Goal: Task Accomplishment & Management: Manage account settings

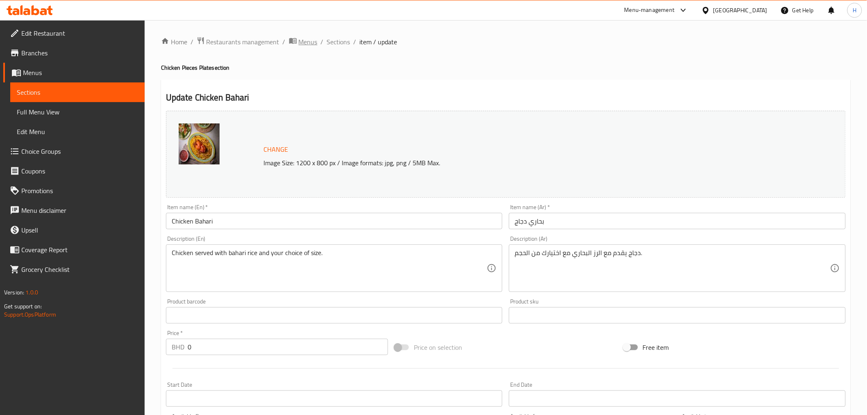
click at [309, 39] on span "Menus" at bounding box center [308, 42] width 19 height 10
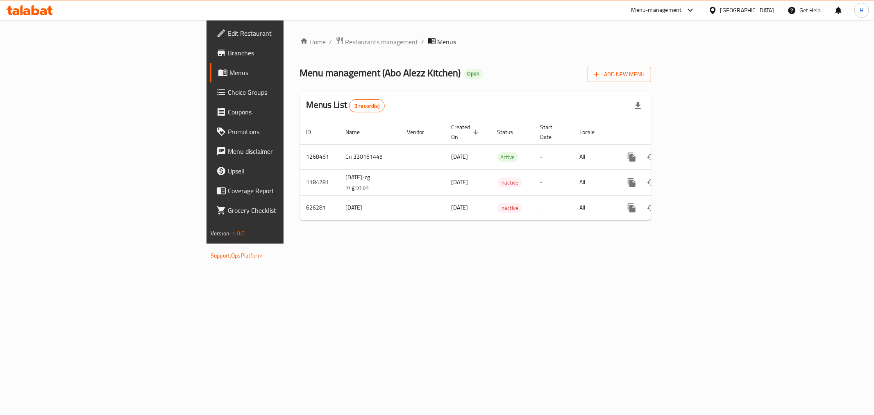
click at [345, 44] on span "Restaurants management" at bounding box center [381, 42] width 73 height 10
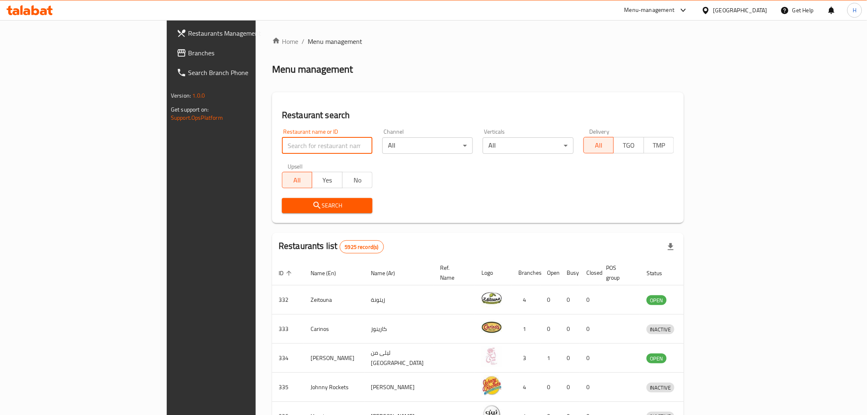
click at [282, 144] on input "search" at bounding box center [327, 145] width 91 height 16
type input "pastries oven"
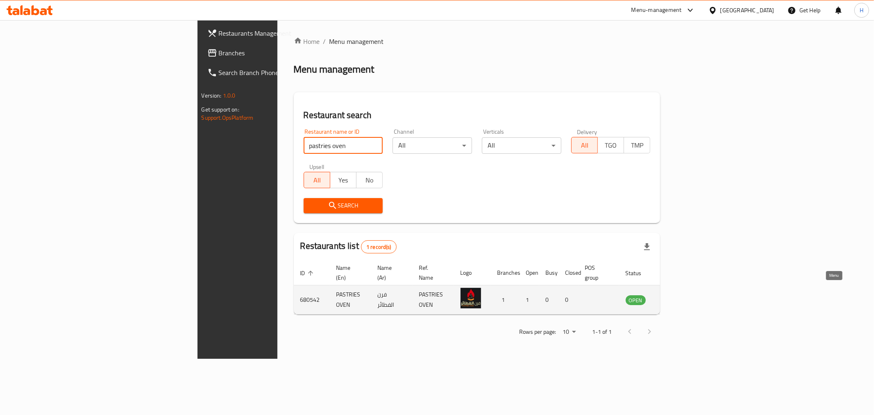
click at [678, 297] on icon "enhanced table" at bounding box center [673, 300] width 9 height 7
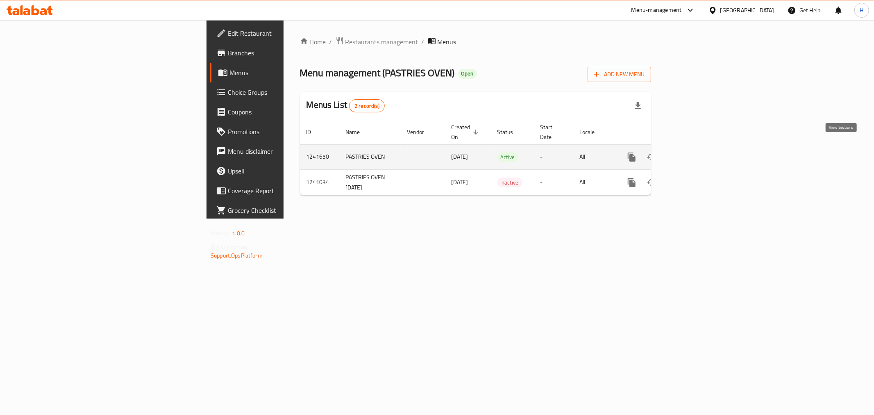
click at [694, 153] on icon "enhanced table" at bounding box center [690, 156] width 7 height 7
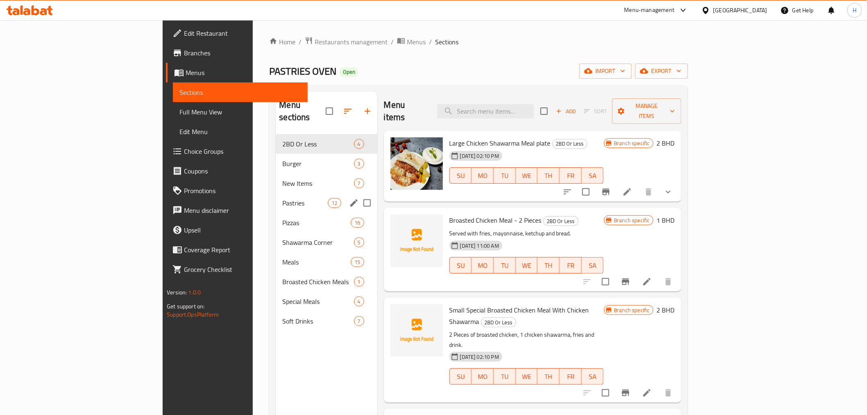
click at [276, 193] on div "Pastries 12" at bounding box center [326, 203] width 101 height 20
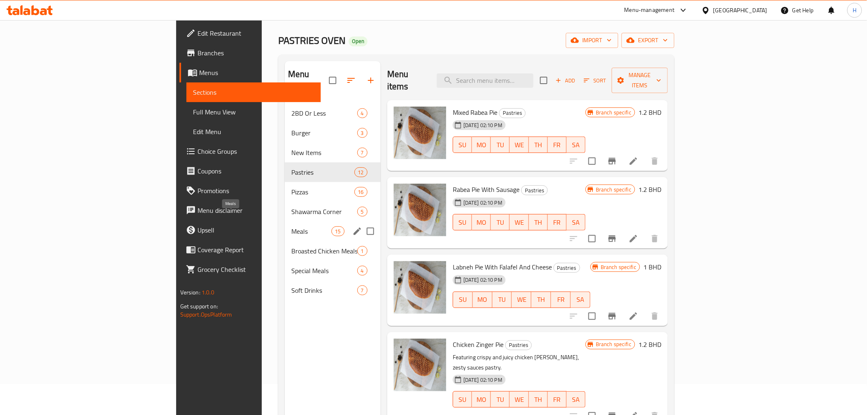
scroll to position [23, 0]
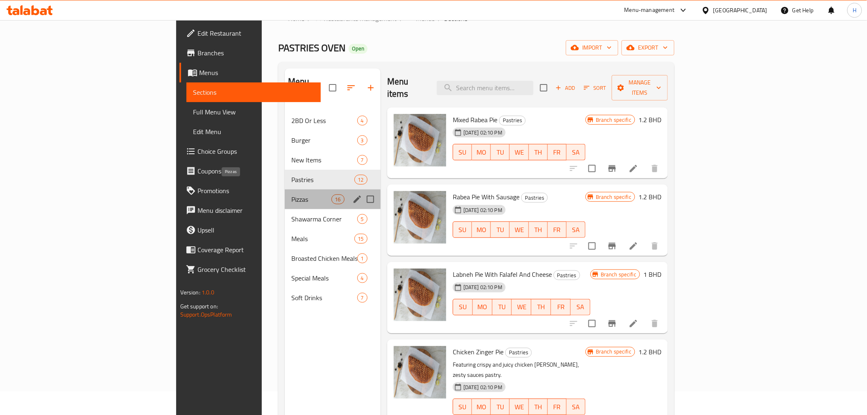
click at [291, 194] on span "Pizzas" at bounding box center [311, 199] width 40 height 10
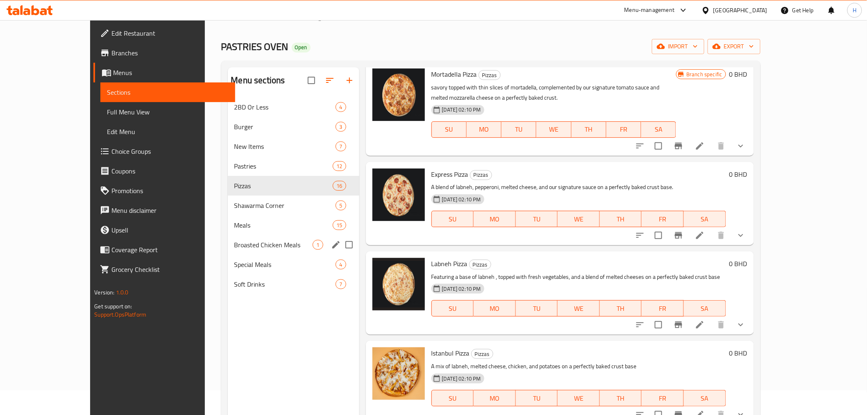
scroll to position [23, 0]
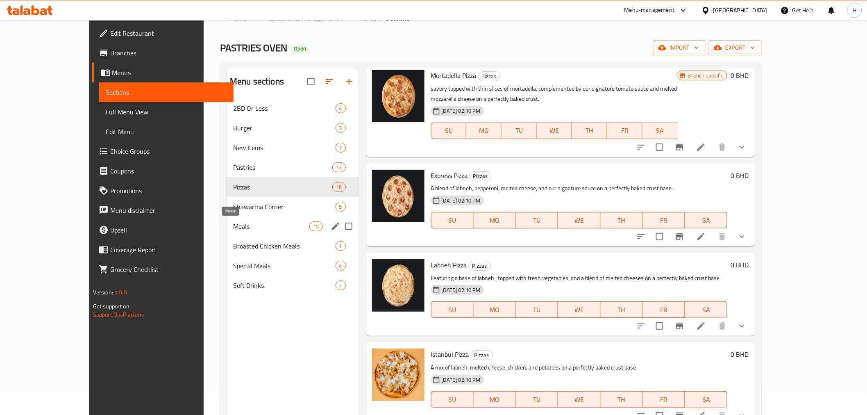
click at [233, 222] on span "Meals" at bounding box center [271, 226] width 76 height 10
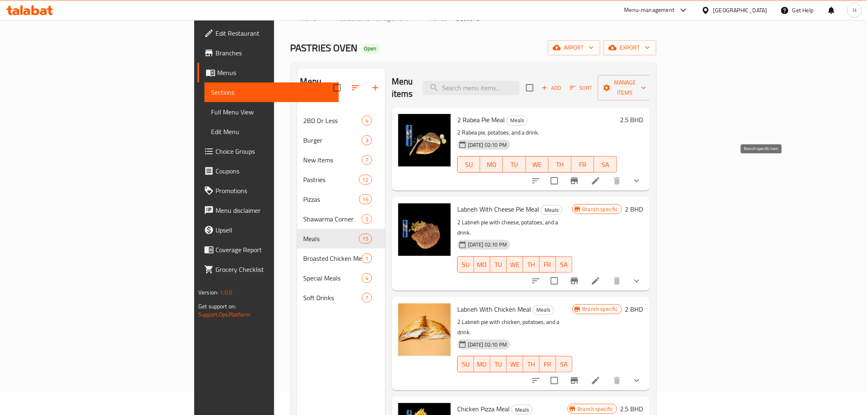
click at [578, 177] on icon "Branch-specific-item" at bounding box center [574, 180] width 7 height 7
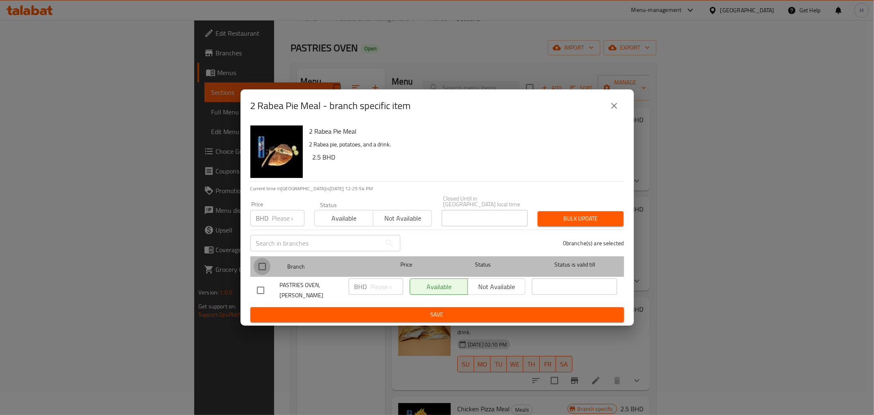
click at [263, 270] on input "checkbox" at bounding box center [262, 266] width 17 height 17
checkbox input "true"
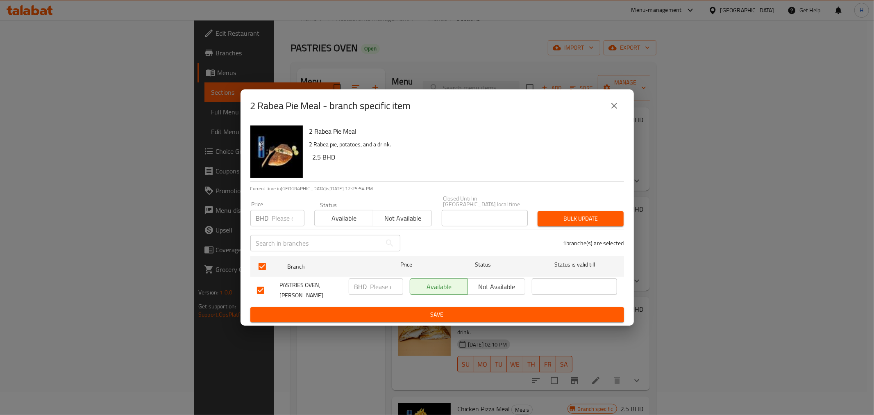
click at [379, 282] on input "number" at bounding box center [386, 286] width 33 height 16
type input "3"
click at [370, 309] on span "Save" at bounding box center [437, 314] width 361 height 10
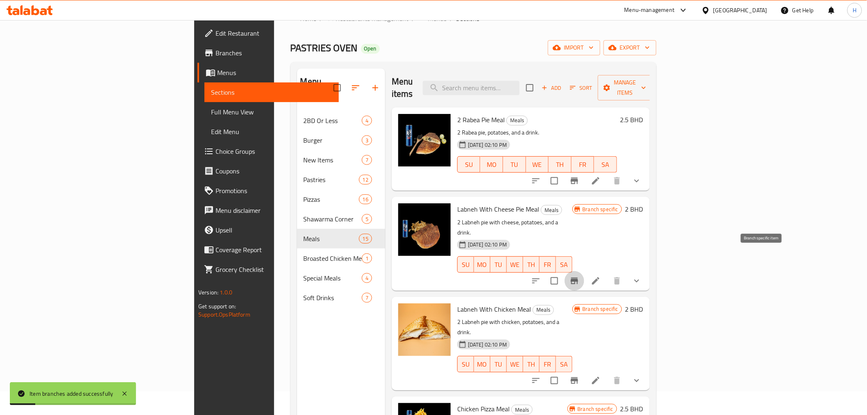
click at [578, 277] on icon "Branch-specific-item" at bounding box center [574, 280] width 7 height 7
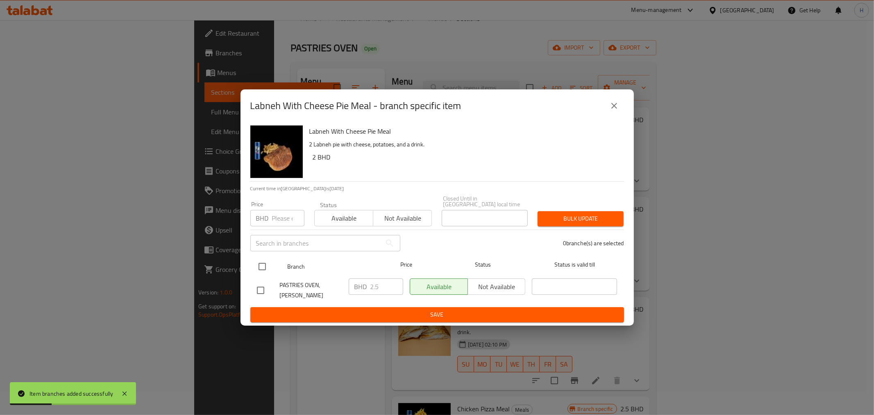
click at [261, 265] on input "checkbox" at bounding box center [262, 266] width 17 height 17
checkbox input "true"
drag, startPoint x: 381, startPoint y: 286, endPoint x: 351, endPoint y: 312, distance: 40.1
click at [355, 284] on div "BHD 2.5 ​" at bounding box center [376, 286] width 54 height 16
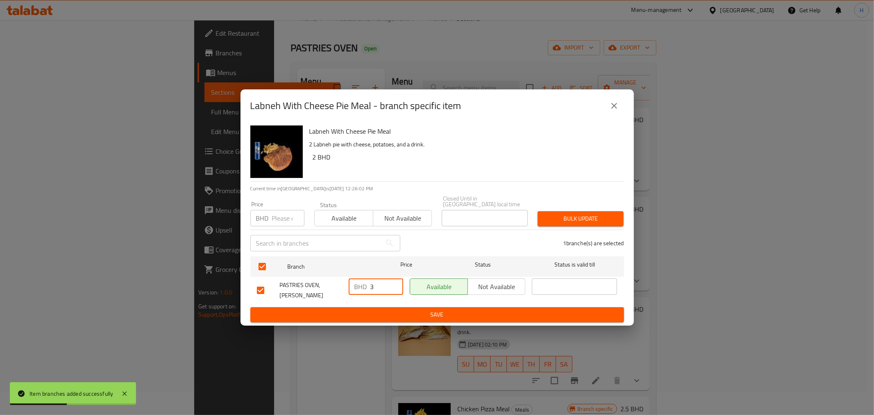
type input "3"
click at [364, 309] on span "Save" at bounding box center [437, 314] width 361 height 10
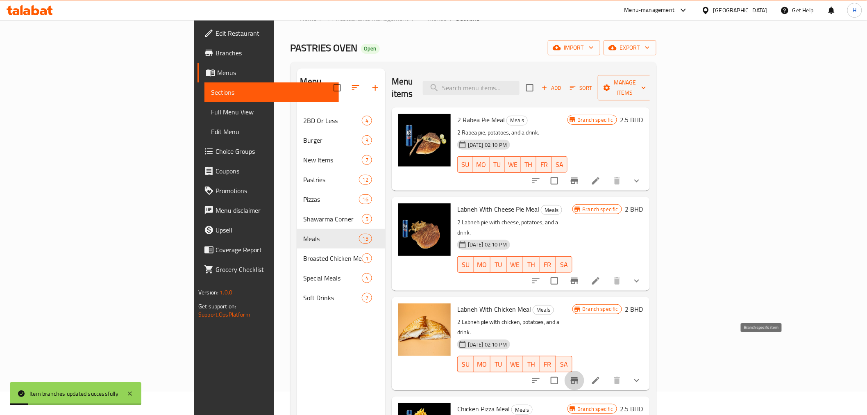
click at [578, 377] on icon "Branch-specific-item" at bounding box center [574, 380] width 7 height 7
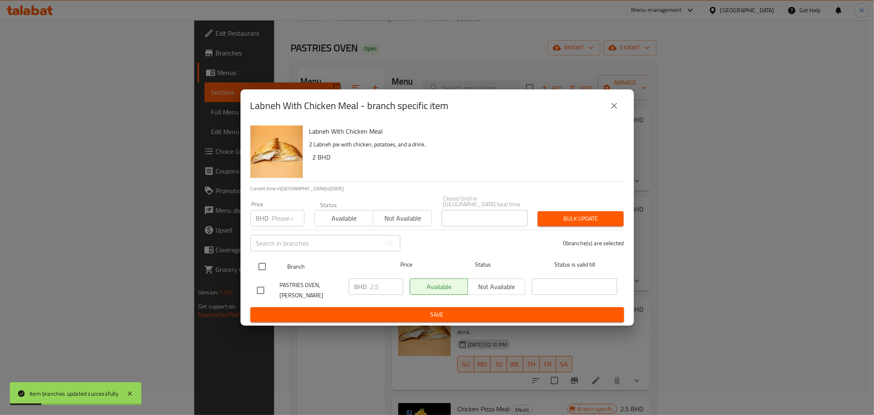
click at [256, 264] on input "checkbox" at bounding box center [262, 266] width 17 height 17
checkbox input "true"
drag, startPoint x: 363, startPoint y: 283, endPoint x: 334, endPoint y: 279, distance: 28.9
click at [334, 279] on div "PASTRIES OVEN, Al Hajar BHD 2.5 ​ Available Not available ​" at bounding box center [437, 290] width 367 height 30
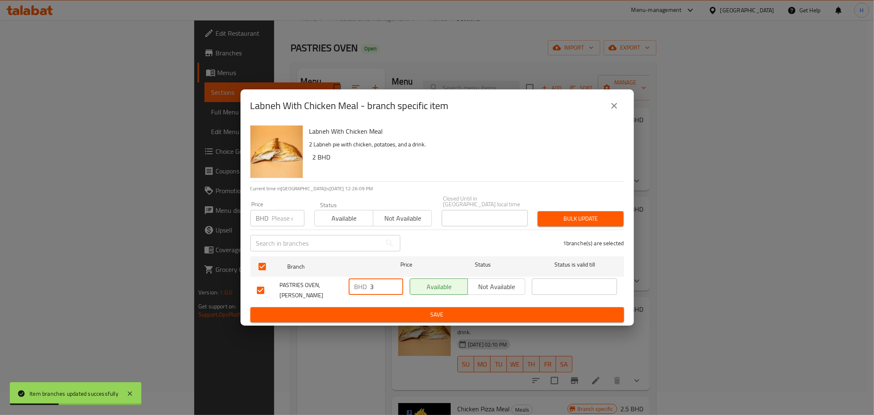
type input "3"
click at [355, 312] on span "Save" at bounding box center [437, 314] width 361 height 10
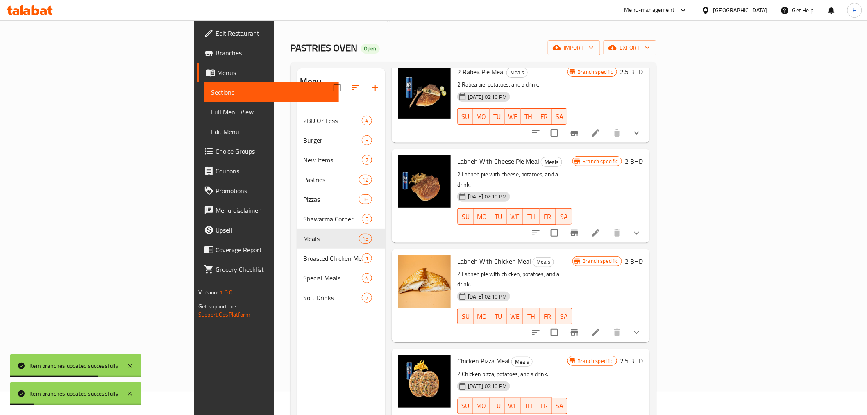
scroll to position [136, 0]
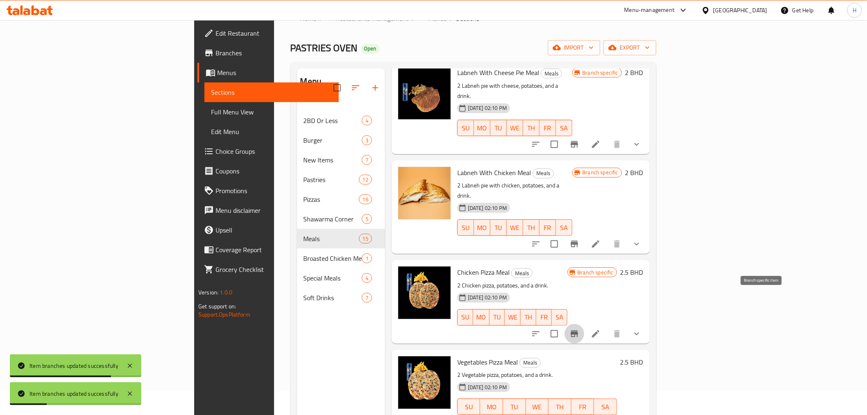
click at [584, 324] on button "Branch-specific-item" at bounding box center [575, 334] width 20 height 20
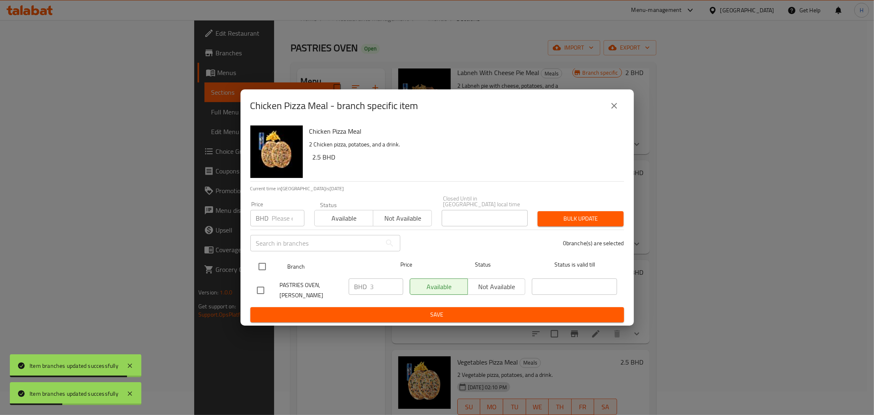
click at [263, 267] on input "checkbox" at bounding box center [262, 266] width 17 height 17
checkbox input "true"
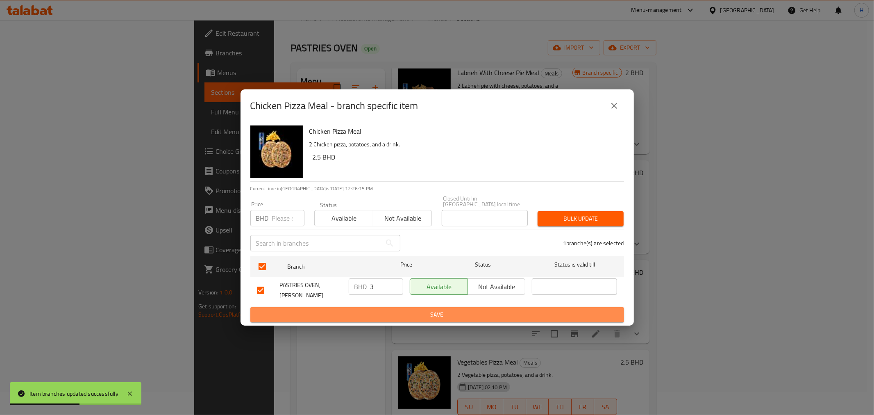
click at [370, 309] on span "Save" at bounding box center [437, 314] width 361 height 10
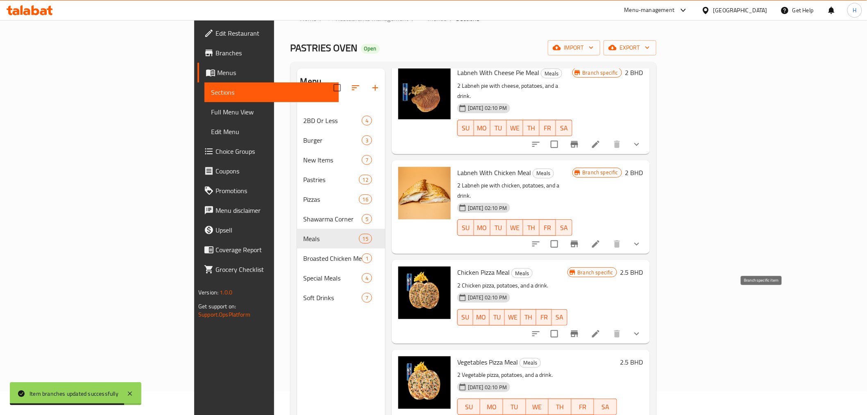
click at [578, 330] on icon "Branch-specific-item" at bounding box center [574, 333] width 7 height 7
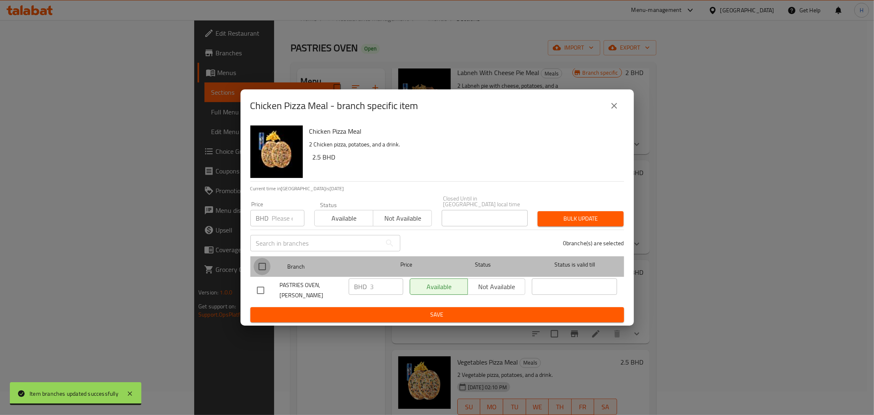
click at [264, 265] on input "checkbox" at bounding box center [262, 266] width 17 height 17
checkbox input "true"
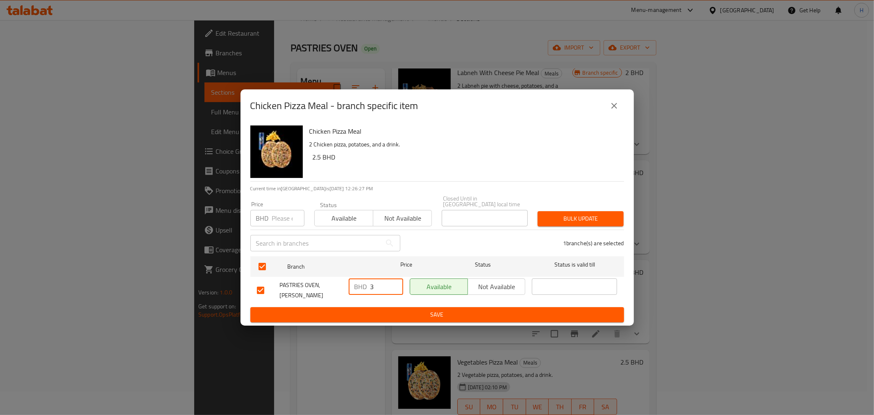
drag, startPoint x: 374, startPoint y: 287, endPoint x: 362, endPoint y: 289, distance: 11.7
click at [363, 286] on div "BHD 3 ​" at bounding box center [376, 286] width 54 height 16
type input "4"
click at [359, 309] on span "Save" at bounding box center [437, 314] width 361 height 10
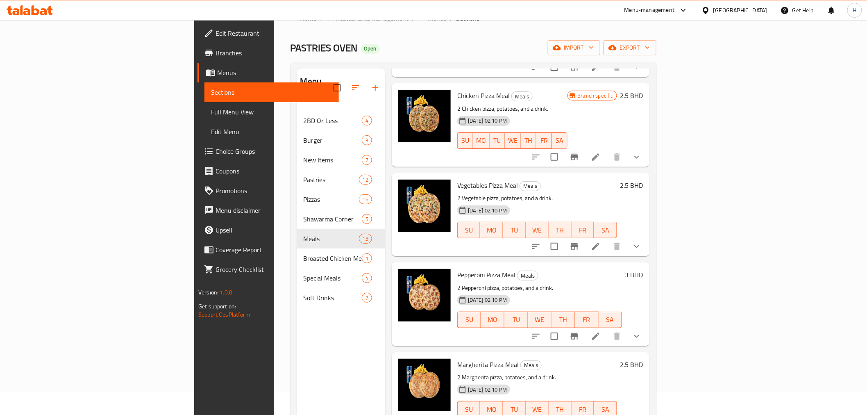
scroll to position [318, 0]
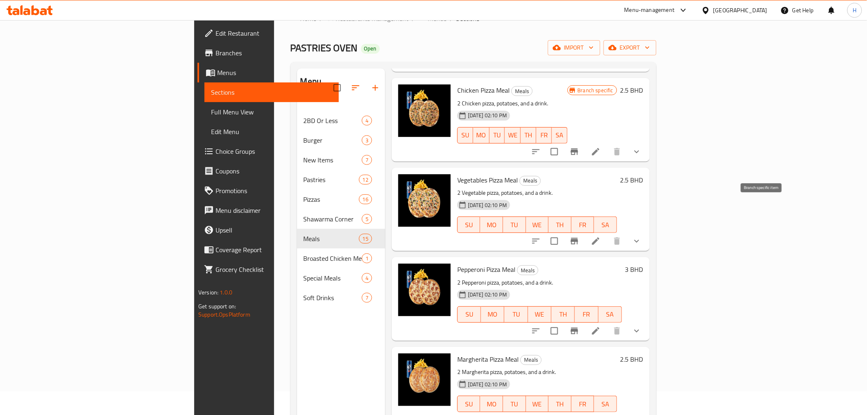
click at [579, 236] on icon "Branch-specific-item" at bounding box center [575, 241] width 10 height 10
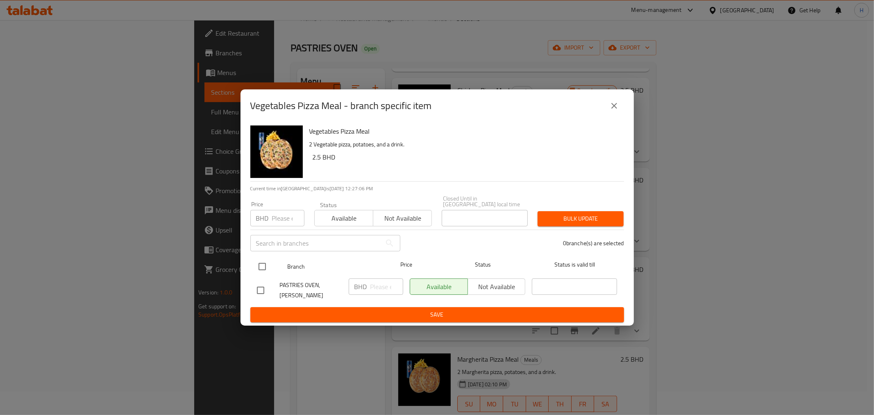
click at [256, 263] on input "checkbox" at bounding box center [262, 266] width 17 height 17
checkbox input "true"
click at [373, 286] on input "number" at bounding box center [386, 286] width 33 height 16
type input "3.8"
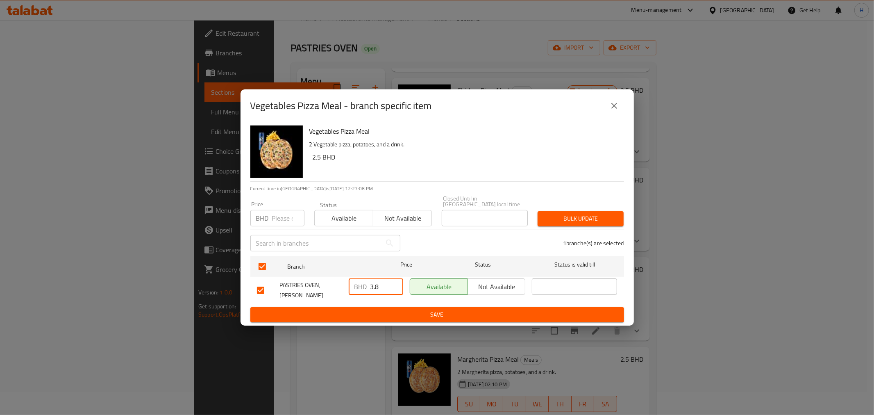
click at [362, 309] on span "Save" at bounding box center [437, 314] width 361 height 10
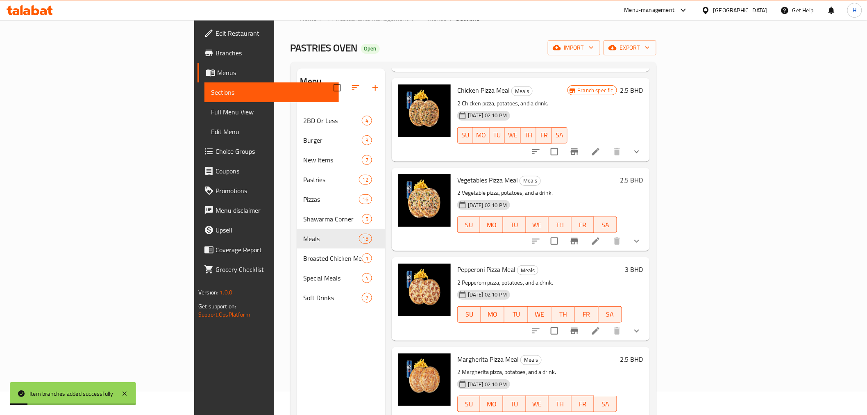
scroll to position [364, 0]
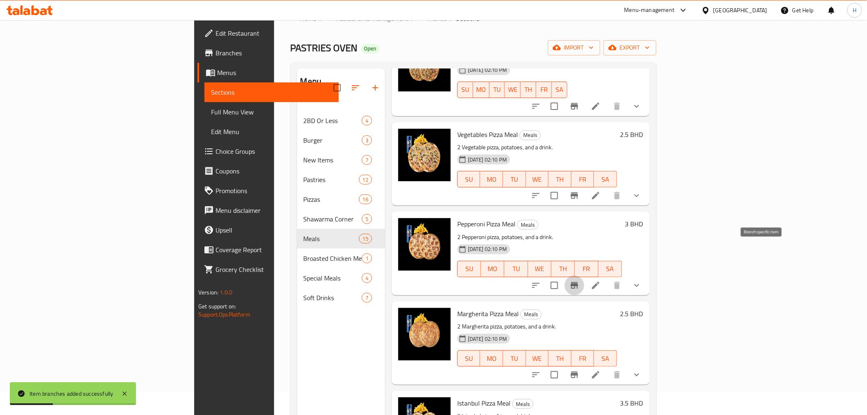
click at [578, 282] on icon "Branch-specific-item" at bounding box center [574, 285] width 7 height 7
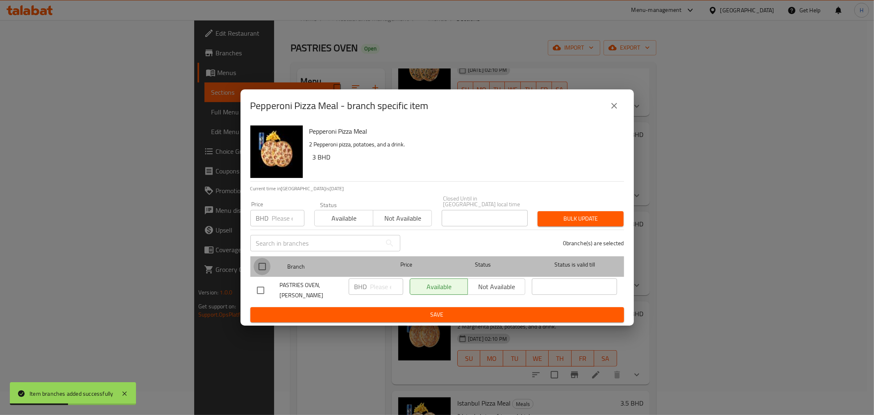
click at [259, 264] on input "checkbox" at bounding box center [262, 266] width 17 height 17
checkbox input "true"
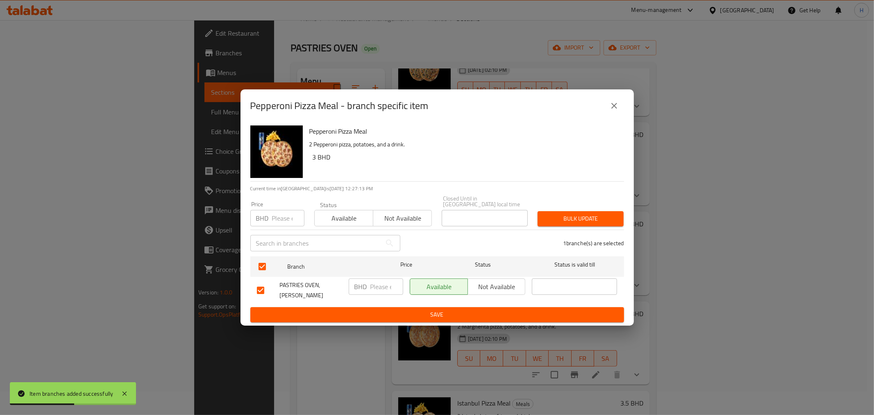
click at [381, 285] on input "number" at bounding box center [386, 286] width 33 height 16
type input "4"
click at [373, 309] on span "Save" at bounding box center [437, 314] width 361 height 10
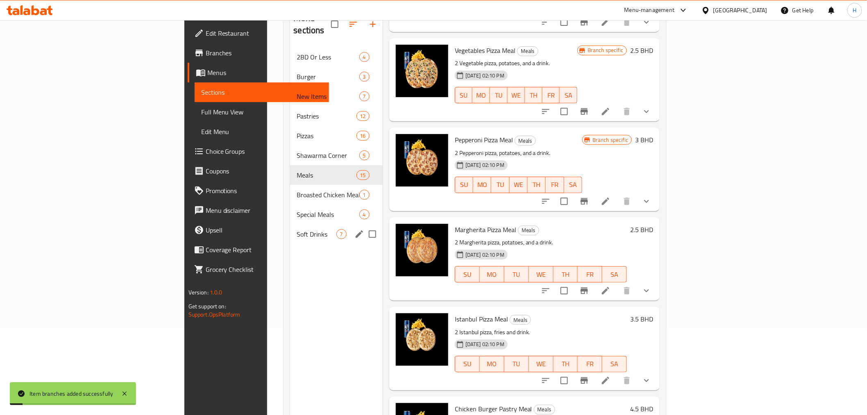
scroll to position [115, 0]
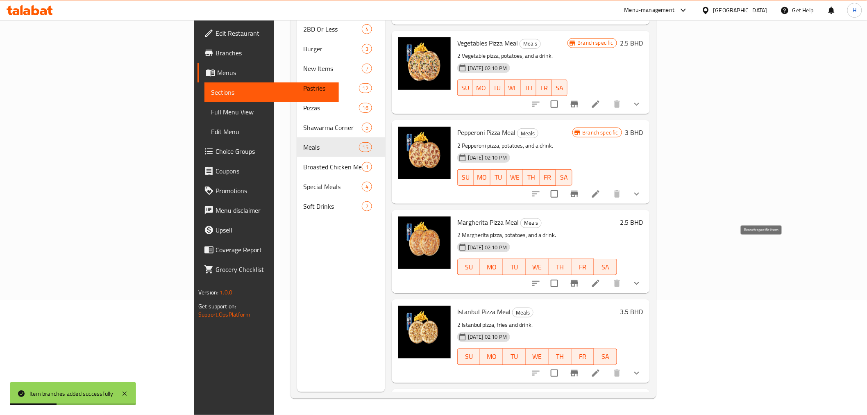
click at [579, 278] on icon "Branch-specific-item" at bounding box center [575, 283] width 10 height 10
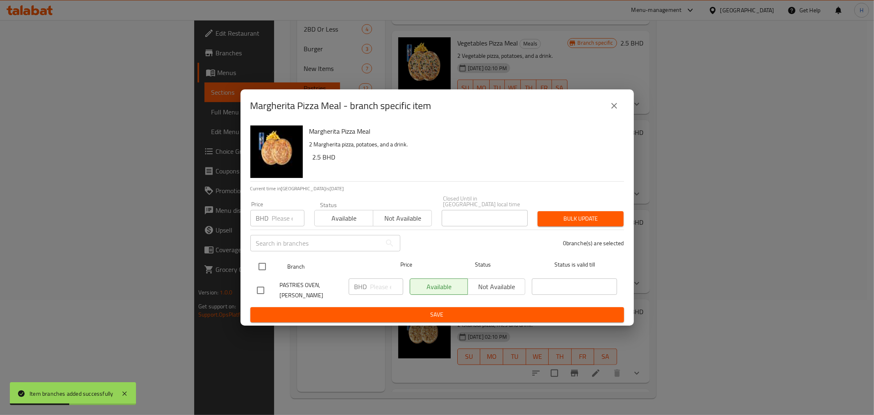
click at [260, 267] on input "checkbox" at bounding box center [262, 266] width 17 height 17
checkbox input "true"
click at [373, 286] on input "number" at bounding box center [386, 286] width 33 height 16
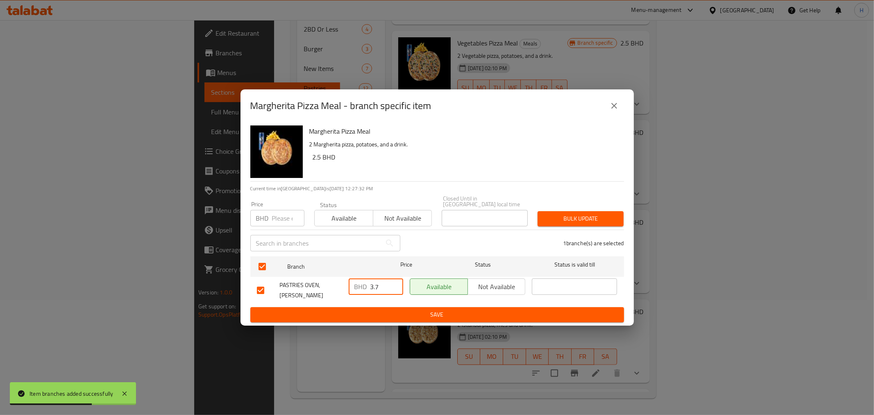
type input "3.7"
click at [370, 309] on span "Save" at bounding box center [437, 314] width 361 height 10
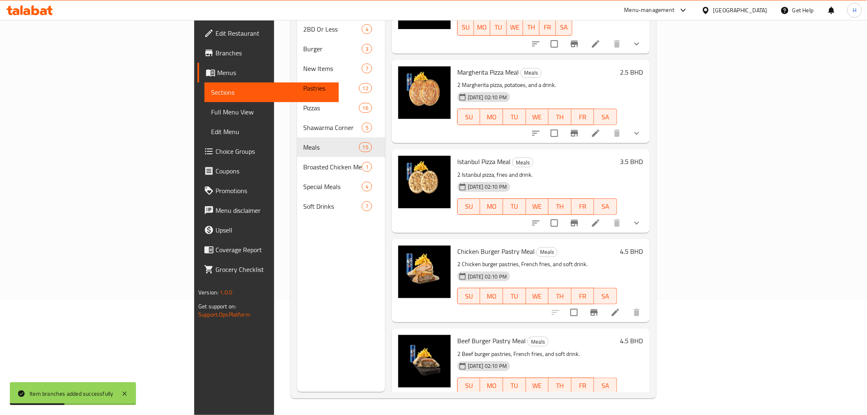
scroll to position [546, 0]
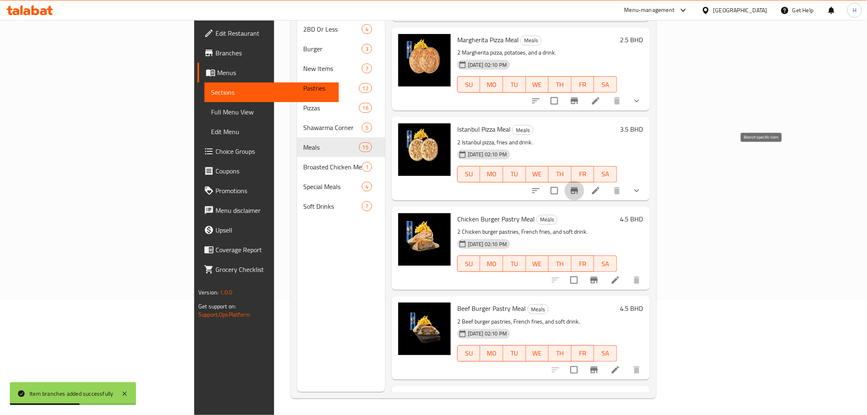
click at [578, 187] on icon "Branch-specific-item" at bounding box center [574, 190] width 7 height 7
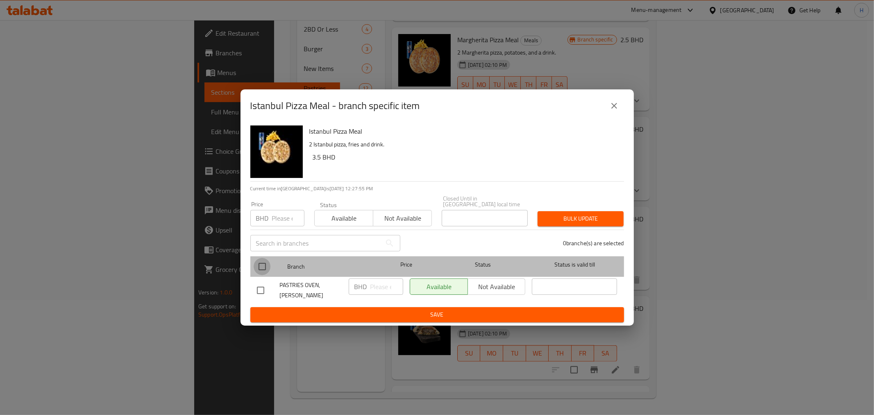
click at [264, 263] on input "checkbox" at bounding box center [262, 266] width 17 height 17
checkbox input "true"
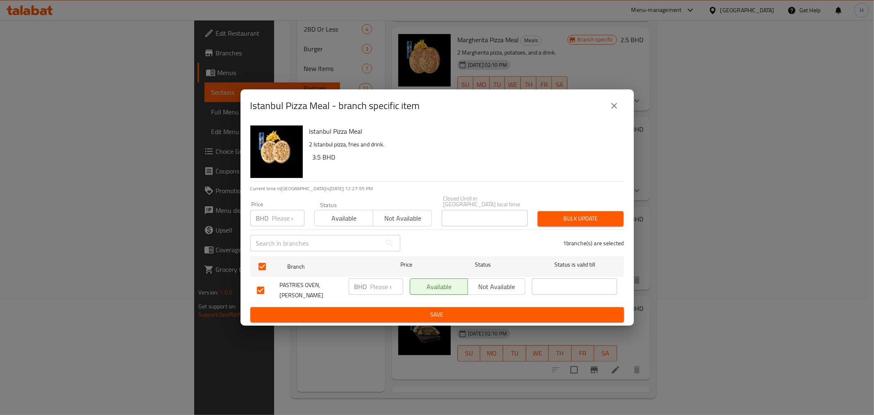
click at [379, 288] on input "number" at bounding box center [386, 286] width 33 height 16
type input "4.7"
click at [379, 310] on span "Save" at bounding box center [437, 314] width 361 height 10
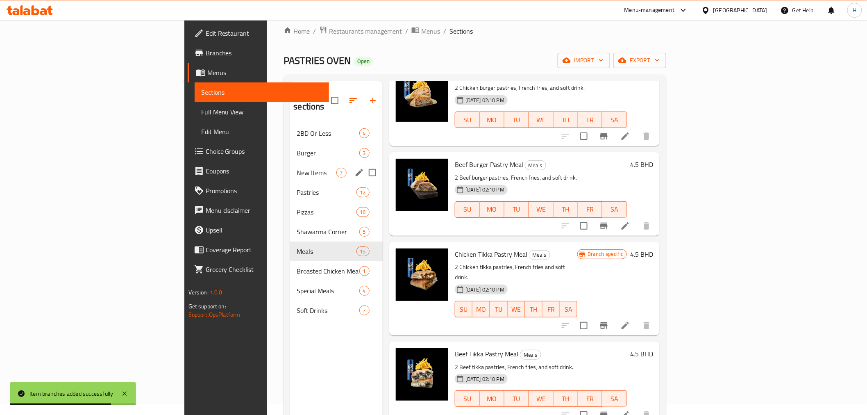
scroll to position [0, 0]
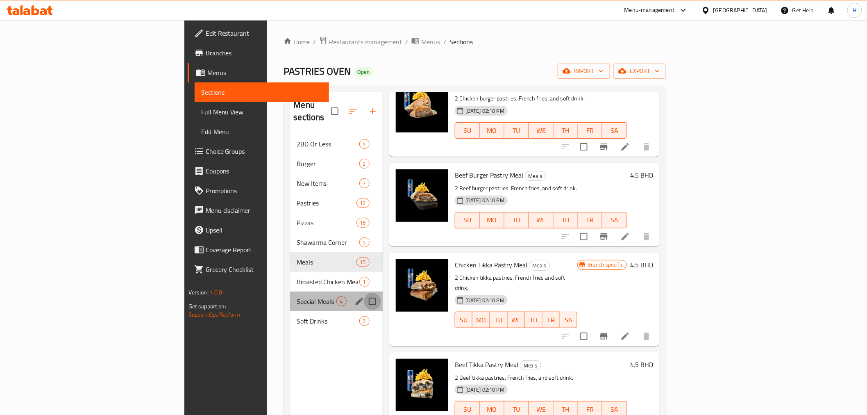
click at [364, 293] on input "Menu sections" at bounding box center [372, 301] width 17 height 17
checkbox input "true"
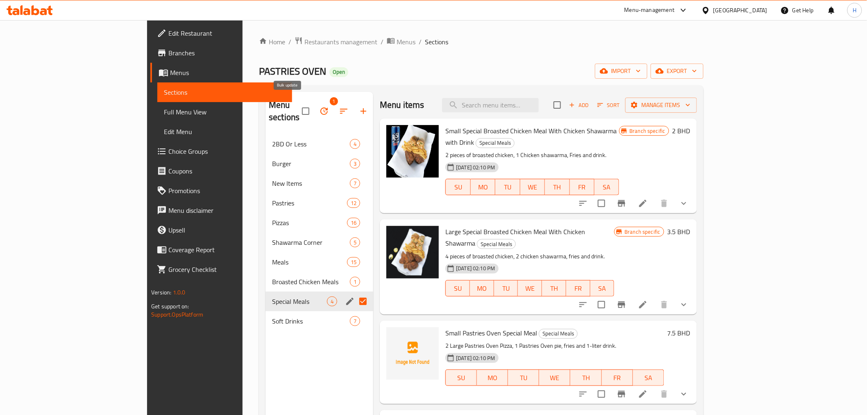
click at [320, 107] on icon "button" at bounding box center [323, 110] width 7 height 7
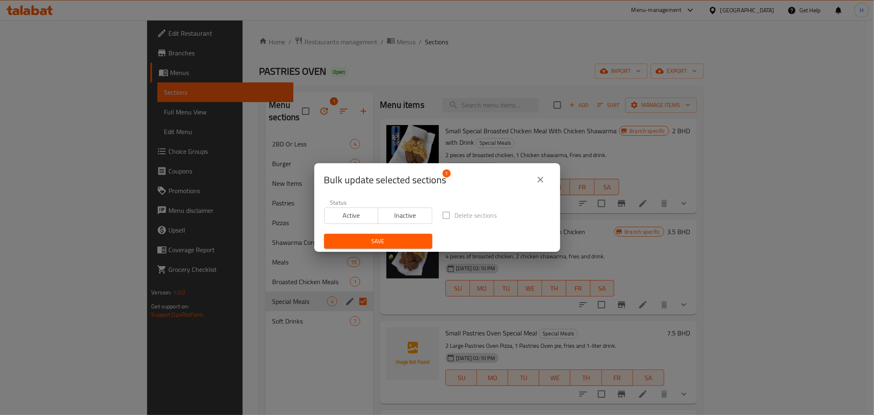
click at [395, 216] on span "Inactive" at bounding box center [405, 215] width 48 height 12
click at [441, 212] on label "Delete sections" at bounding box center [467, 214] width 59 height 17
click at [387, 235] on button "Save" at bounding box center [378, 241] width 108 height 15
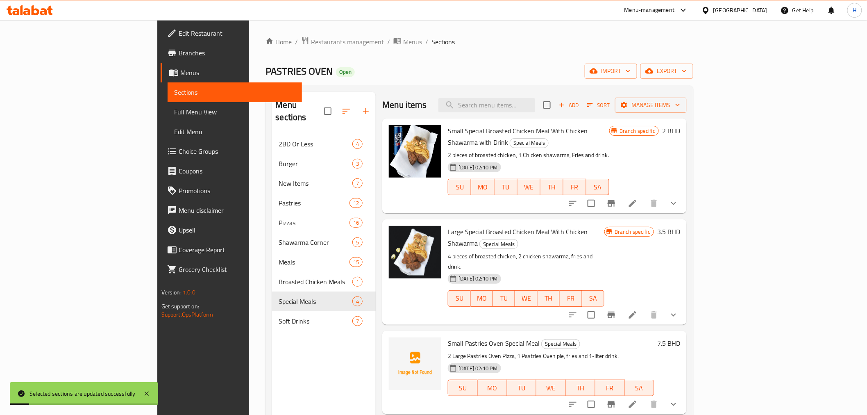
click at [272, 345] on div "Menu sections 2BD Or Less 4 Burger 3 New Items 7 Pastries 12 Pizzas 16 Shawarma…" at bounding box center [324, 299] width 104 height 415
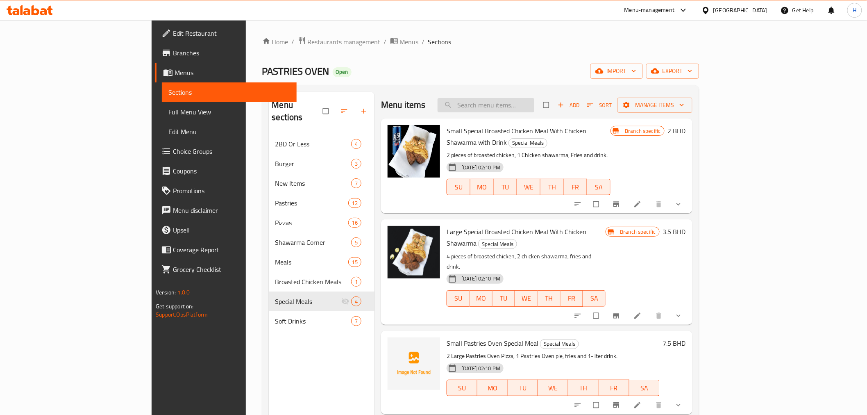
click at [522, 107] on input "search" at bounding box center [486, 105] width 97 height 14
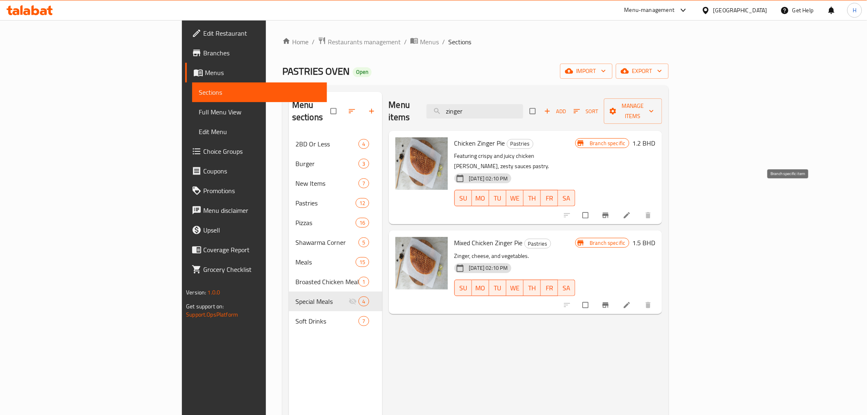
type input "zinger"
click at [616, 206] on button "Branch-specific-item" at bounding box center [607, 215] width 20 height 18
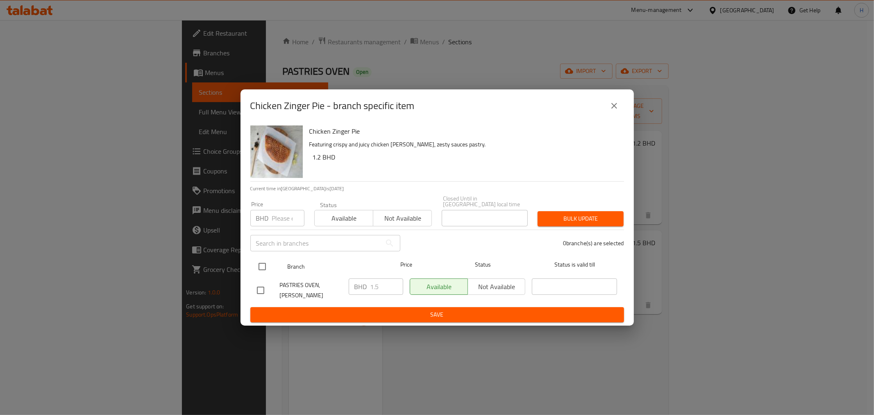
click at [264, 266] on input "checkbox" at bounding box center [262, 266] width 17 height 17
checkbox input "true"
drag, startPoint x: 376, startPoint y: 288, endPoint x: 388, endPoint y: 290, distance: 11.9
click at [386, 288] on input "1.5" at bounding box center [386, 286] width 33 height 16
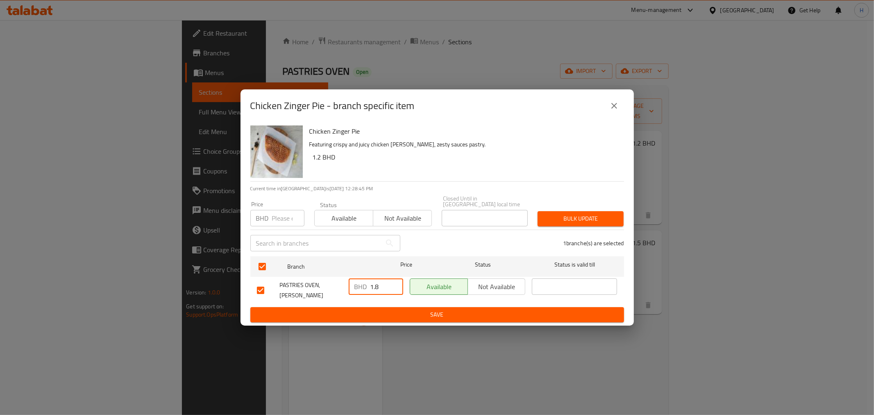
type input "1.8"
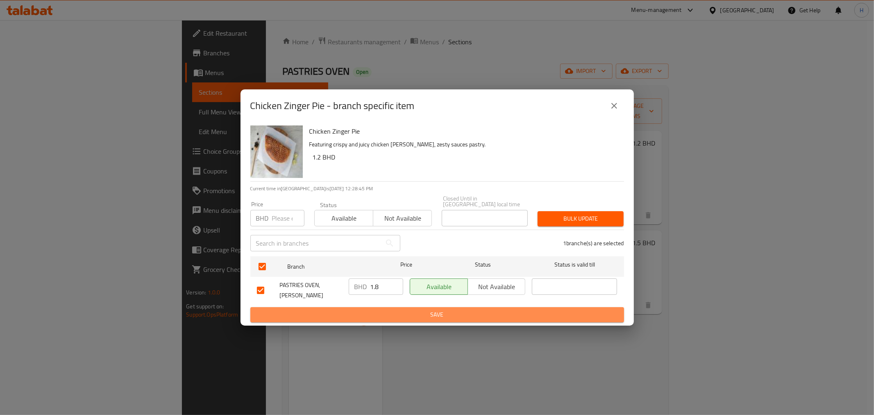
click at [382, 309] on span "Save" at bounding box center [437, 314] width 361 height 10
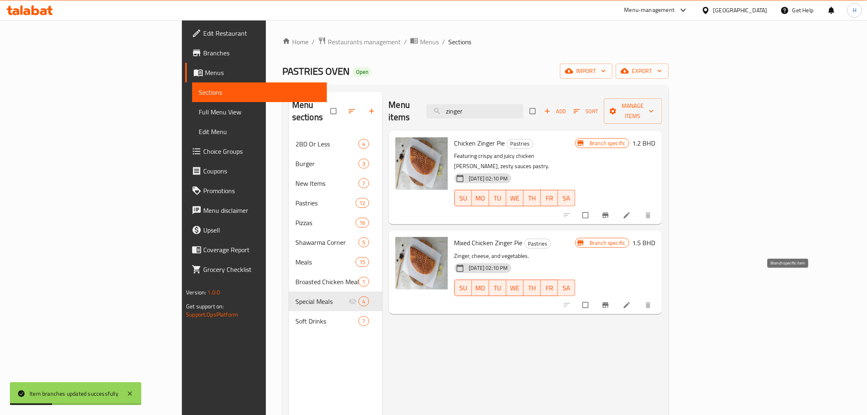
click at [608, 302] on icon "Branch-specific-item" at bounding box center [605, 304] width 6 height 5
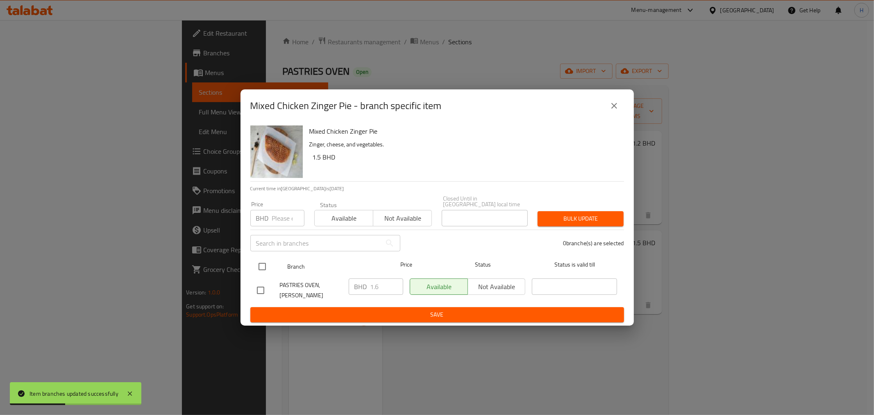
click at [256, 266] on input "checkbox" at bounding box center [262, 266] width 17 height 17
checkbox input "true"
drag, startPoint x: 376, startPoint y: 280, endPoint x: 330, endPoint y: 298, distance: 49.2
click at [334, 293] on div "PASTRIES OVEN, Al Hajar BHD 1.6 ​ Available Not available ​" at bounding box center [437, 290] width 367 height 30
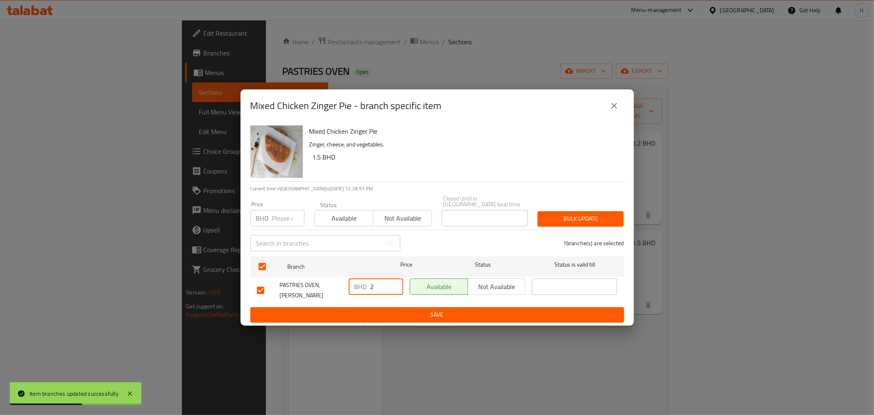
type input "2"
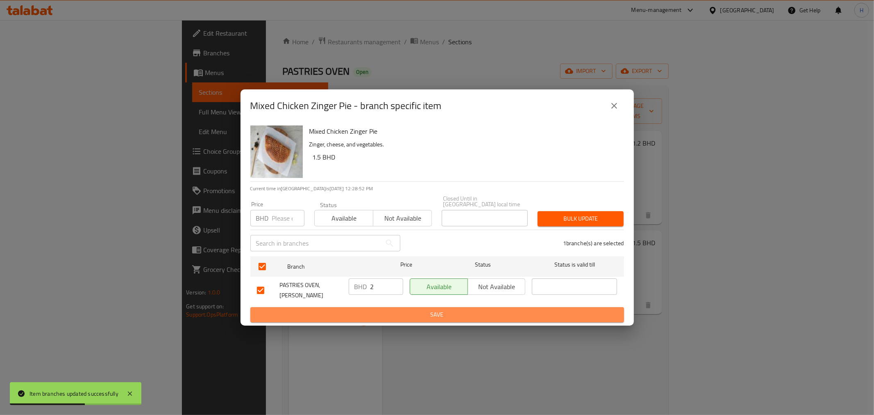
click at [347, 309] on span "Save" at bounding box center [437, 314] width 361 height 10
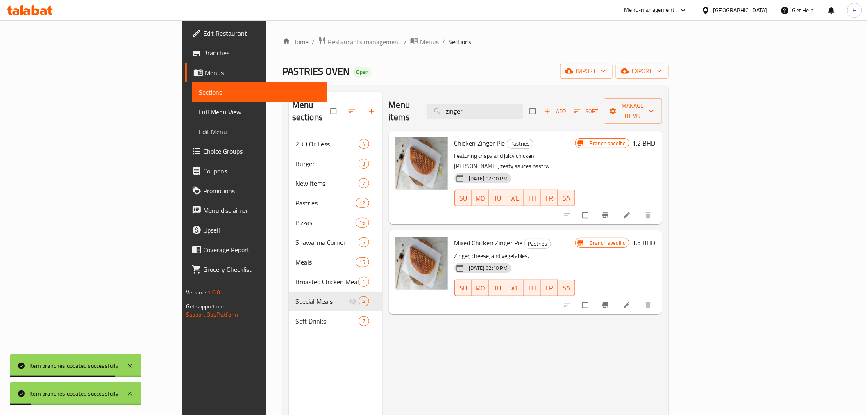
drag, startPoint x: 535, startPoint y: 103, endPoint x: 455, endPoint y: 91, distance: 80.8
click at [455, 92] on div "Menu items zinger Add Sort Manage items" at bounding box center [525, 111] width 273 height 39
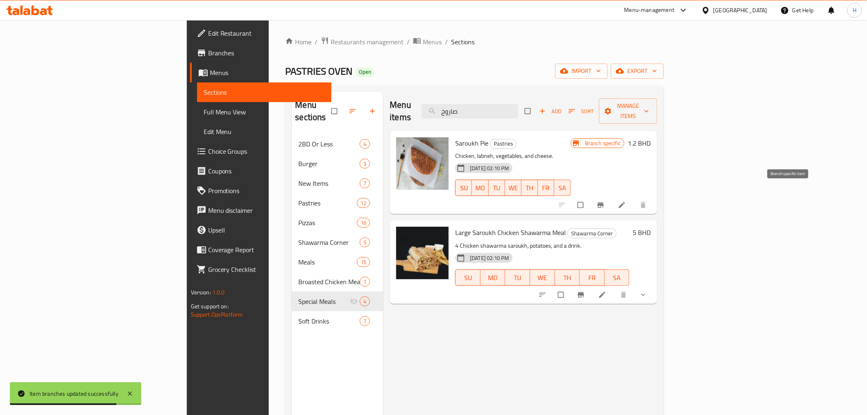
type input "صاروخ"
click at [605, 201] on icon "Branch-specific-item" at bounding box center [601, 205] width 8 height 8
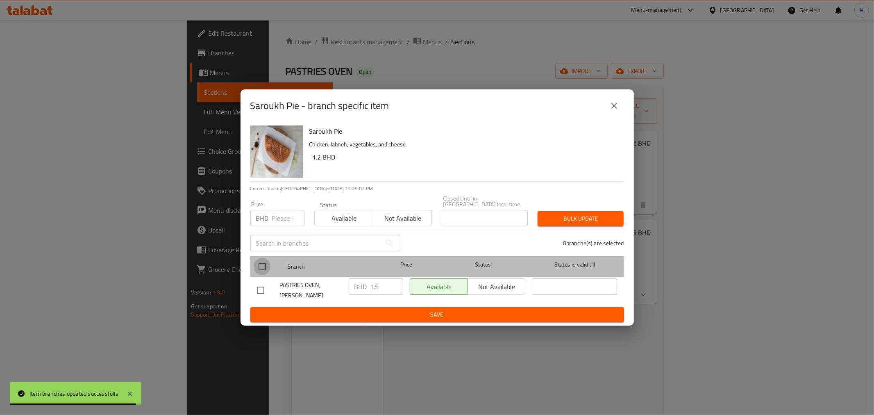
click at [261, 270] on input "checkbox" at bounding box center [262, 266] width 17 height 17
checkbox input "true"
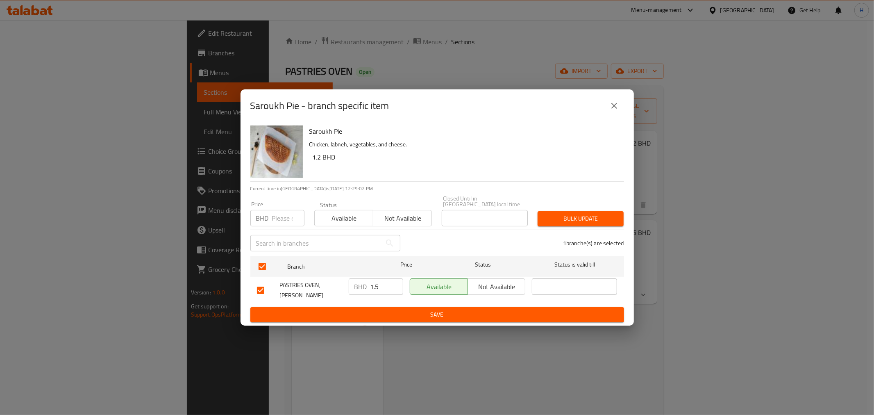
drag, startPoint x: 379, startPoint y: 286, endPoint x: 362, endPoint y: 286, distance: 16.8
click at [363, 286] on div "BHD 1.5 ​" at bounding box center [376, 286] width 54 height 16
type input "1"
drag, startPoint x: 377, startPoint y: 289, endPoint x: 355, endPoint y: 284, distance: 22.8
click at [356, 284] on div "BHD ​" at bounding box center [376, 286] width 54 height 16
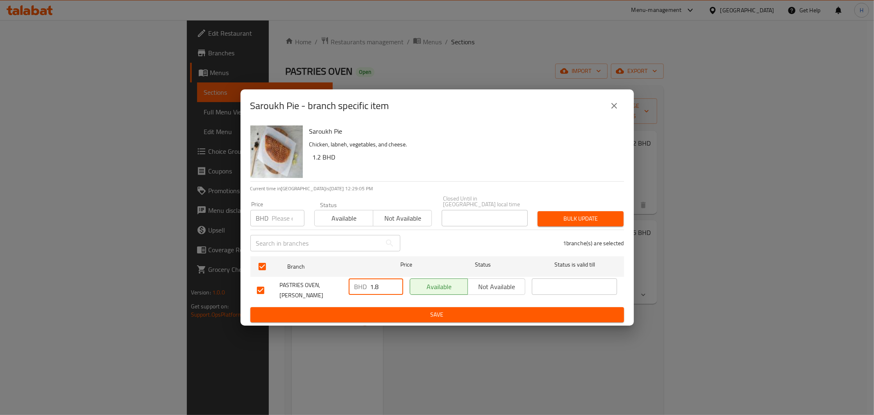
type input "1.8"
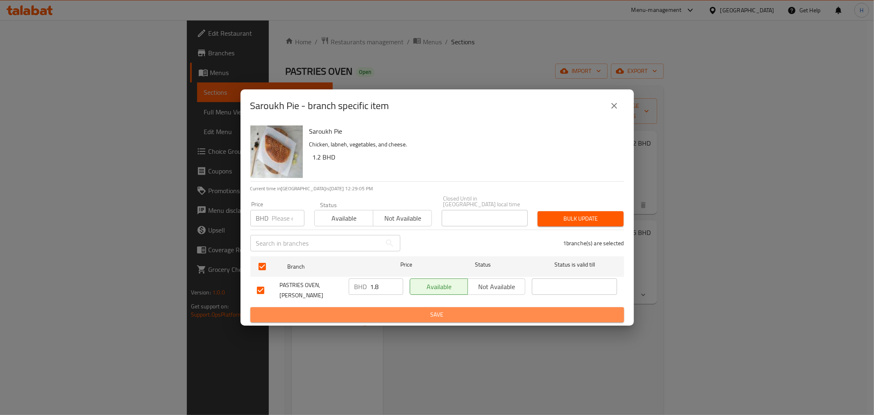
click at [364, 310] on span "Save" at bounding box center [437, 314] width 361 height 10
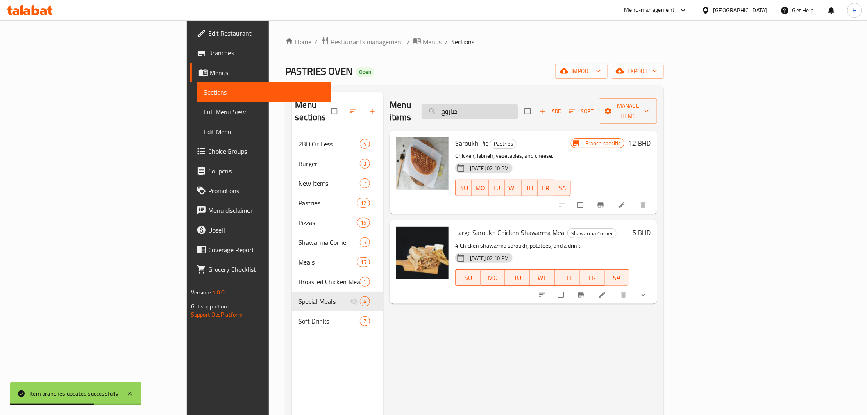
click at [517, 108] on input "صاروخ" at bounding box center [470, 111] width 97 height 14
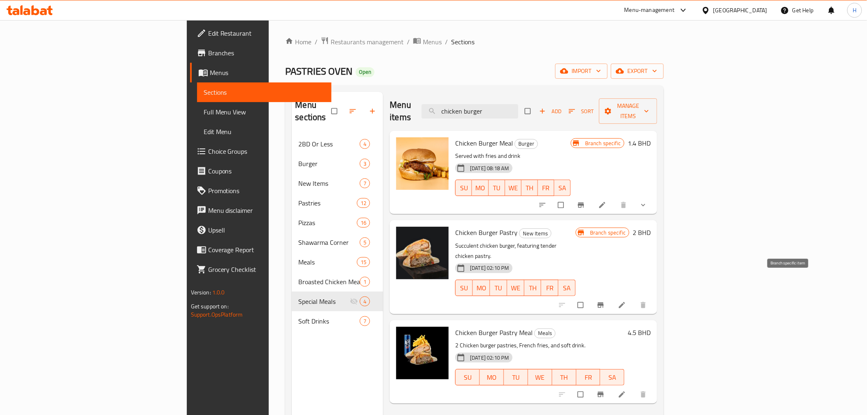
type input "chicken burger"
click at [604, 302] on icon "Branch-specific-item" at bounding box center [601, 304] width 6 height 5
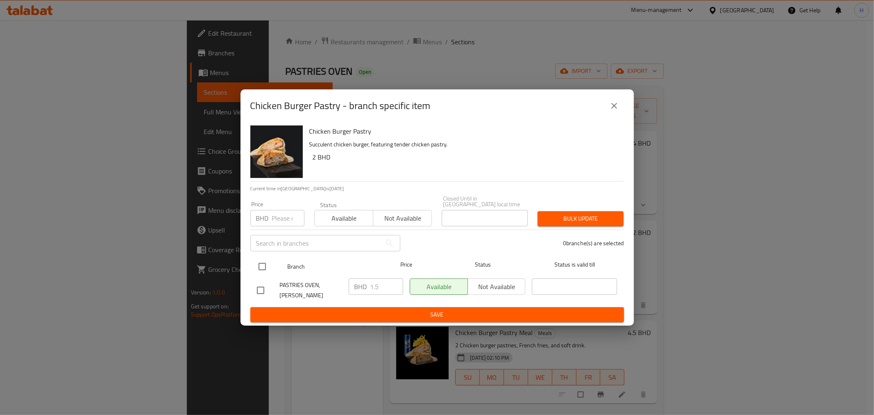
click at [261, 267] on input "checkbox" at bounding box center [262, 266] width 17 height 17
checkbox input "true"
drag, startPoint x: 375, startPoint y: 288, endPoint x: 391, endPoint y: 288, distance: 16.0
click at [391, 288] on input "1.5" at bounding box center [386, 286] width 33 height 16
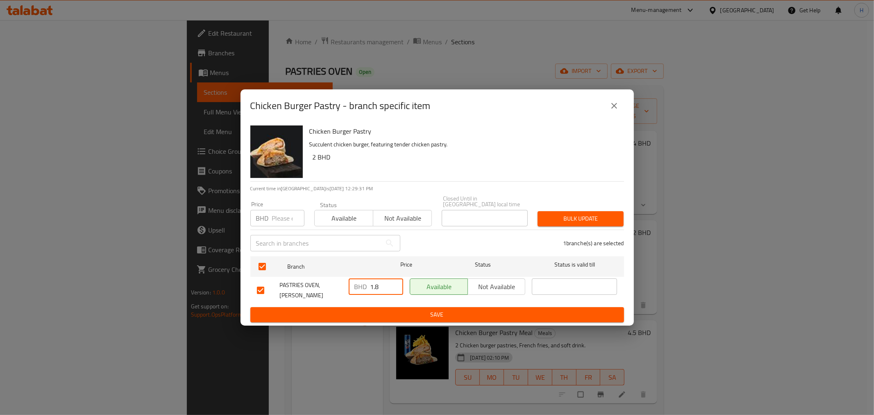
type input "1.8"
click at [374, 309] on span "Save" at bounding box center [437, 314] width 361 height 10
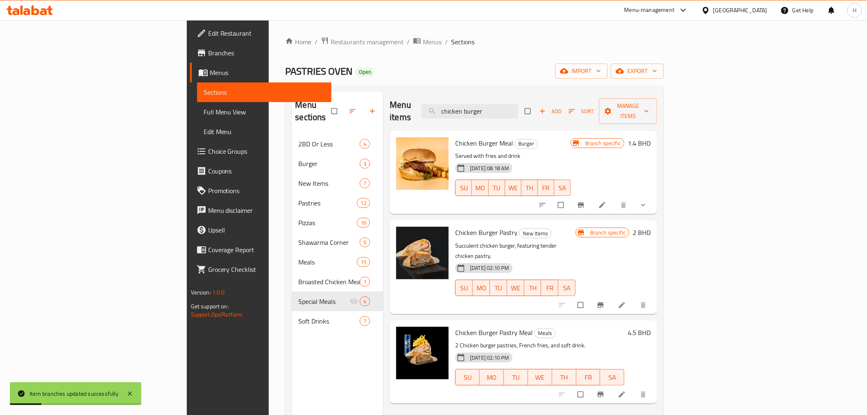
drag, startPoint x: 533, startPoint y: 105, endPoint x: 458, endPoint y: 102, distance: 74.7
click at [458, 102] on div "Menu items chicken burger Add Sort Manage items" at bounding box center [524, 111] width 268 height 39
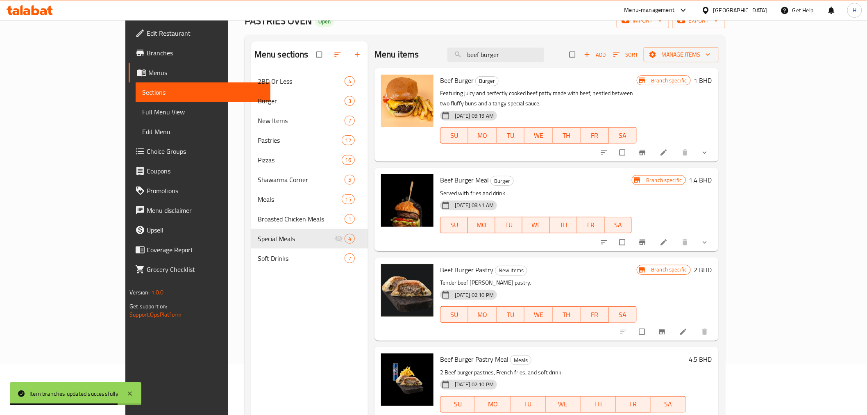
scroll to position [115, 0]
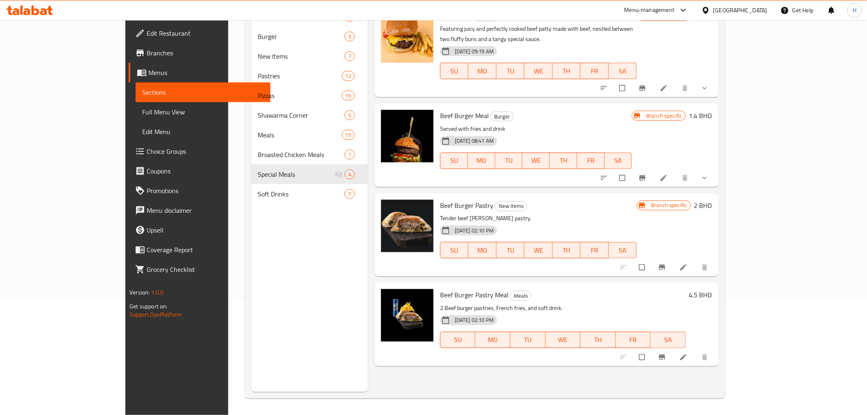
type input "beef burger"
click at [666, 263] on icon "Branch-specific-item" at bounding box center [662, 267] width 8 height 8
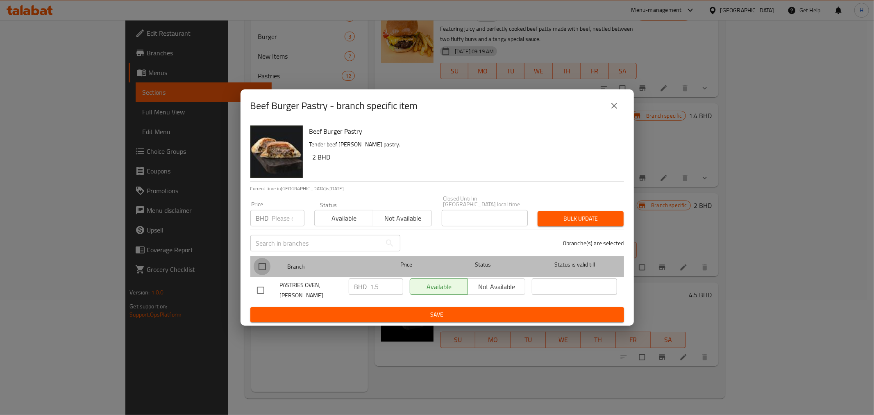
click at [261, 267] on input "checkbox" at bounding box center [262, 266] width 17 height 17
checkbox input "true"
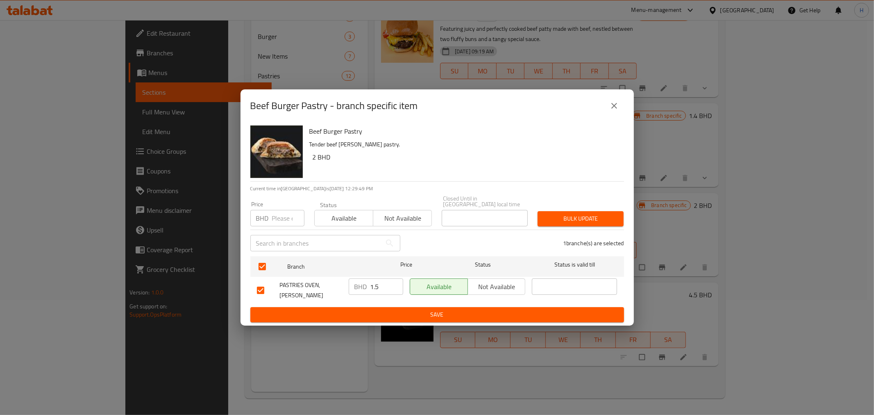
drag, startPoint x: 376, startPoint y: 287, endPoint x: 406, endPoint y: 290, distance: 30.0
click at [406, 290] on div "PASTRIES OVEN, Al Hajar BHD 1.5 ​ Available Not available ​" at bounding box center [437, 290] width 367 height 30
type input "1.8"
click at [386, 309] on span "Save" at bounding box center [437, 314] width 361 height 10
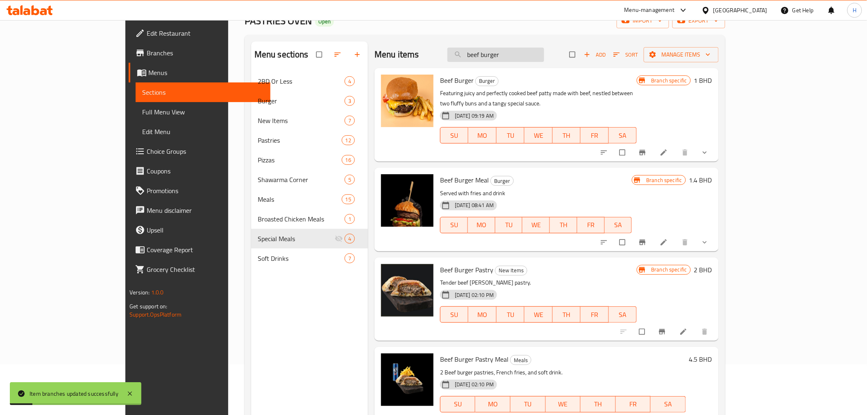
scroll to position [0, 0]
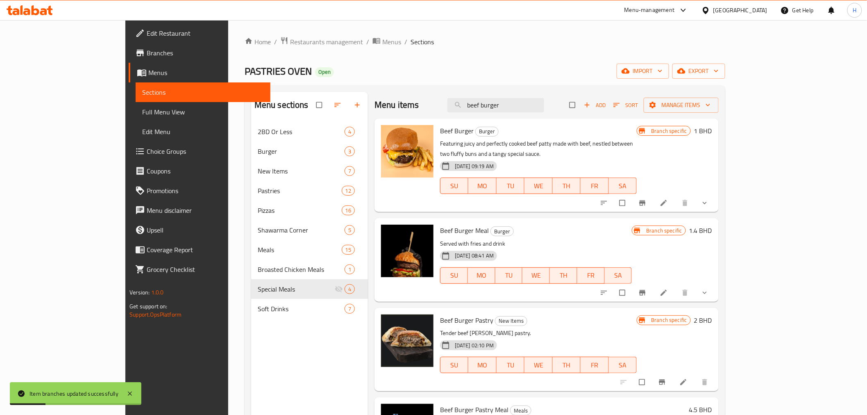
drag, startPoint x: 527, startPoint y: 107, endPoint x: 719, endPoint y: 110, distance: 191.4
click at [719, 110] on div "Menu items beef burger Add Sort Manage items" at bounding box center [546, 105] width 344 height 27
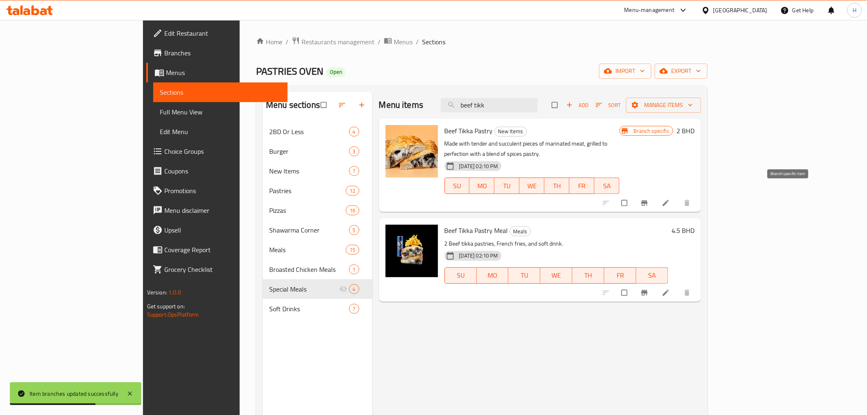
type input "beef tikk"
click at [649, 199] on icon "Branch-specific-item" at bounding box center [644, 203] width 8 height 8
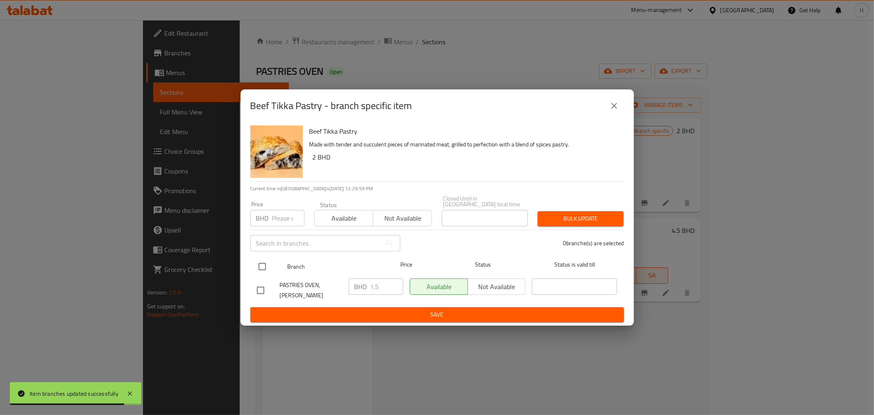
click at [262, 270] on input "checkbox" at bounding box center [262, 266] width 17 height 17
checkbox input "true"
drag, startPoint x: 375, startPoint y: 287, endPoint x: 396, endPoint y: 290, distance: 20.7
click at [393, 288] on input "1.5" at bounding box center [386, 286] width 33 height 16
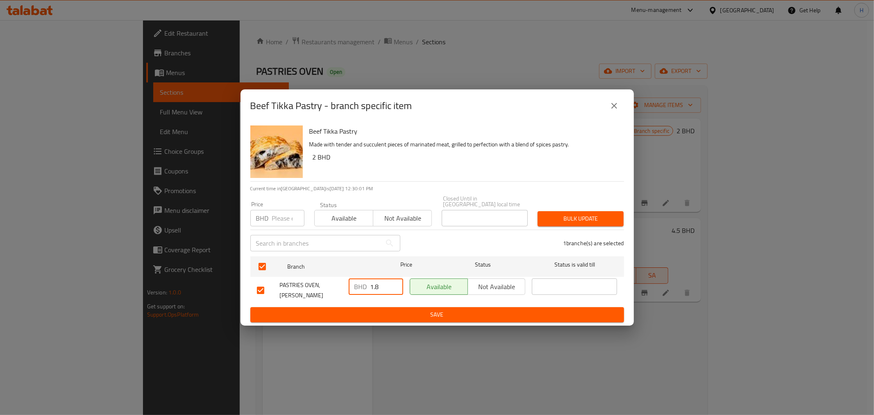
type input "1.8"
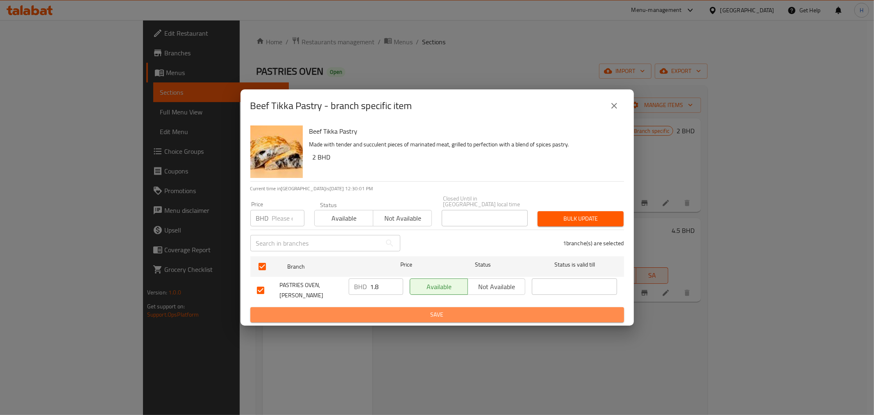
click at [383, 309] on span "Save" at bounding box center [437, 314] width 361 height 10
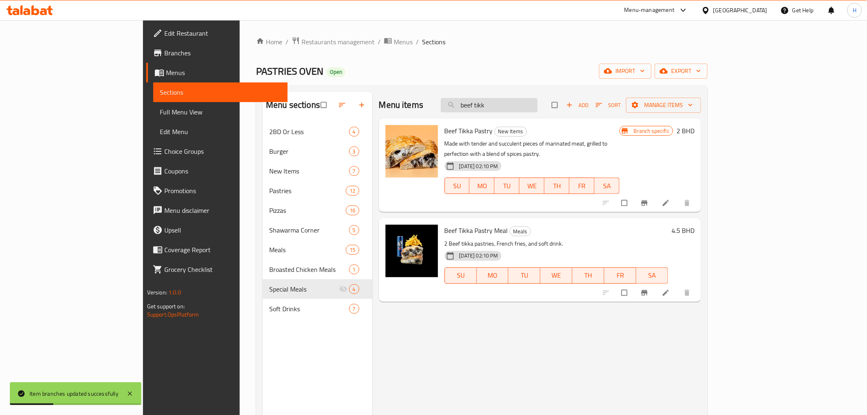
click at [515, 104] on input "beef tikk" at bounding box center [489, 105] width 97 height 14
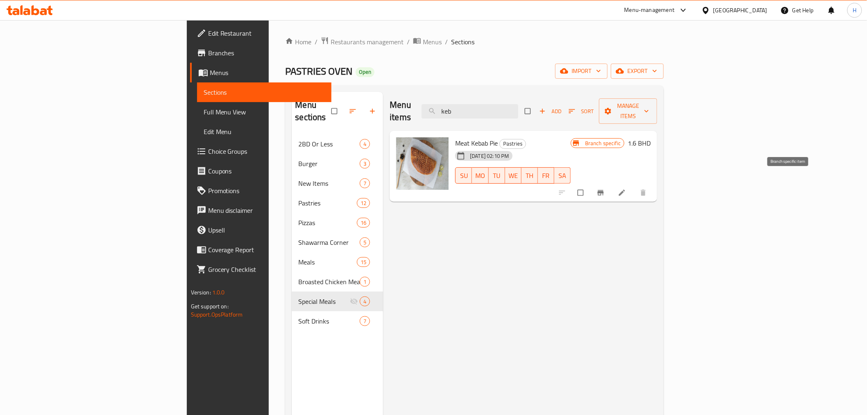
type input "keb"
click at [604, 190] on icon "Branch-specific-item" at bounding box center [601, 192] width 6 height 5
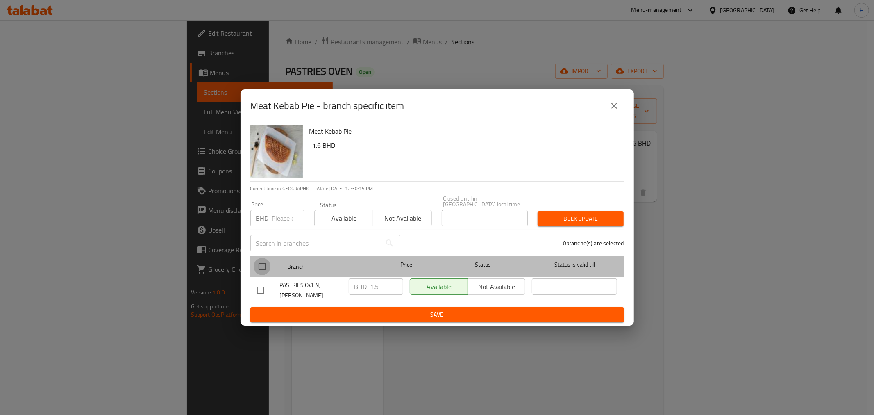
click at [261, 261] on input "checkbox" at bounding box center [262, 266] width 17 height 17
checkbox input "true"
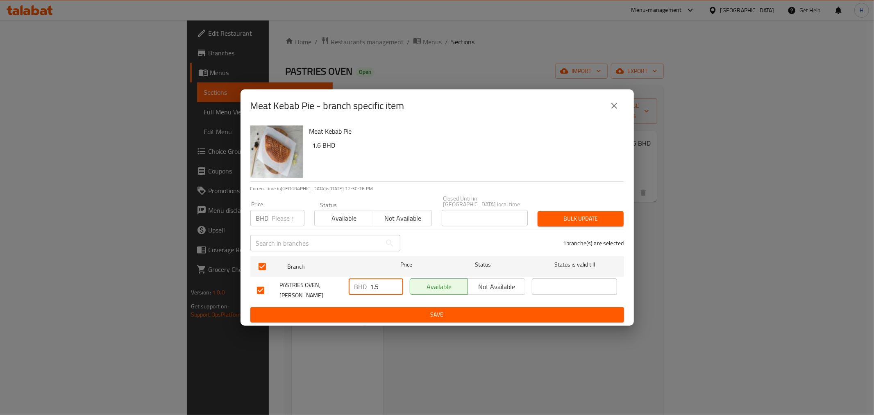
drag, startPoint x: 376, startPoint y: 288, endPoint x: 393, endPoint y: 295, distance: 18.2
click at [389, 288] on input "1.5" at bounding box center [386, 286] width 33 height 16
type input "1.8"
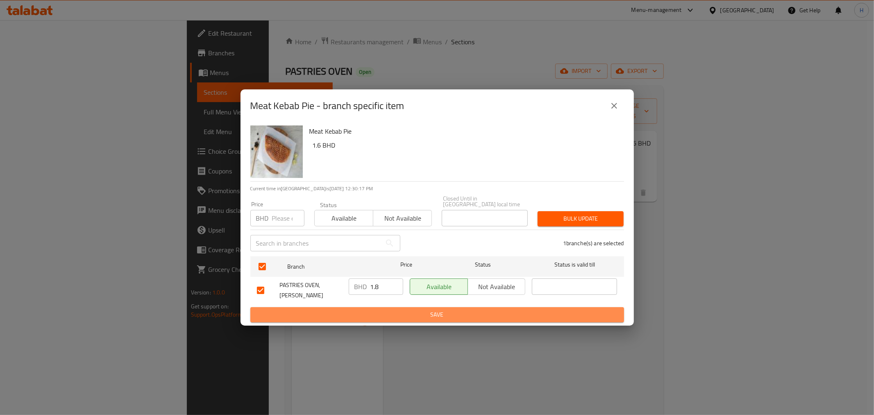
click at [386, 309] on span "Save" at bounding box center [437, 314] width 361 height 10
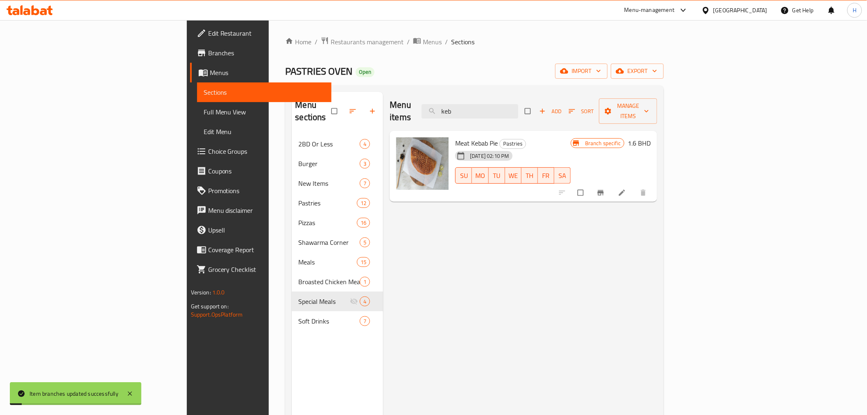
drag, startPoint x: 529, startPoint y: 104, endPoint x: 485, endPoint y: 108, distance: 44.8
click at [486, 107] on div "Menu items keb Add Sort Manage items" at bounding box center [524, 111] width 268 height 39
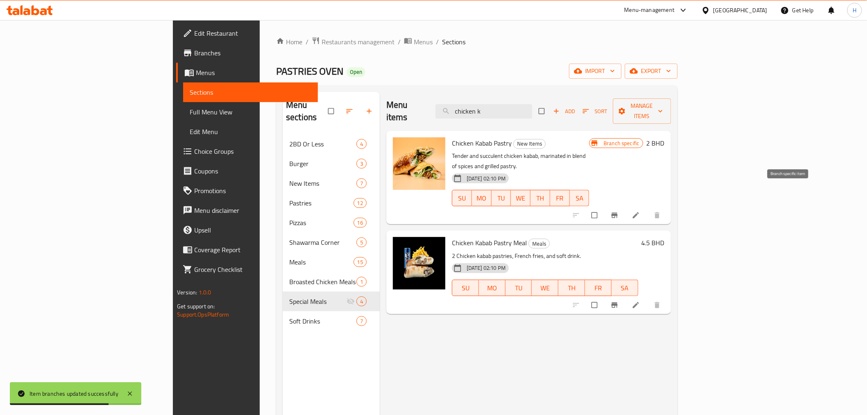
type input "chicken k"
click at [619, 211] on icon "Branch-specific-item" at bounding box center [614, 215] width 8 height 8
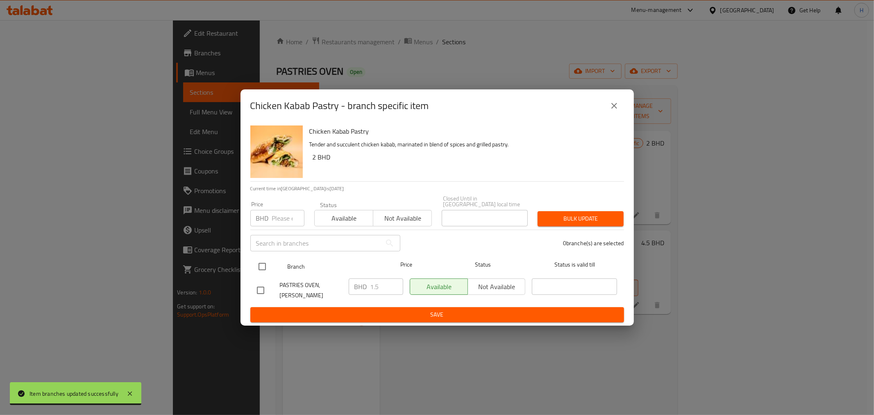
click at [268, 269] on input "checkbox" at bounding box center [262, 266] width 17 height 17
checkbox input "true"
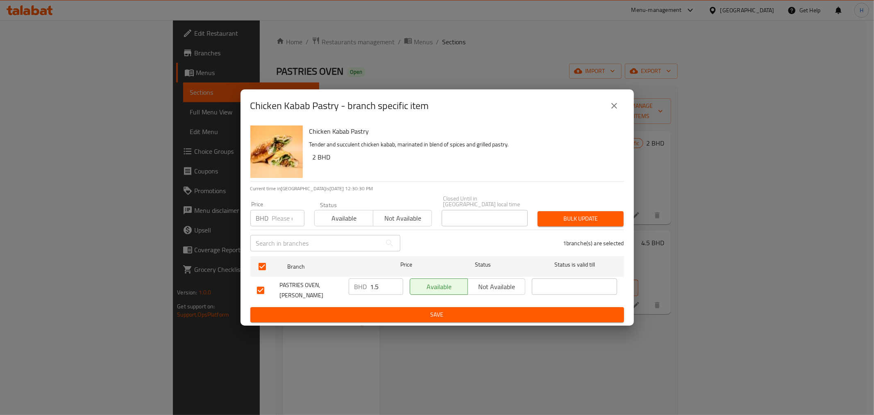
drag, startPoint x: 375, startPoint y: 288, endPoint x: 385, endPoint y: 293, distance: 11.0
click at [386, 289] on input "1.5" at bounding box center [386, 286] width 33 height 16
type input "1.8"
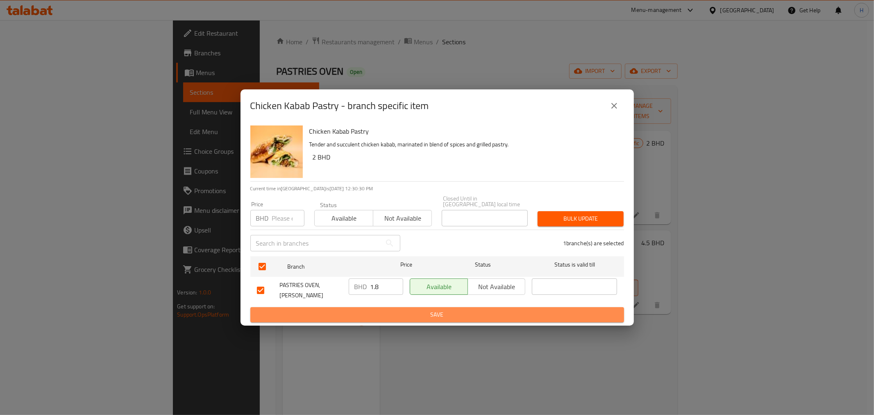
click at [370, 309] on span "Save" at bounding box center [437, 314] width 361 height 10
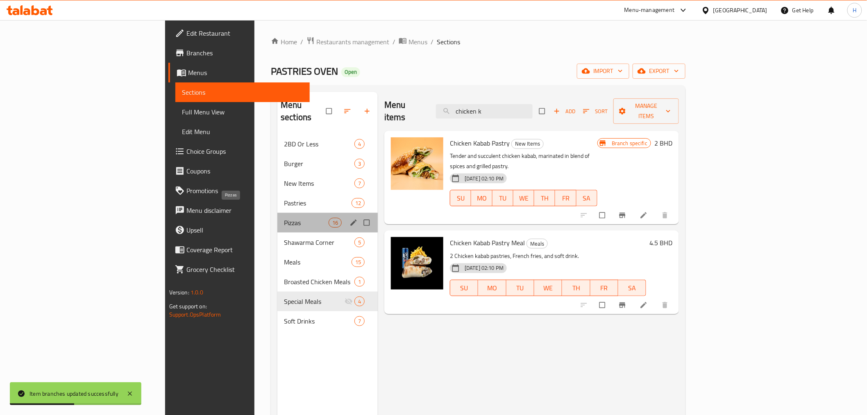
click at [284, 218] on span "Pizzas" at bounding box center [306, 223] width 45 height 10
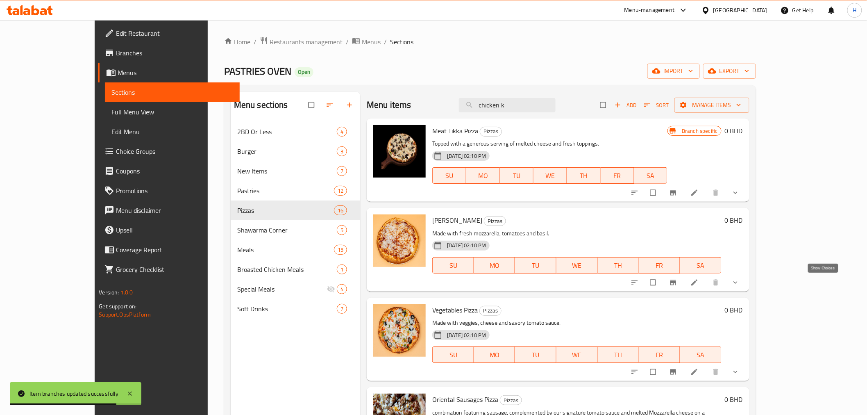
click at [740, 281] on icon "show more" at bounding box center [735, 282] width 8 height 8
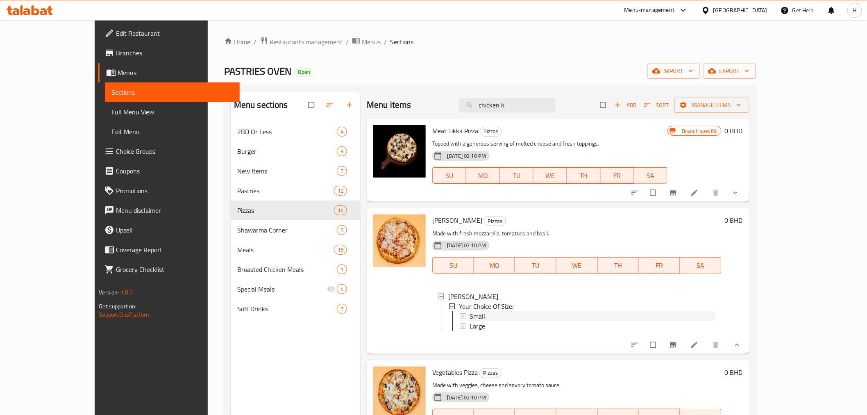
click at [470, 316] on span "Small" at bounding box center [478, 316] width 16 height 10
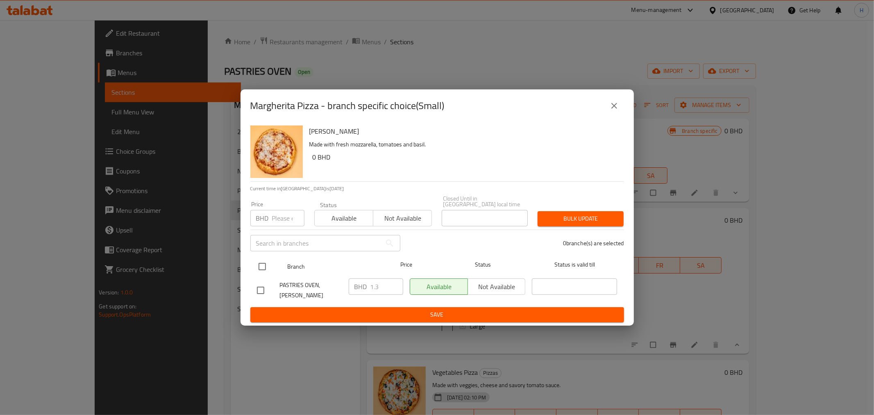
click at [265, 265] on input "checkbox" at bounding box center [262, 266] width 17 height 17
checkbox input "true"
click at [377, 288] on input "1.3" at bounding box center [386, 286] width 33 height 16
drag, startPoint x: 376, startPoint y: 288, endPoint x: 383, endPoint y: 289, distance: 7.5
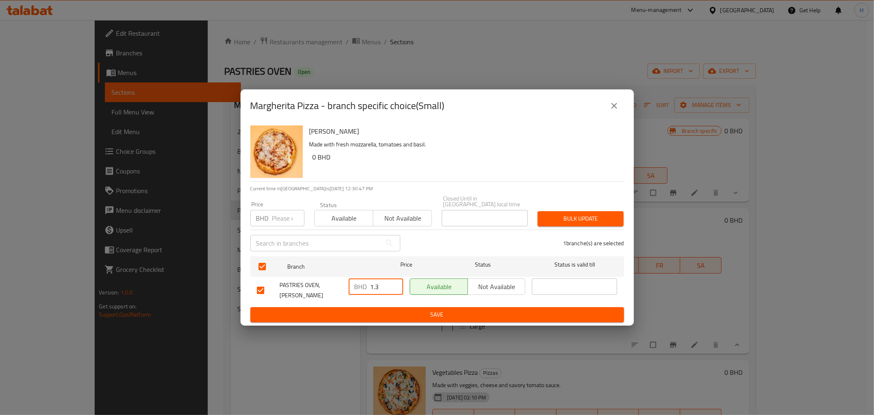
click at [383, 289] on input "1.3" at bounding box center [386, 286] width 33 height 16
type input "1.5"
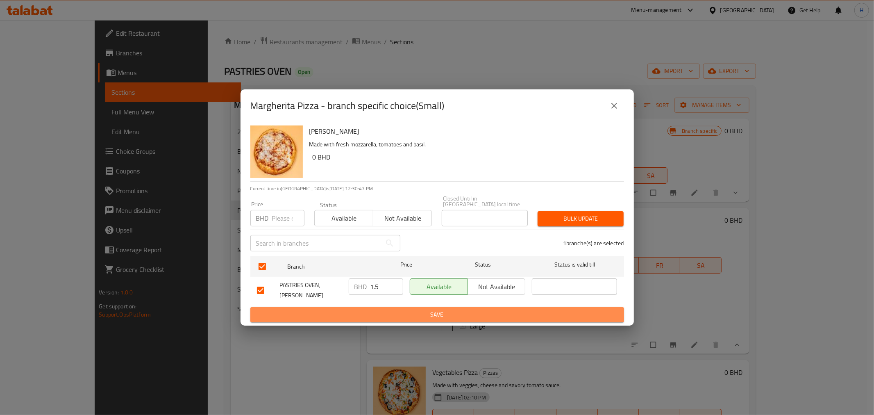
click at [378, 309] on span "Save" at bounding box center [437, 314] width 361 height 10
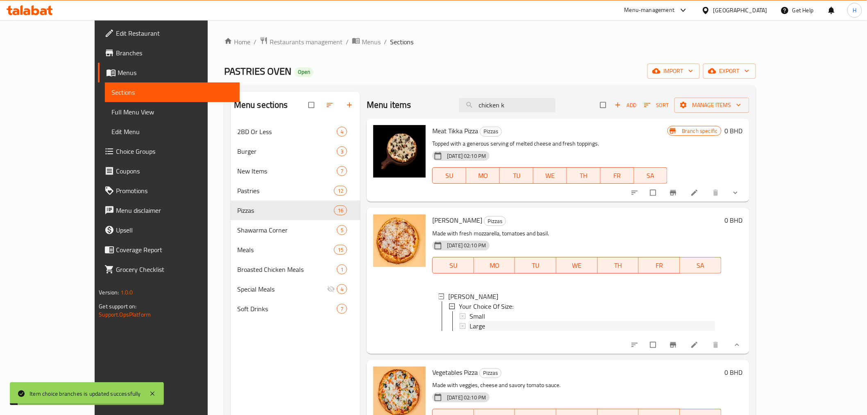
click at [470, 328] on span "Large" at bounding box center [478, 326] width 16 height 10
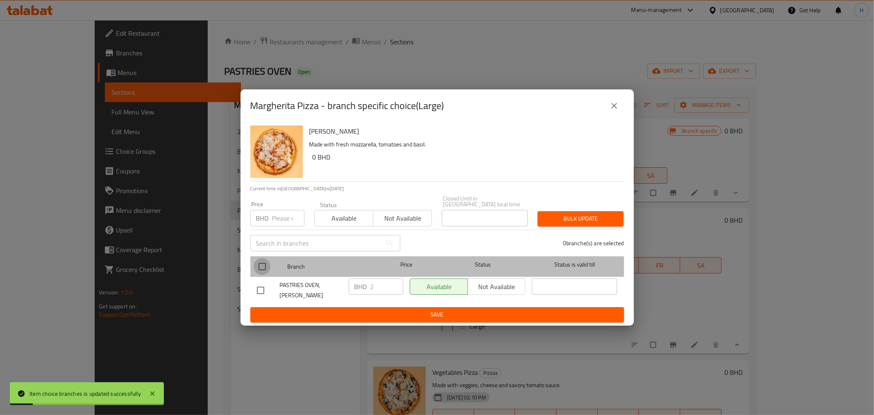
click at [265, 266] on input "checkbox" at bounding box center [262, 266] width 17 height 17
checkbox input "true"
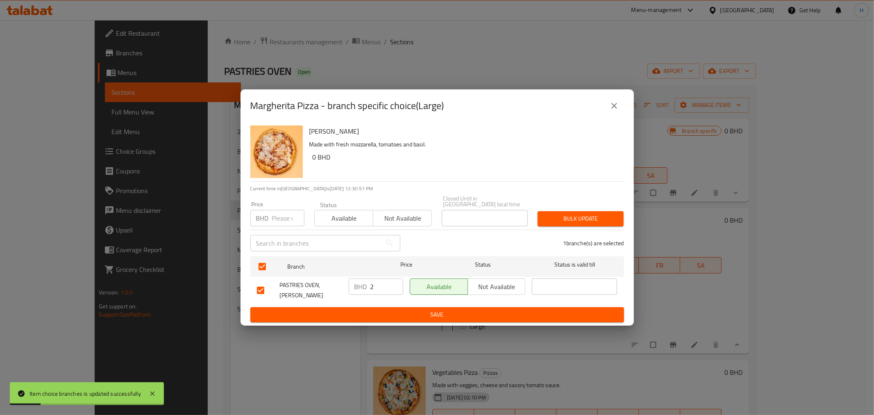
click at [381, 288] on input "2" at bounding box center [386, 286] width 33 height 16
type input "2.3"
click at [376, 309] on span "Save" at bounding box center [437, 314] width 361 height 10
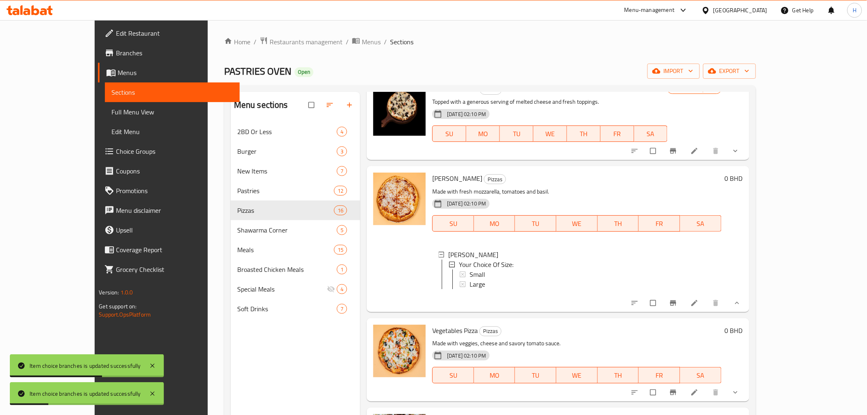
scroll to position [182, 0]
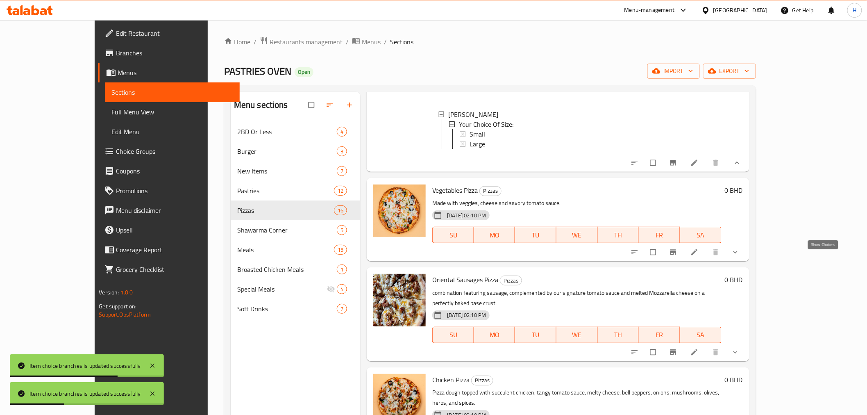
click at [740, 256] on icon "show more" at bounding box center [735, 252] width 8 height 8
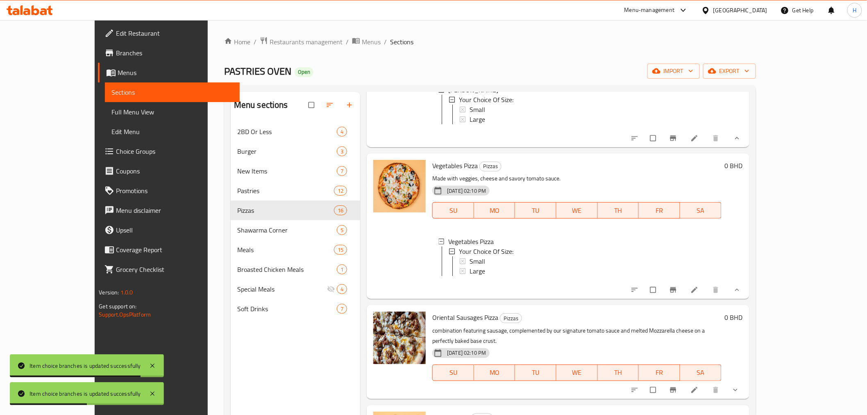
scroll to position [318, 0]
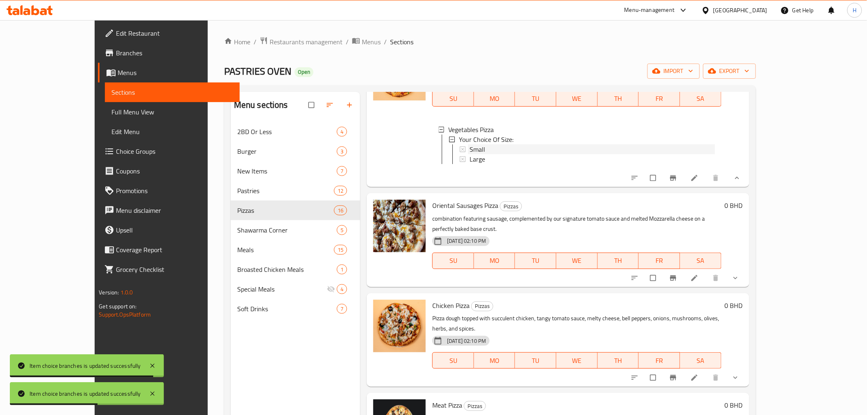
click at [470, 154] on span "Small" at bounding box center [478, 149] width 16 height 10
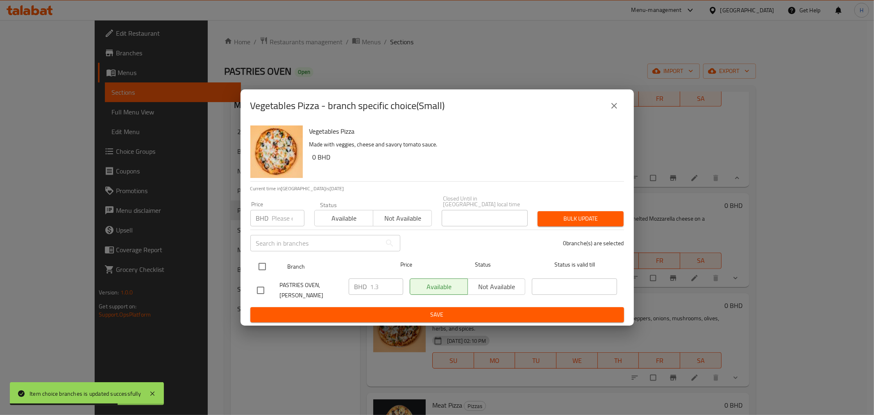
click at [261, 265] on input "checkbox" at bounding box center [262, 266] width 17 height 17
checkbox input "true"
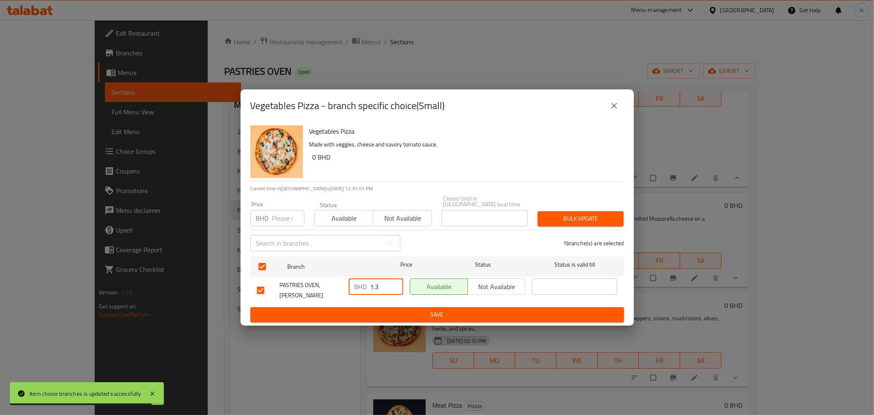
drag, startPoint x: 376, startPoint y: 285, endPoint x: 411, endPoint y: 292, distance: 35.9
click at [411, 292] on div "PASTRIES OVEN, Al Hajar BHD 1.3 ​ Available Not available ​" at bounding box center [437, 290] width 367 height 30
type input "1.7"
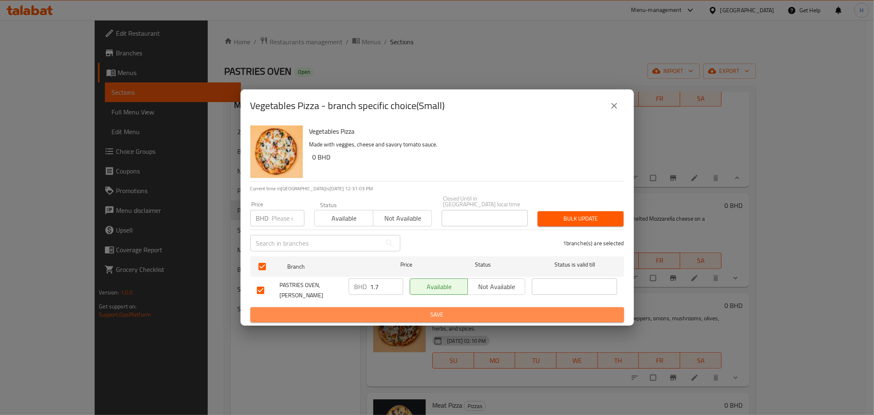
click at [404, 309] on span "Save" at bounding box center [437, 314] width 361 height 10
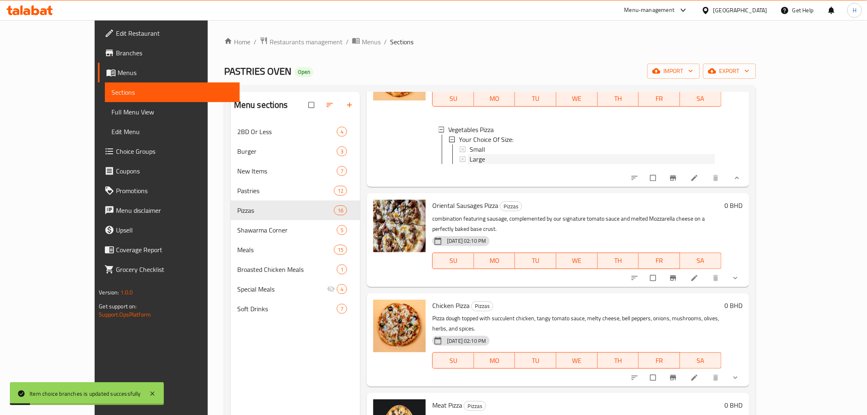
click at [470, 164] on span "Large" at bounding box center [478, 159] width 16 height 10
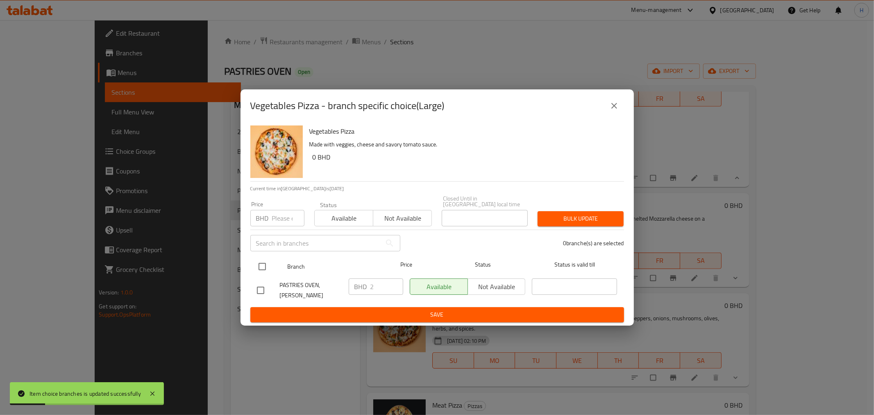
click at [263, 268] on input "checkbox" at bounding box center [262, 266] width 17 height 17
checkbox input "true"
click at [379, 289] on input "2" at bounding box center [386, 286] width 33 height 16
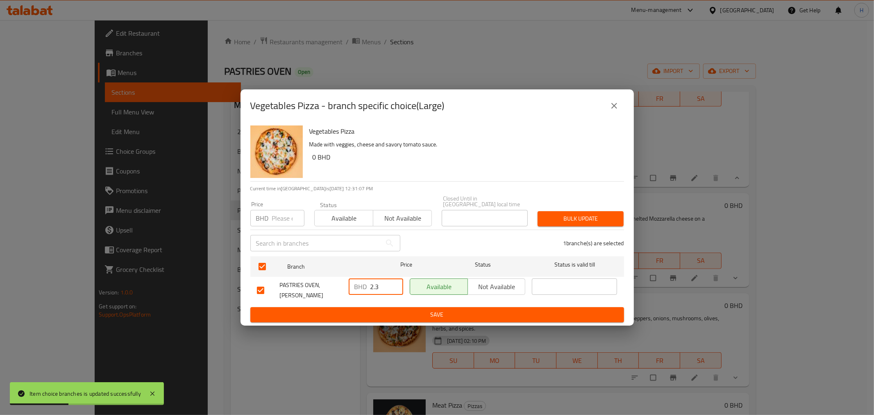
type input "2.3"
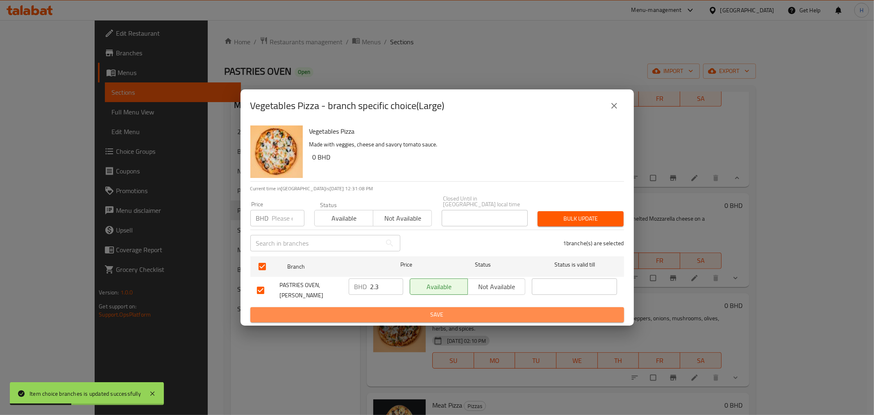
click at [370, 309] on span "Save" at bounding box center [437, 314] width 361 height 10
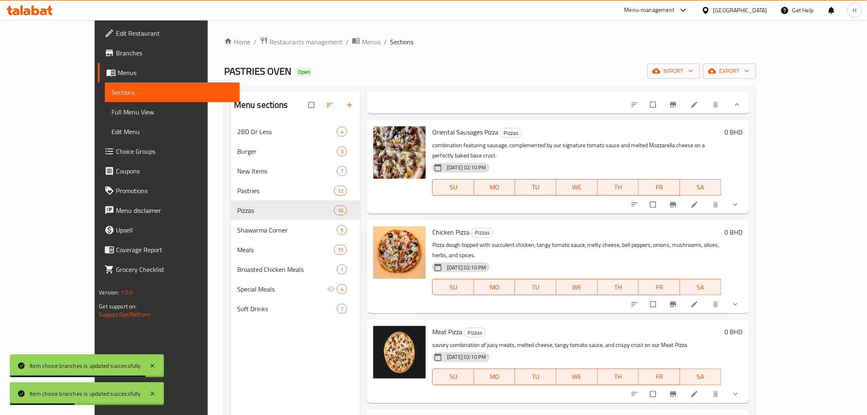
scroll to position [410, 0]
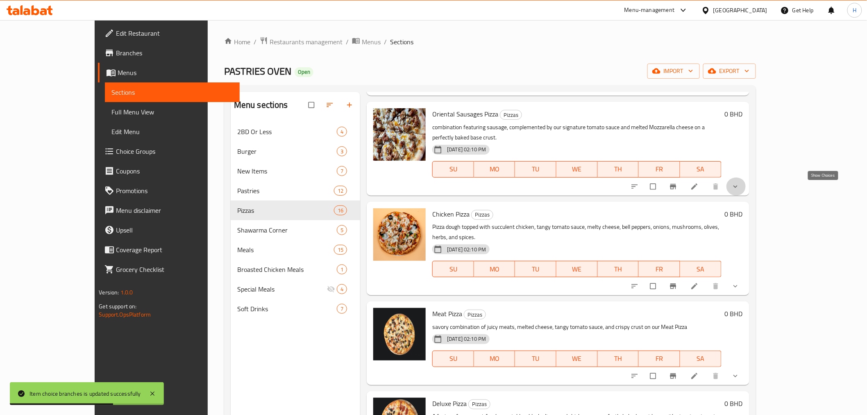
click at [740, 191] on icon "show more" at bounding box center [735, 186] width 8 height 8
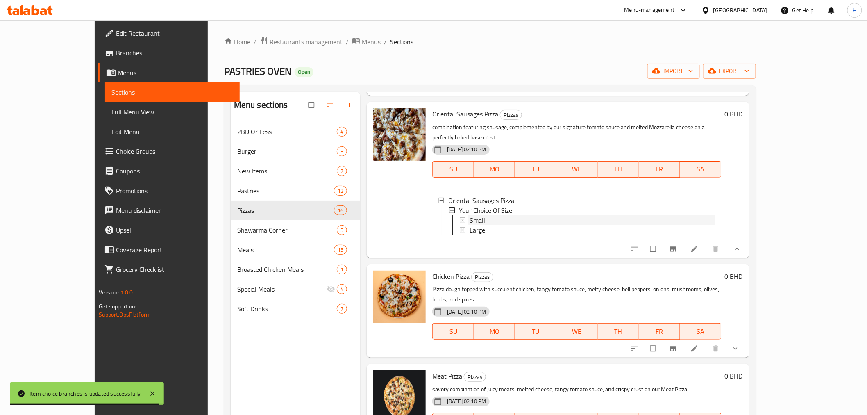
click at [470, 220] on span "Small" at bounding box center [478, 220] width 16 height 10
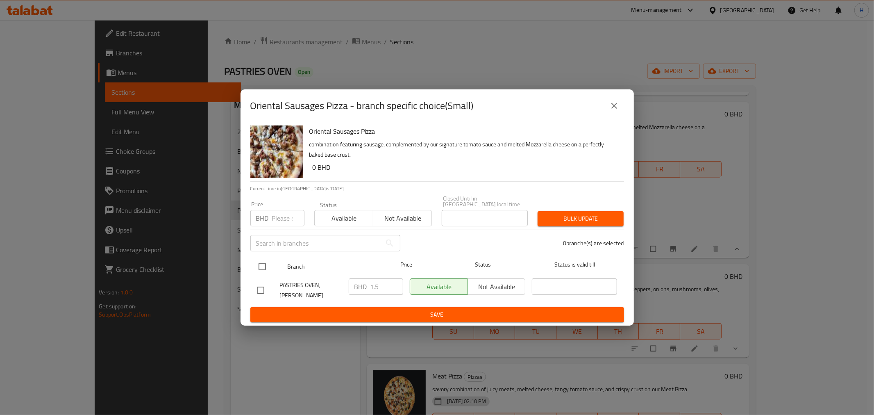
click at [256, 268] on input "checkbox" at bounding box center [262, 266] width 17 height 17
checkbox input "true"
drag, startPoint x: 376, startPoint y: 288, endPoint x: 408, endPoint y: 300, distance: 34.7
click at [402, 294] on input "1.5" at bounding box center [386, 286] width 33 height 16
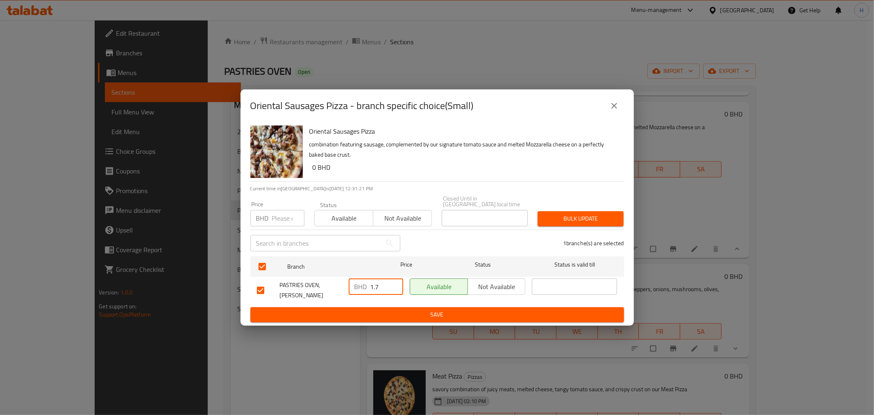
type input "1.7"
click at [387, 309] on span "Save" at bounding box center [437, 314] width 361 height 10
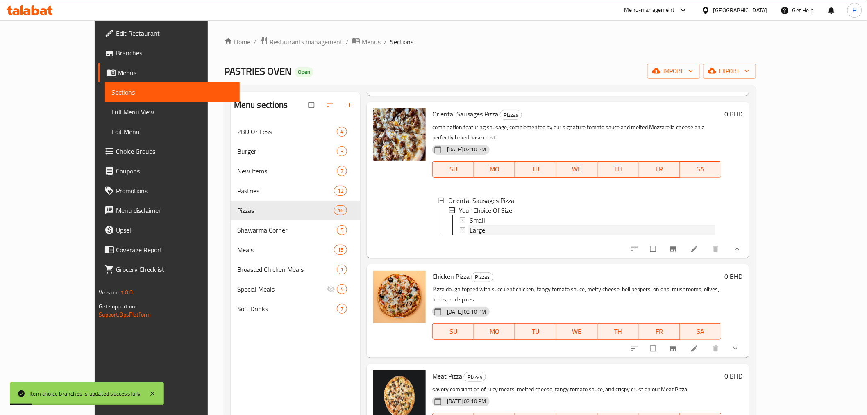
click at [470, 234] on span "Large" at bounding box center [478, 230] width 16 height 10
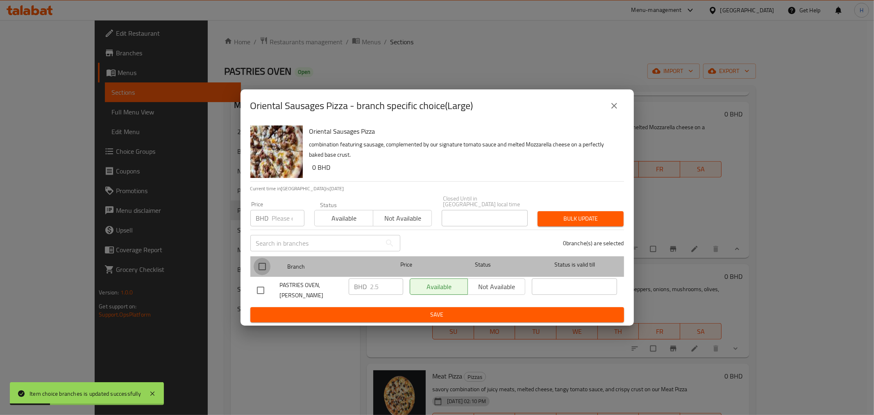
click at [259, 267] on input "checkbox" at bounding box center [262, 266] width 17 height 17
checkbox input "true"
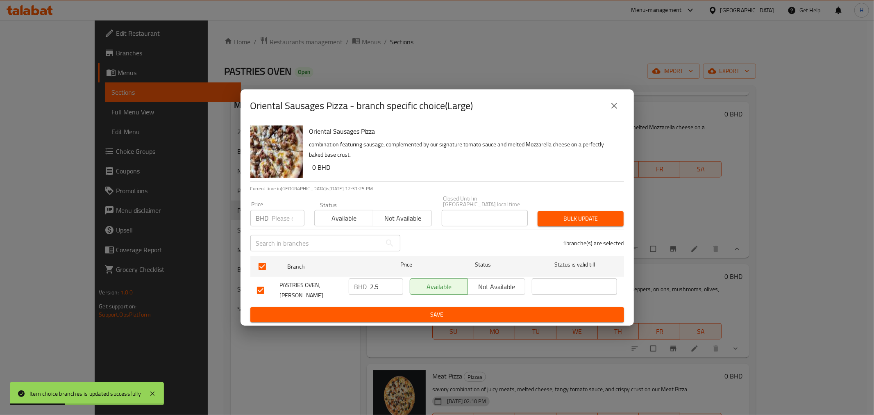
drag, startPoint x: 376, startPoint y: 286, endPoint x: 412, endPoint y: 297, distance: 38.0
click at [396, 290] on input "2.5" at bounding box center [386, 286] width 33 height 16
type input "2.7"
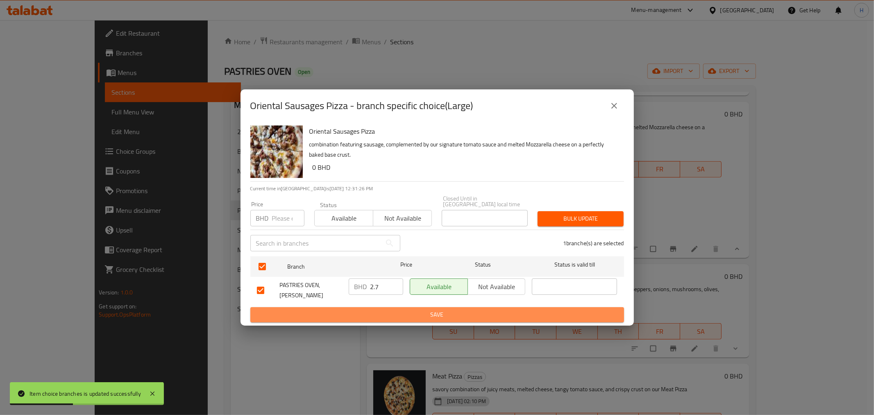
click at [398, 309] on span "Save" at bounding box center [437, 314] width 361 height 10
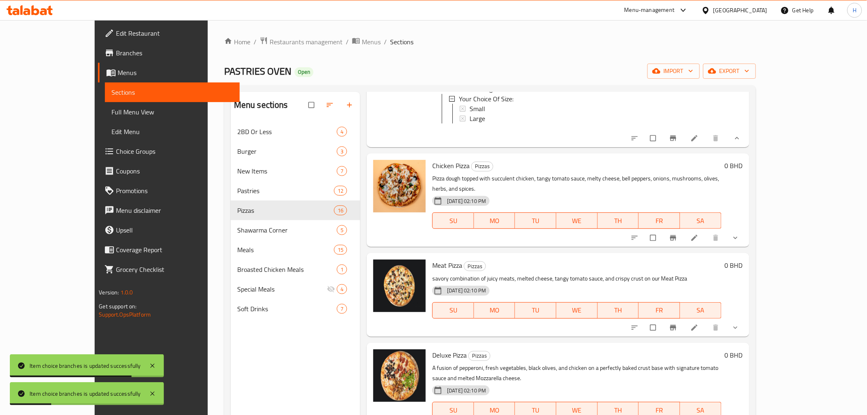
scroll to position [546, 0]
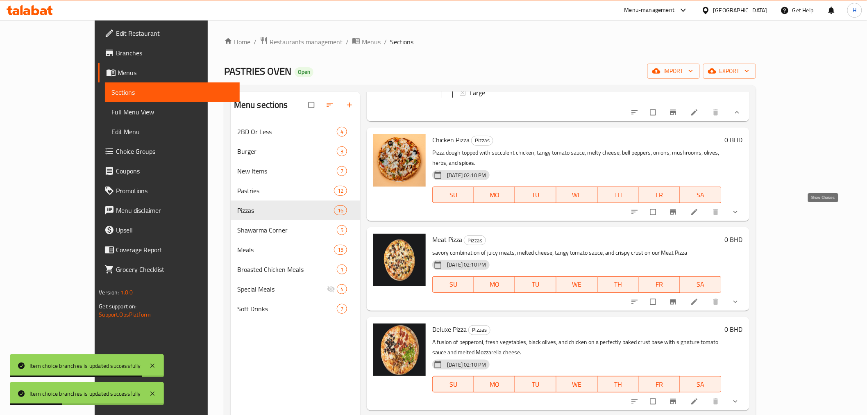
click at [740, 209] on icon "show more" at bounding box center [735, 212] width 8 height 8
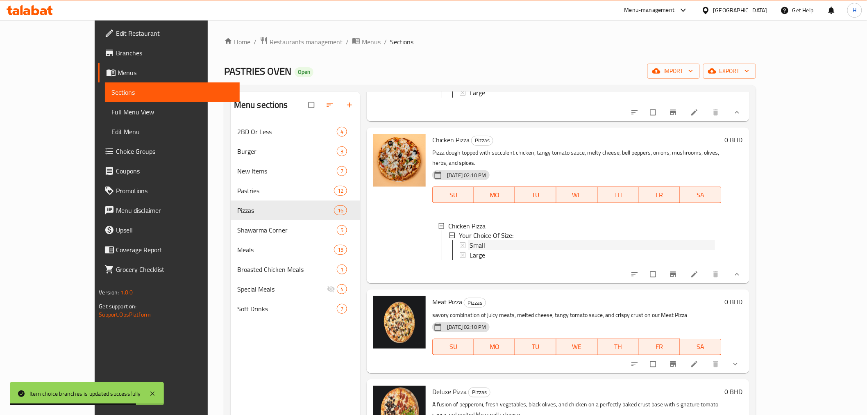
click at [470, 246] on span "Small" at bounding box center [478, 246] width 16 height 10
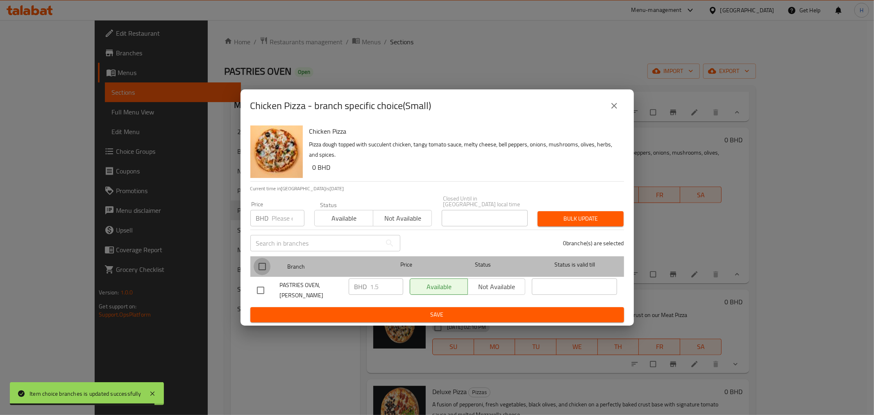
drag, startPoint x: 260, startPoint y: 265, endPoint x: 347, endPoint y: 292, distance: 91.2
click at [260, 265] on input "checkbox" at bounding box center [262, 266] width 17 height 17
checkbox input "true"
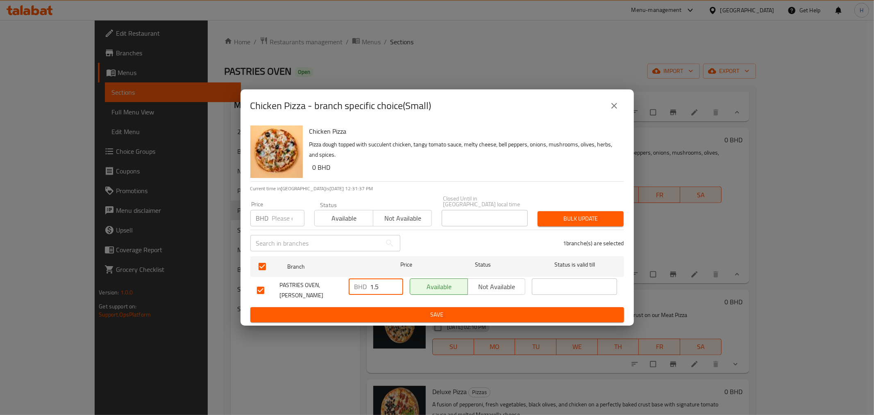
click at [379, 287] on input "1.5" at bounding box center [386, 286] width 33 height 16
type input "1.7"
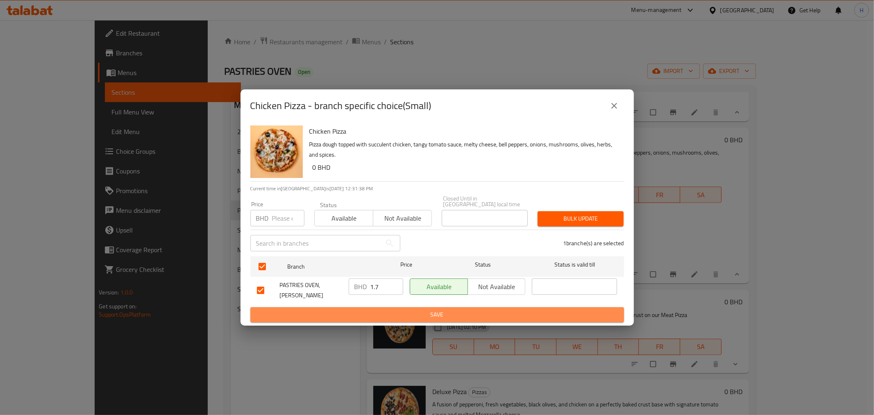
click at [366, 309] on span "Save" at bounding box center [437, 314] width 361 height 10
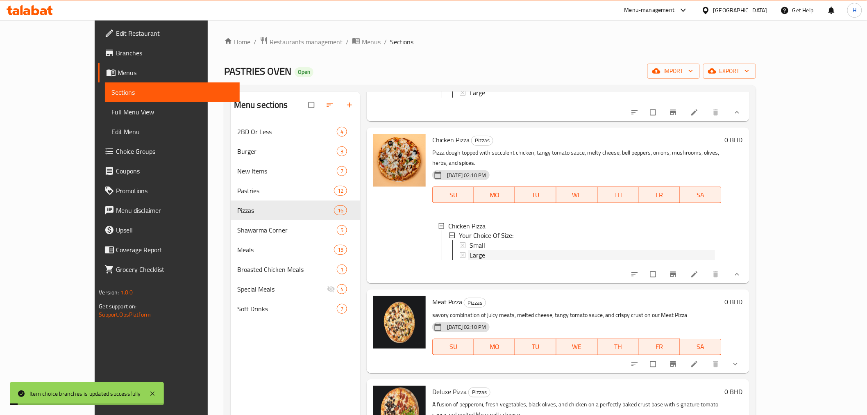
click at [470, 257] on span "Large" at bounding box center [478, 255] width 16 height 10
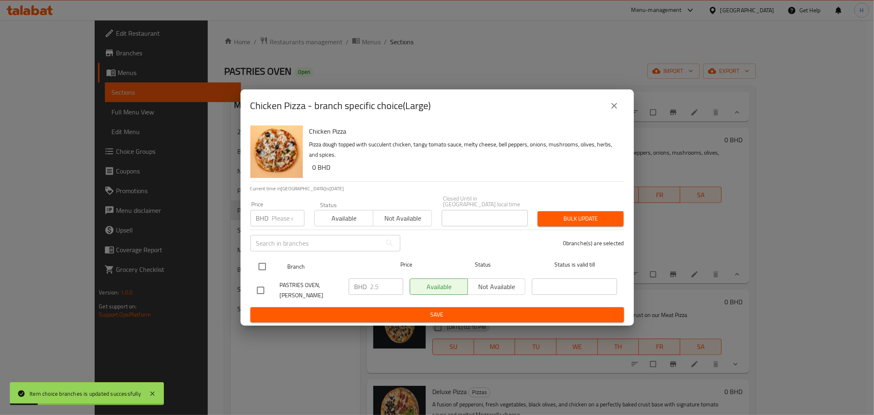
click at [263, 265] on input "checkbox" at bounding box center [262, 266] width 17 height 17
checkbox input "true"
drag, startPoint x: 376, startPoint y: 288, endPoint x: 415, endPoint y: 318, distance: 49.1
click at [400, 292] on input "2.5" at bounding box center [386, 286] width 33 height 16
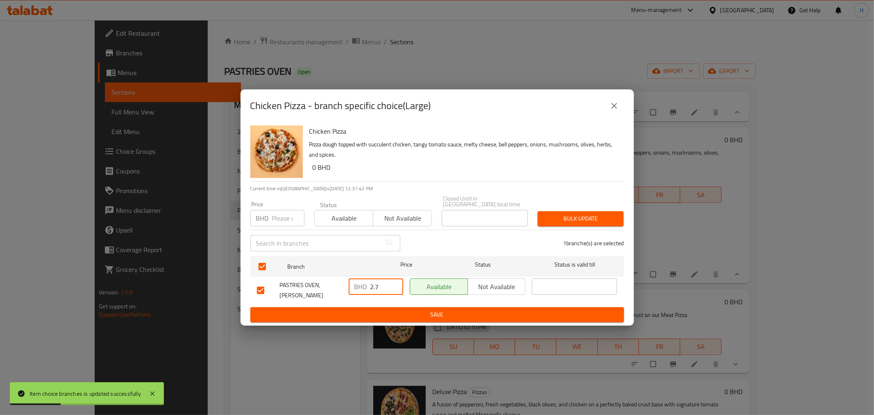
type input "2.7"
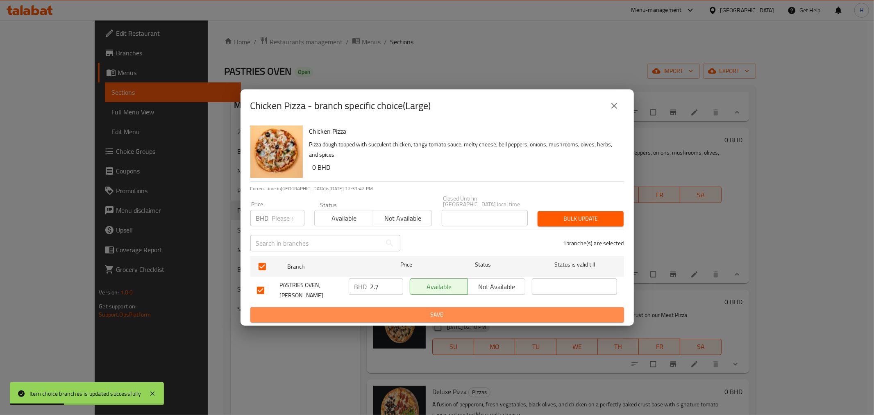
click at [393, 309] on span "Save" at bounding box center [437, 314] width 361 height 10
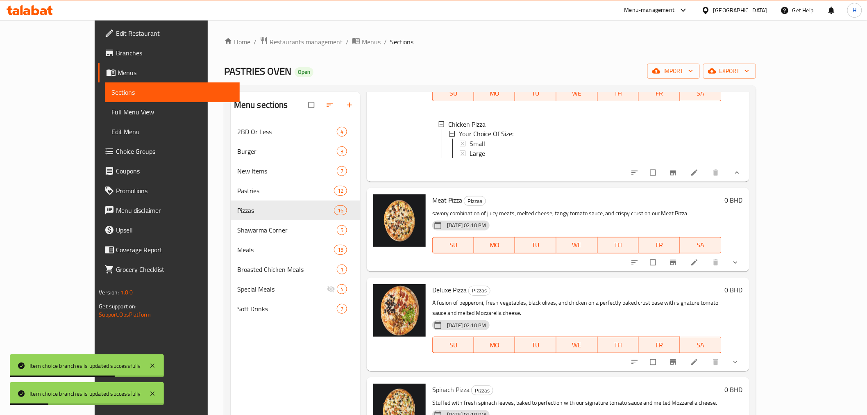
scroll to position [728, 0]
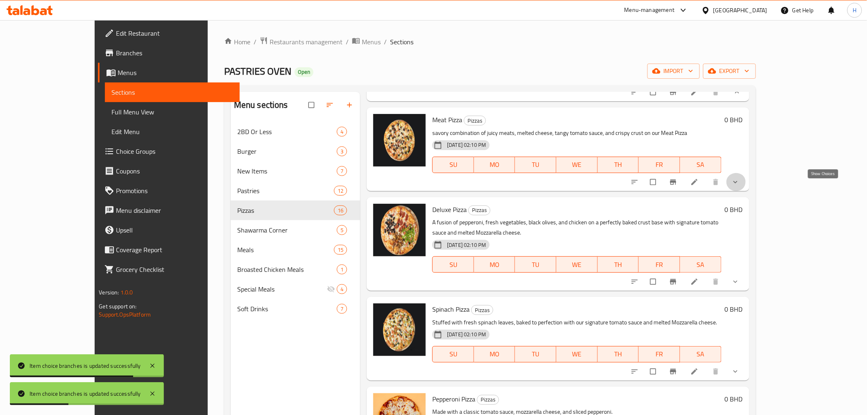
click at [740, 186] on icon "show more" at bounding box center [735, 182] width 8 height 8
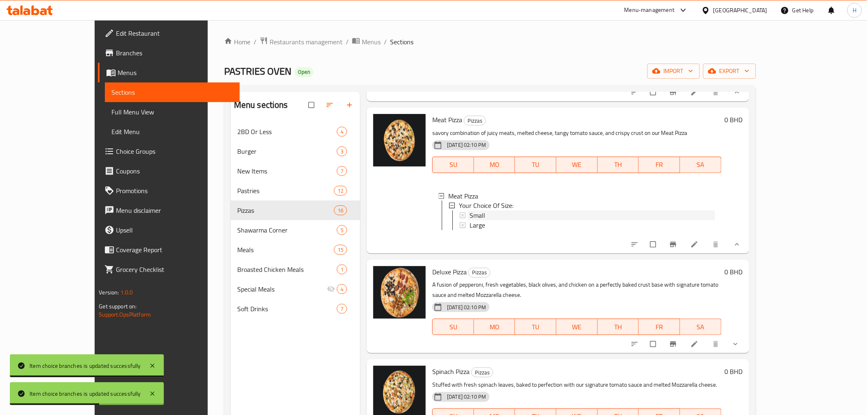
click at [470, 219] on span "Small" at bounding box center [478, 216] width 16 height 10
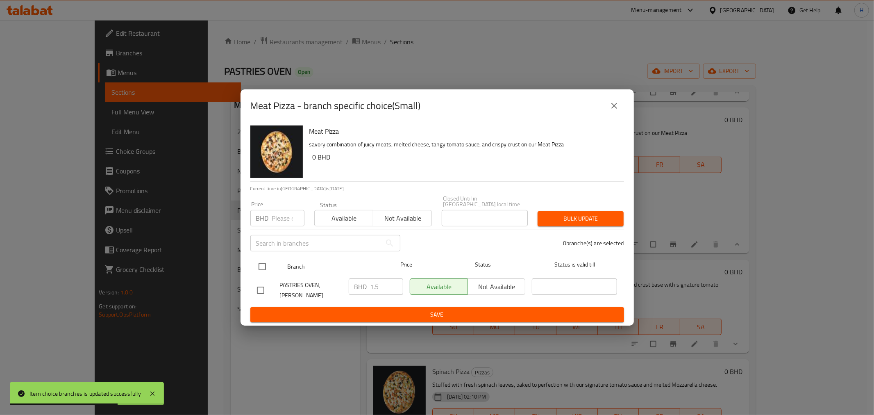
click at [259, 268] on input "checkbox" at bounding box center [262, 266] width 17 height 17
checkbox input "true"
drag, startPoint x: 382, startPoint y: 287, endPoint x: 357, endPoint y: 283, distance: 25.3
click at [358, 284] on div "BHD 1.5 ​" at bounding box center [376, 286] width 54 height 16
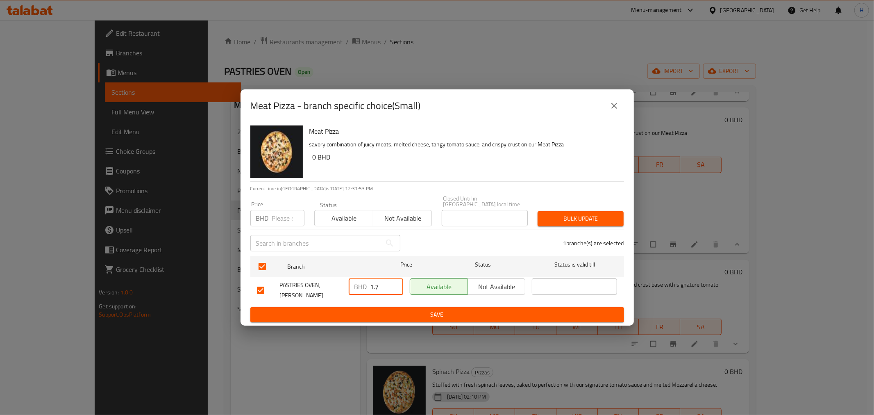
type input "1.7"
click at [361, 311] on span "Save" at bounding box center [437, 314] width 361 height 10
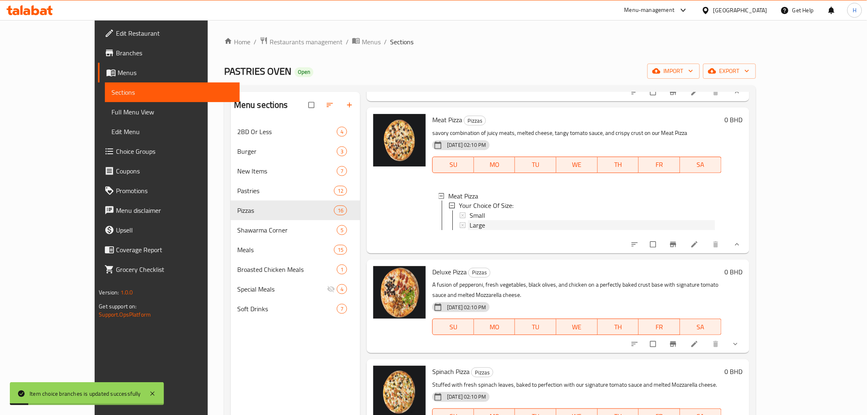
click at [470, 230] on span "Large" at bounding box center [478, 225] width 16 height 10
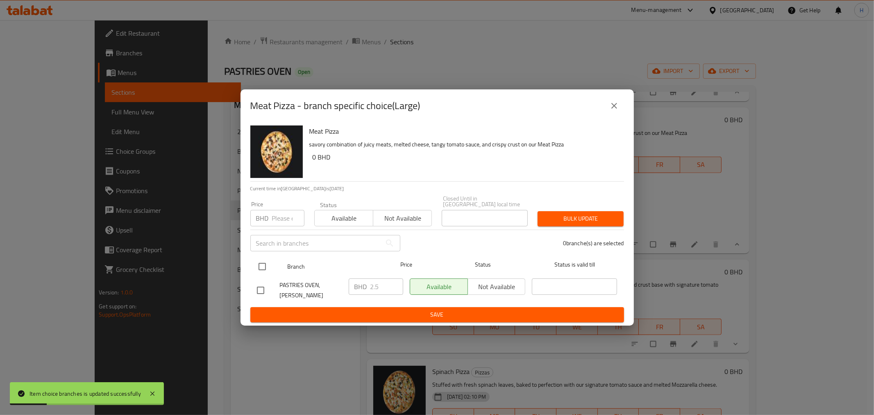
click at [260, 265] on input "checkbox" at bounding box center [262, 266] width 17 height 17
checkbox input "true"
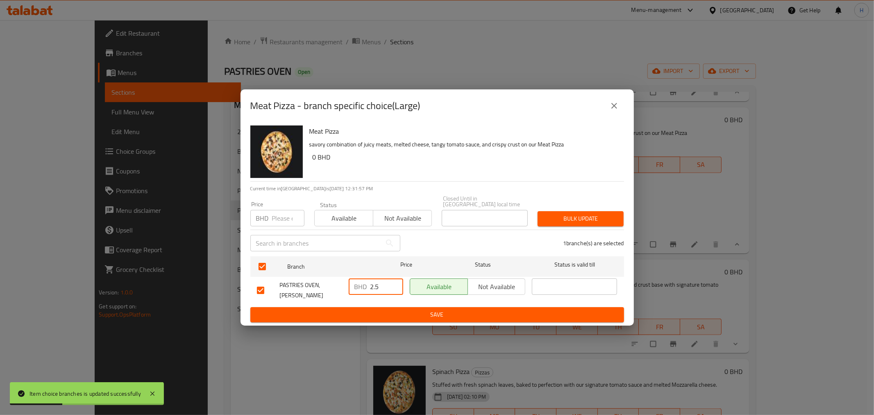
drag, startPoint x: 376, startPoint y: 288, endPoint x: 417, endPoint y: 303, distance: 43.8
click at [402, 294] on input "2.5" at bounding box center [386, 286] width 33 height 16
type input "2.7"
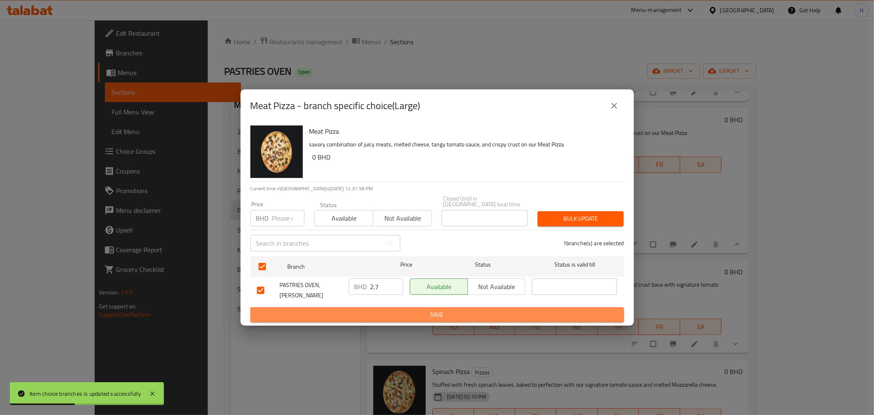
click at [381, 312] on span "Save" at bounding box center [437, 314] width 361 height 10
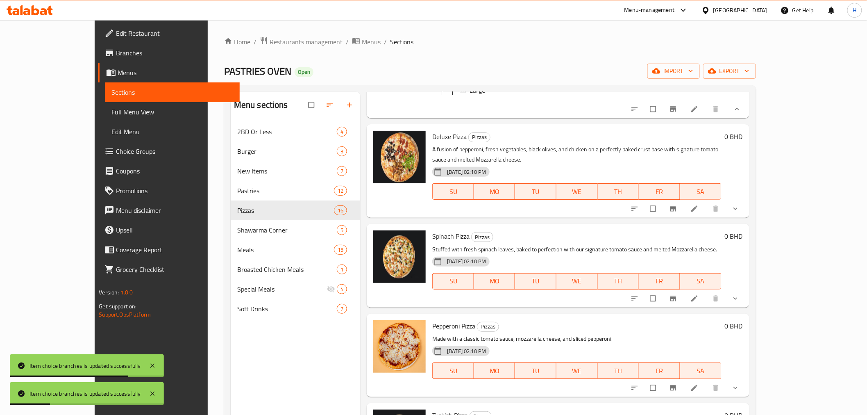
scroll to position [865, 0]
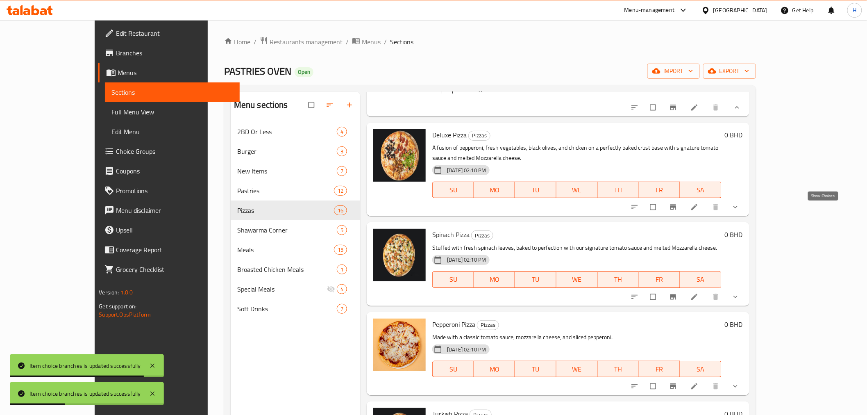
click at [740, 211] on icon "show more" at bounding box center [735, 207] width 8 height 8
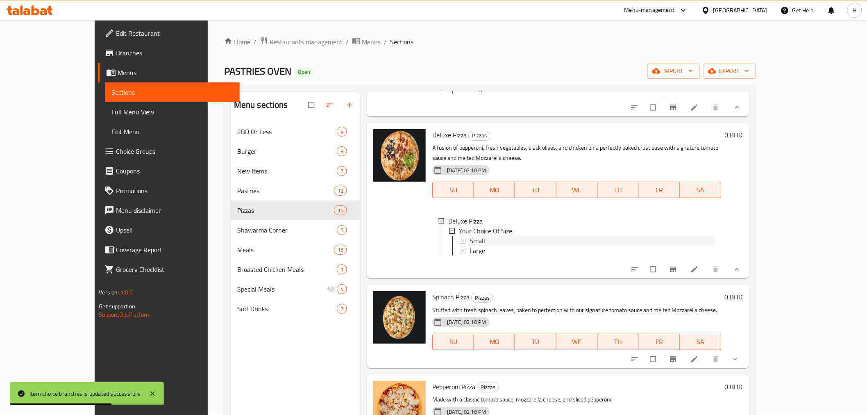
click at [470, 243] on span "Small" at bounding box center [478, 241] width 16 height 10
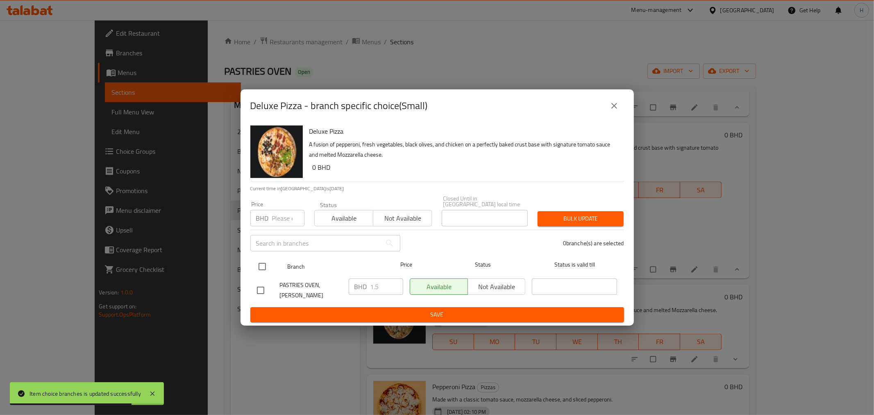
click at [264, 268] on input "checkbox" at bounding box center [262, 266] width 17 height 17
checkbox input "true"
drag, startPoint x: 381, startPoint y: 287, endPoint x: 344, endPoint y: 302, distance: 39.6
click at [343, 290] on div "PASTRIES OVEN, Al Hajar BHD 1.5 ​ Available Not available ​" at bounding box center [437, 290] width 367 height 30
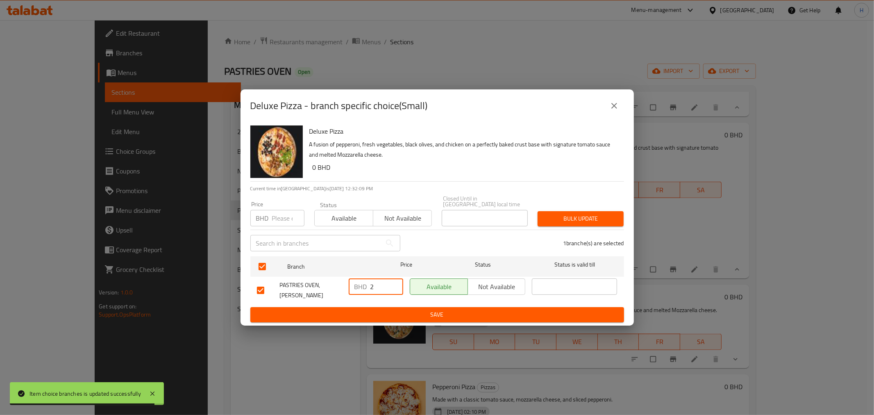
type input "2"
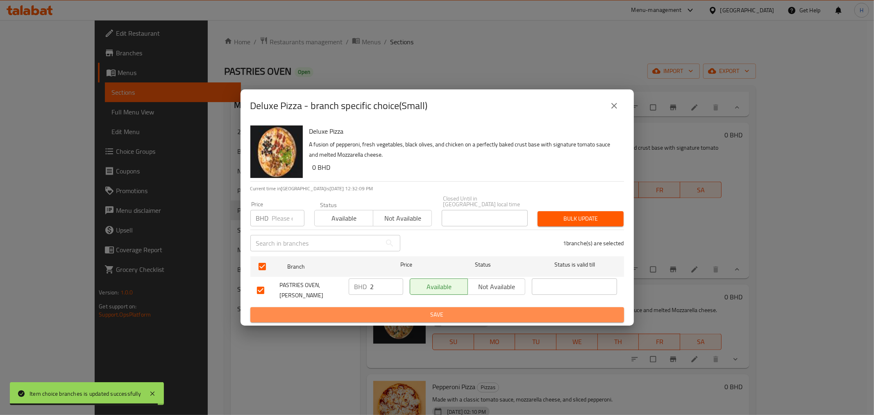
click at [390, 309] on span "Save" at bounding box center [437, 314] width 361 height 10
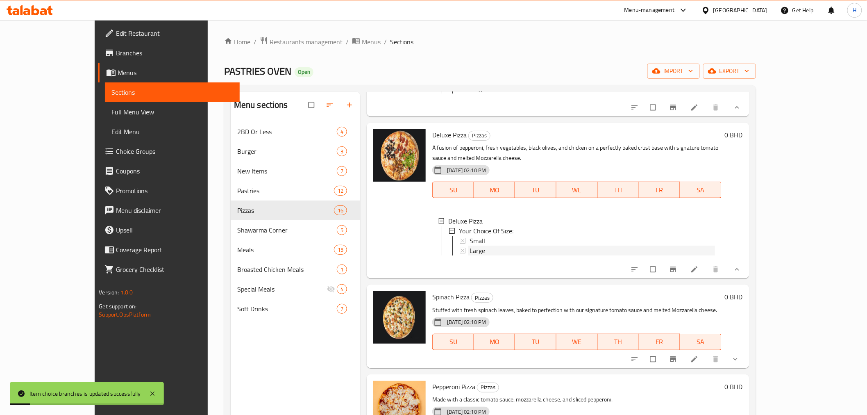
click at [470, 251] on span "Large" at bounding box center [478, 250] width 16 height 10
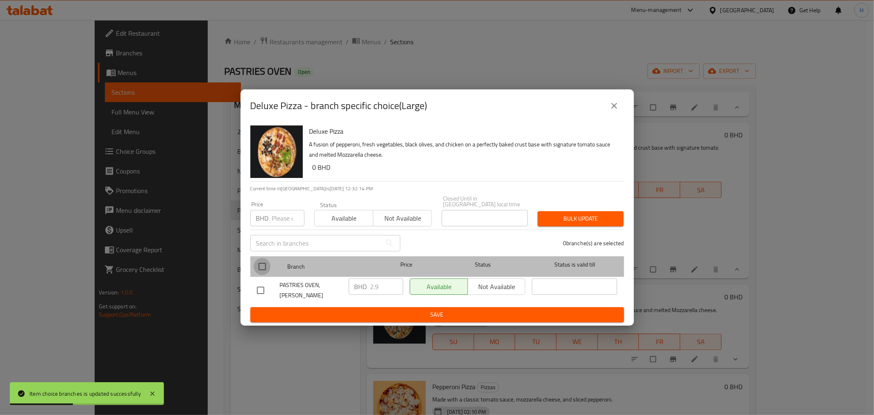
click at [260, 272] on input "checkbox" at bounding box center [262, 266] width 17 height 17
checkbox input "true"
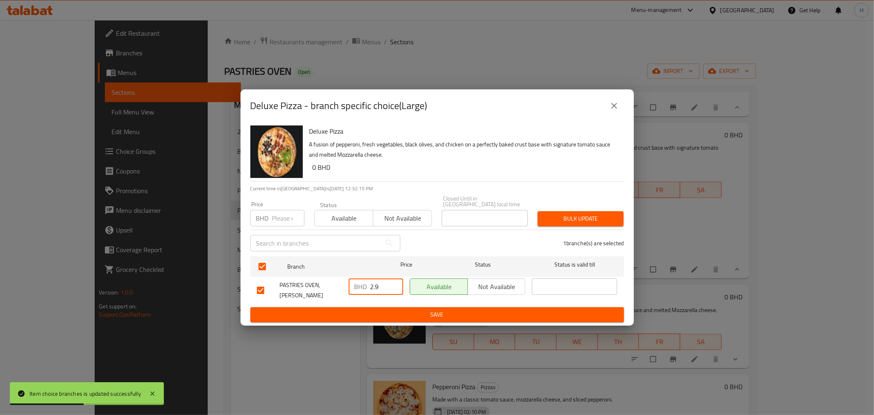
drag, startPoint x: 380, startPoint y: 286, endPoint x: 346, endPoint y: 284, distance: 33.7
click at [350, 283] on div "BHD 2.9 ​" at bounding box center [376, 286] width 54 height 16
type input "3.3"
click at [365, 309] on span "Save" at bounding box center [437, 314] width 361 height 10
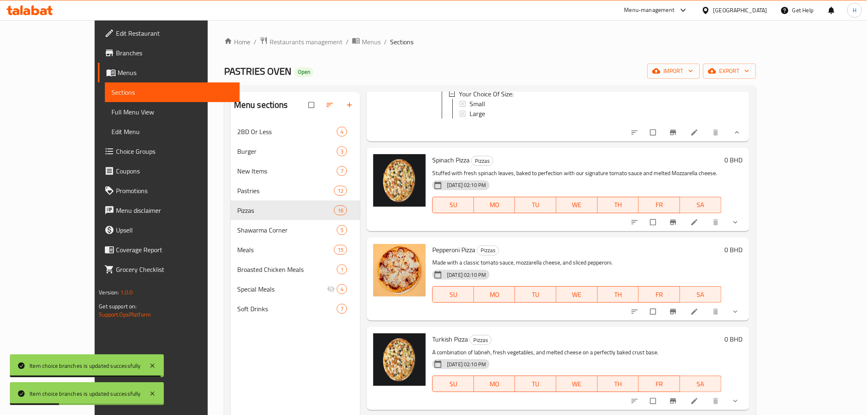
scroll to position [1001, 0]
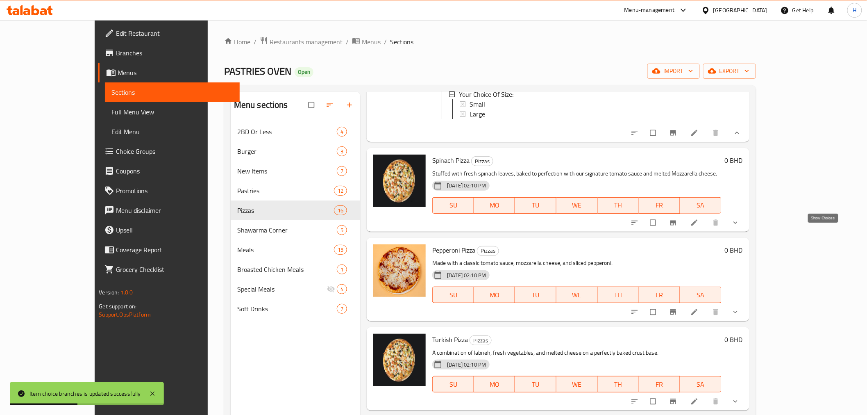
click at [740, 227] on icon "show more" at bounding box center [735, 222] width 8 height 8
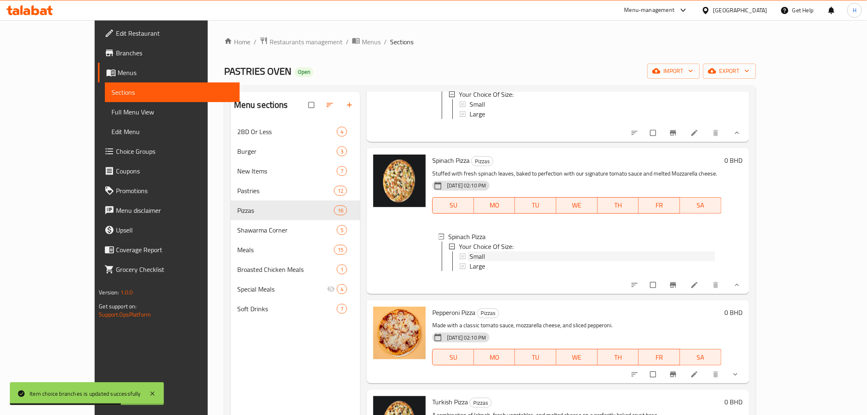
click at [470, 261] on span "Small" at bounding box center [478, 256] width 16 height 10
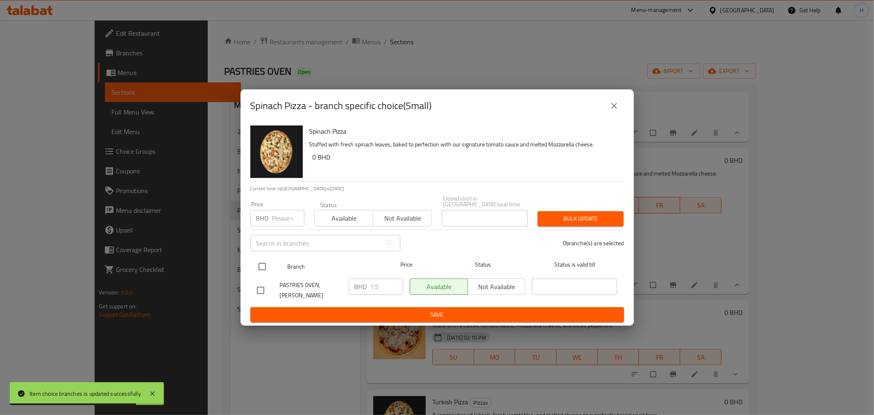
click at [260, 267] on input "checkbox" at bounding box center [262, 266] width 17 height 17
checkbox input "true"
click at [614, 109] on icon "close" at bounding box center [614, 106] width 6 height 6
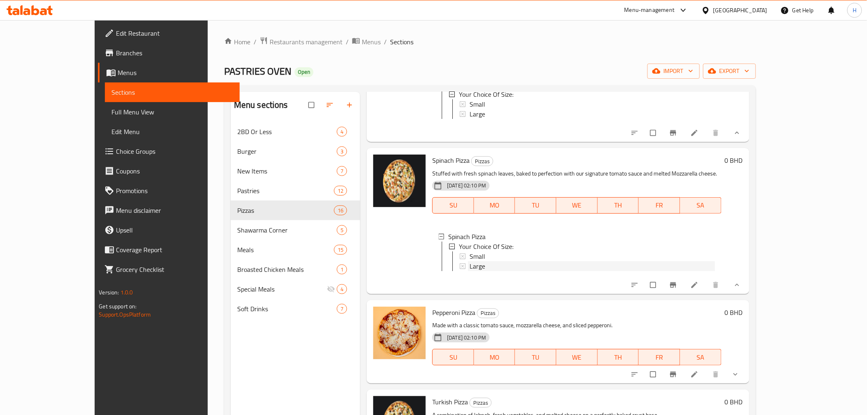
click at [470, 271] on span "Large" at bounding box center [478, 266] width 16 height 10
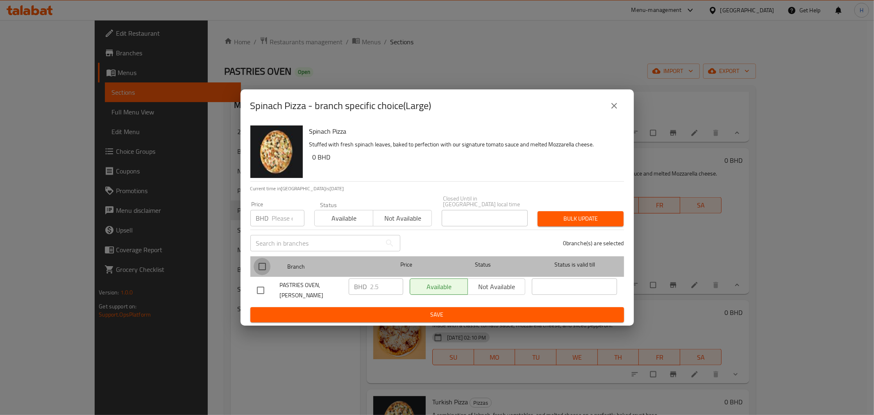
click at [265, 267] on input "checkbox" at bounding box center [262, 266] width 17 height 17
checkbox input "true"
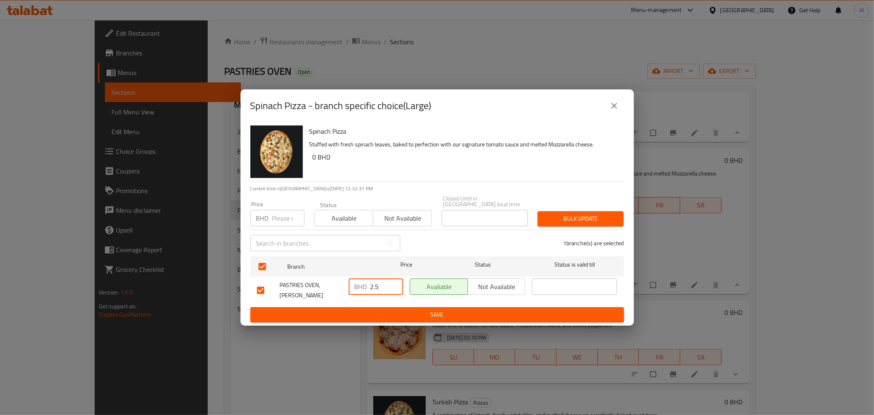
click at [375, 288] on input "2.5" at bounding box center [386, 286] width 33 height 16
type input "2.7"
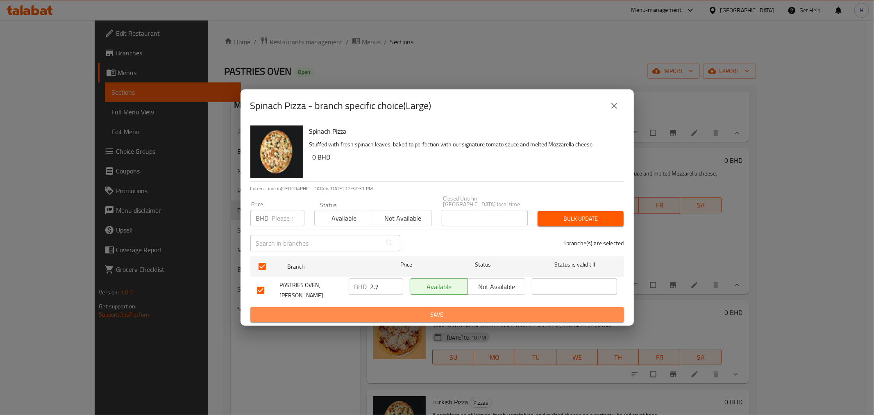
click at [374, 307] on button "Save" at bounding box center [437, 314] width 374 height 15
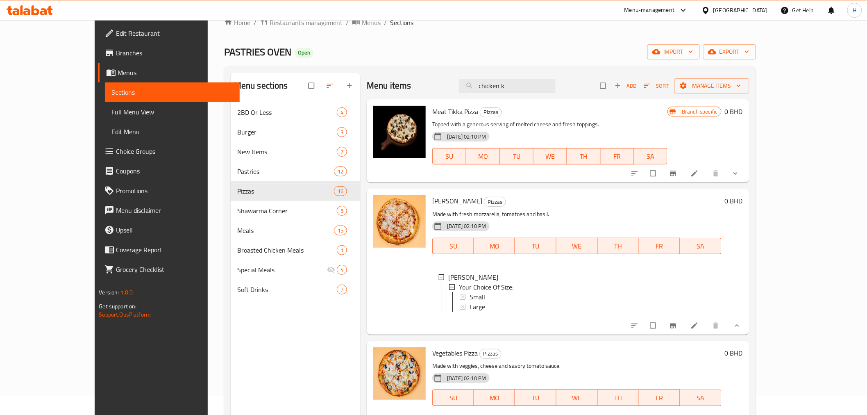
scroll to position [0, 0]
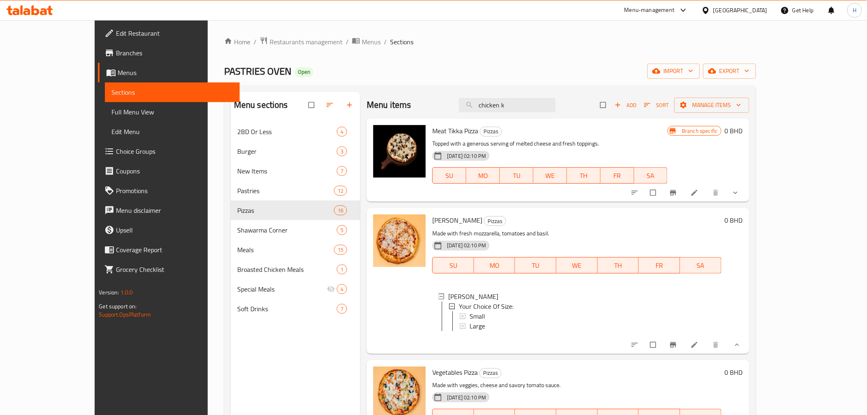
drag, startPoint x: 503, startPoint y: 94, endPoint x: 467, endPoint y: 94, distance: 35.6
click at [467, 94] on div "Menu items chicken k Add Sort Manage items" at bounding box center [558, 105] width 382 height 27
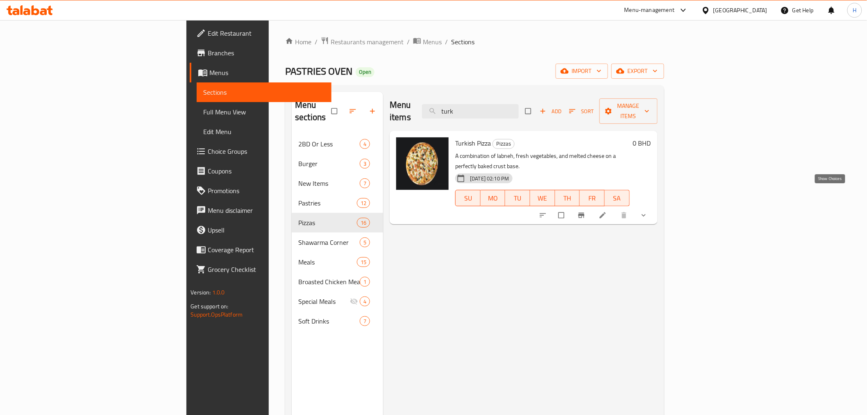
type input "turk"
click at [648, 211] on icon "show more" at bounding box center [644, 215] width 8 height 8
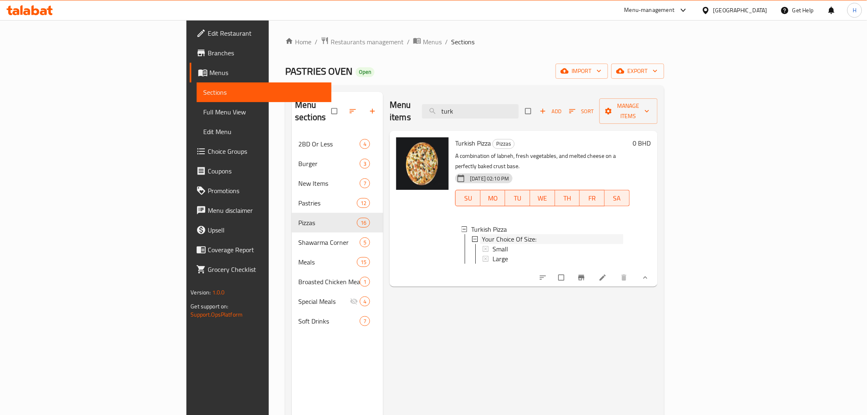
click at [488, 234] on span "Your Choice Of Size:" at bounding box center [509, 239] width 54 height 10
click at [486, 234] on span "Your Choice Of Size:" at bounding box center [509, 239] width 54 height 10
click at [492, 244] on span "Small" at bounding box center [500, 249] width 16 height 10
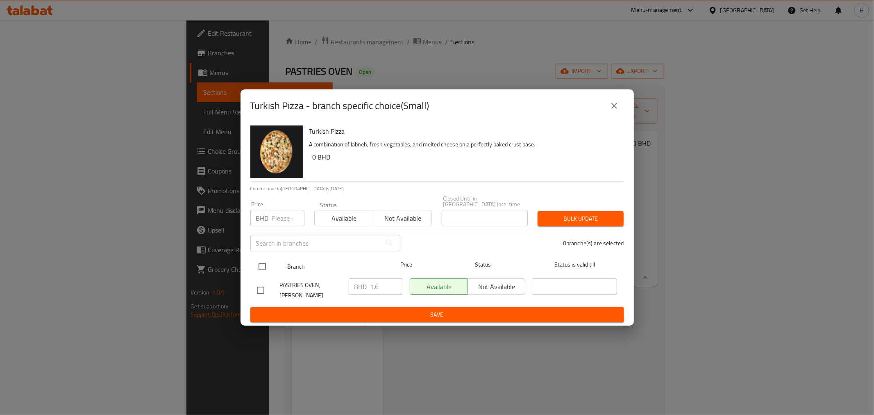
click at [257, 264] on input "checkbox" at bounding box center [262, 266] width 17 height 17
checkbox input "true"
drag, startPoint x: 377, startPoint y: 286, endPoint x: 381, endPoint y: 288, distance: 5.1
click at [381, 288] on input "1.6" at bounding box center [386, 286] width 33 height 16
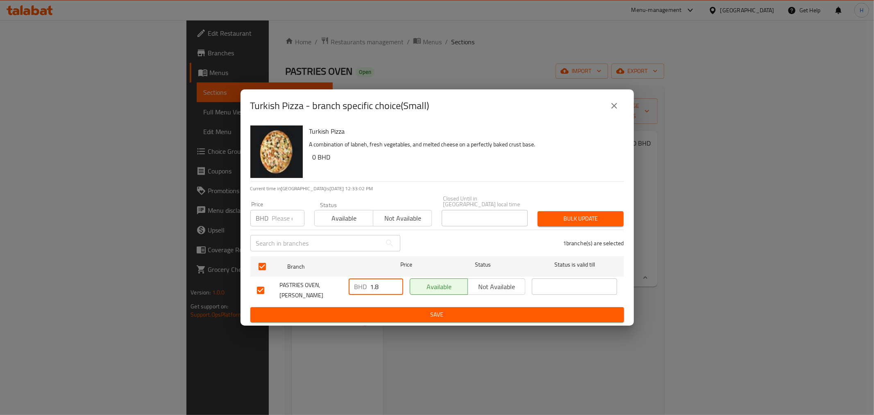
type input "1.8"
click at [377, 307] on button "Save" at bounding box center [437, 314] width 374 height 15
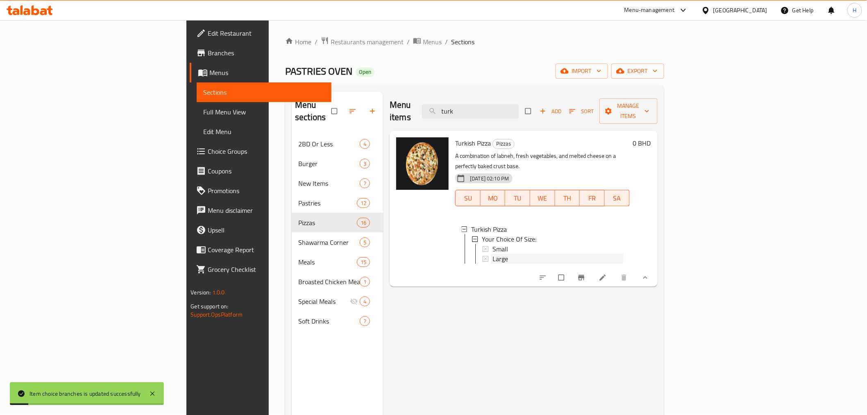
click at [492, 254] on span "Large" at bounding box center [500, 259] width 16 height 10
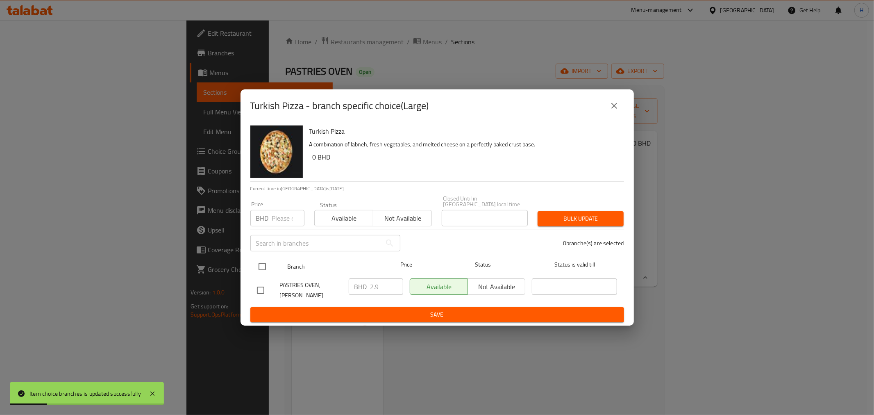
click at [264, 265] on input "checkbox" at bounding box center [262, 266] width 17 height 17
checkbox input "true"
drag, startPoint x: 367, startPoint y: 286, endPoint x: 349, endPoint y: 284, distance: 18.1
click at [356, 284] on div "BHD 2.9 ​" at bounding box center [376, 286] width 54 height 16
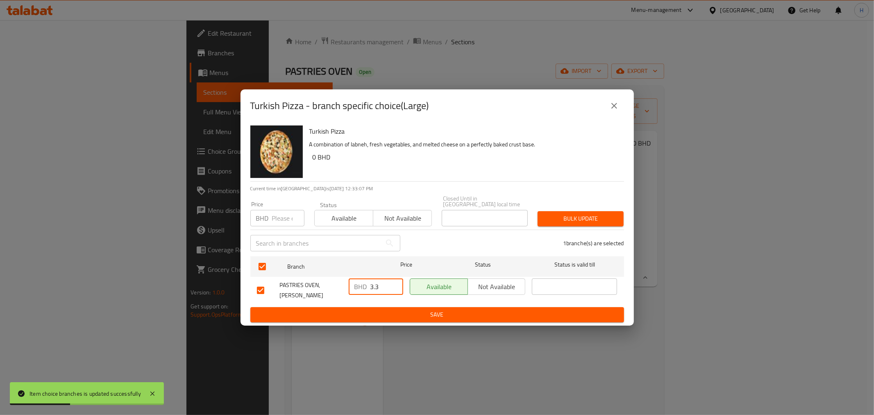
type input "3.3"
click at [363, 309] on span "Save" at bounding box center [437, 314] width 361 height 10
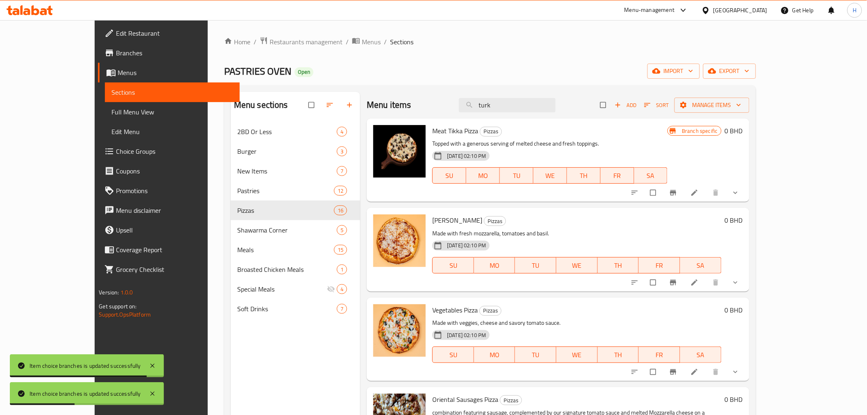
drag, startPoint x: 501, startPoint y: 107, endPoint x: 484, endPoint y: 104, distance: 17.1
click at [484, 104] on div "Menu items turk Add Sort Manage items" at bounding box center [558, 105] width 382 height 27
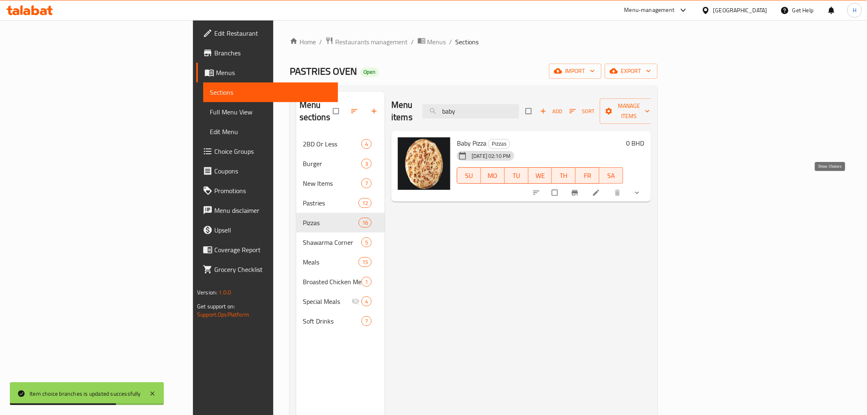
type input "baby"
click at [641, 188] on icon "show more" at bounding box center [637, 192] width 8 height 8
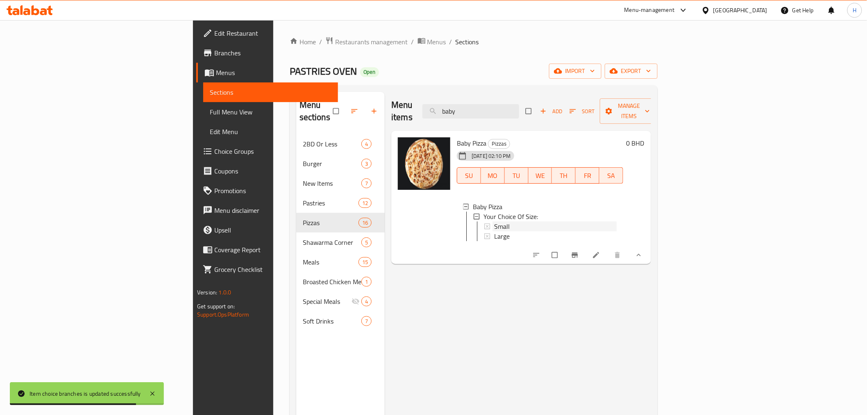
click at [494, 221] on span "Small" at bounding box center [502, 226] width 16 height 10
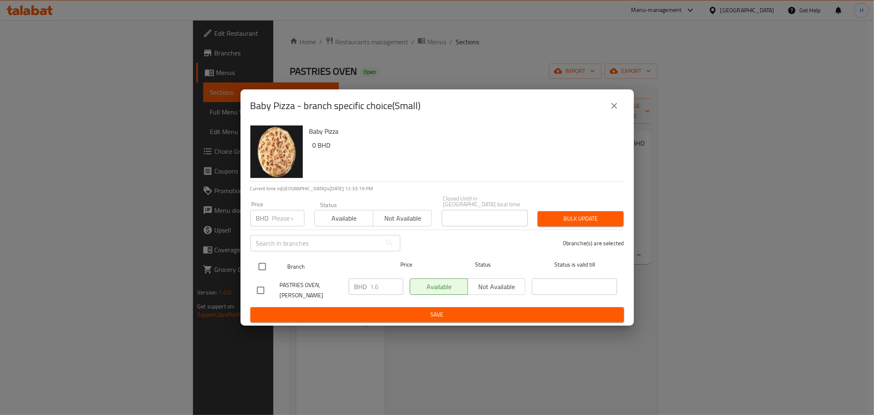
click at [261, 261] on input "checkbox" at bounding box center [262, 266] width 17 height 17
checkbox input "true"
drag, startPoint x: 349, startPoint y: 281, endPoint x: 312, endPoint y: 281, distance: 37.3
click at [311, 278] on div "PASTRIES OVEN, Al Hajar BHD 1.6 ​ Available Not available ​" at bounding box center [437, 290] width 367 height 30
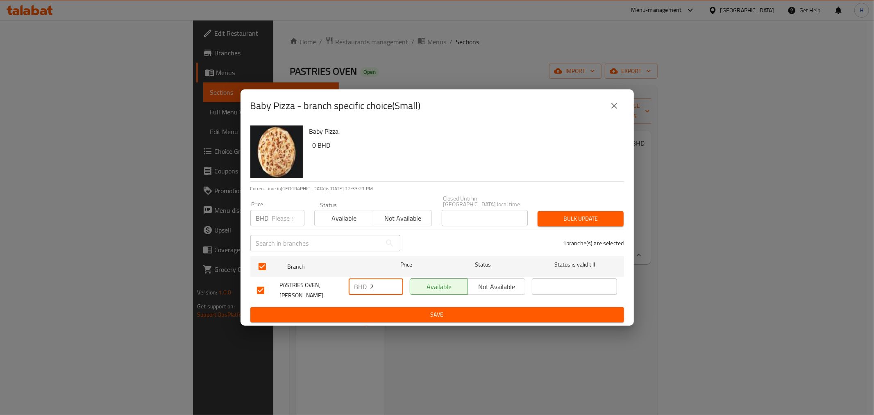
type input "2"
click at [350, 309] on span "Save" at bounding box center [437, 314] width 361 height 10
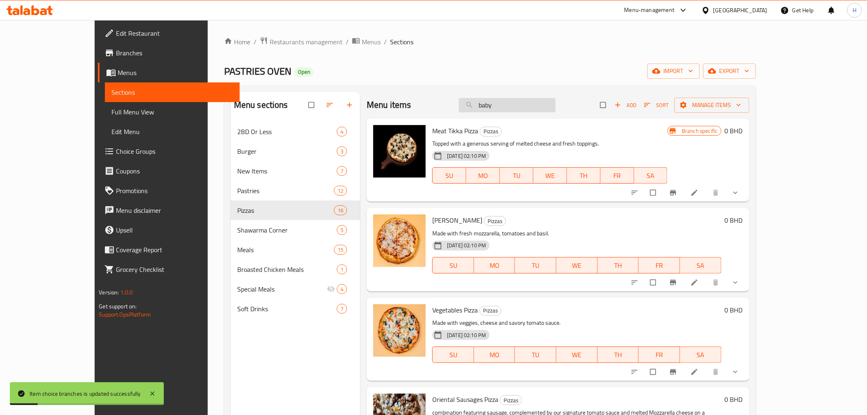
click at [529, 104] on input "baby" at bounding box center [507, 105] width 97 height 14
type input "baby"
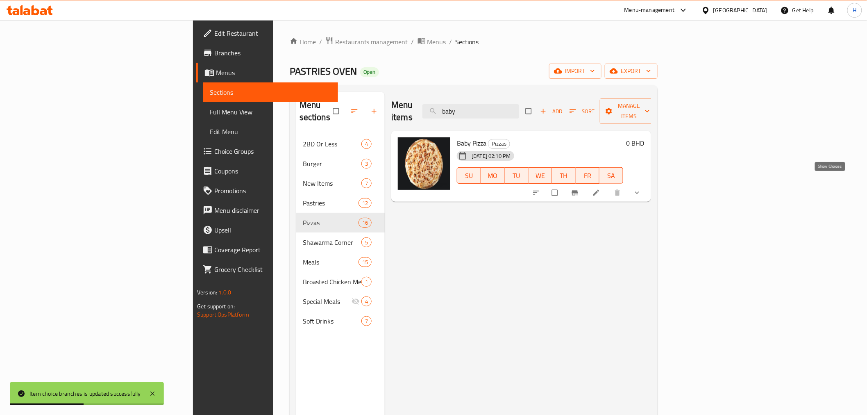
click at [641, 188] on icon "show more" at bounding box center [637, 192] width 8 height 8
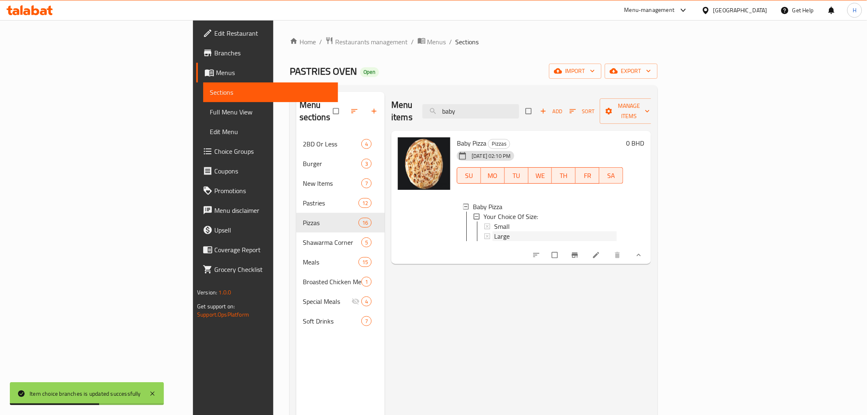
click at [494, 231] on span "Large" at bounding box center [502, 236] width 16 height 10
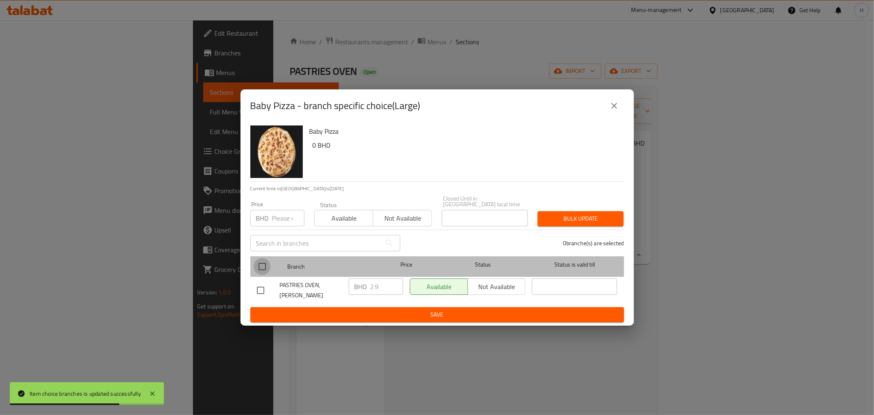
click at [267, 266] on input "checkbox" at bounding box center [262, 266] width 17 height 17
checkbox input "true"
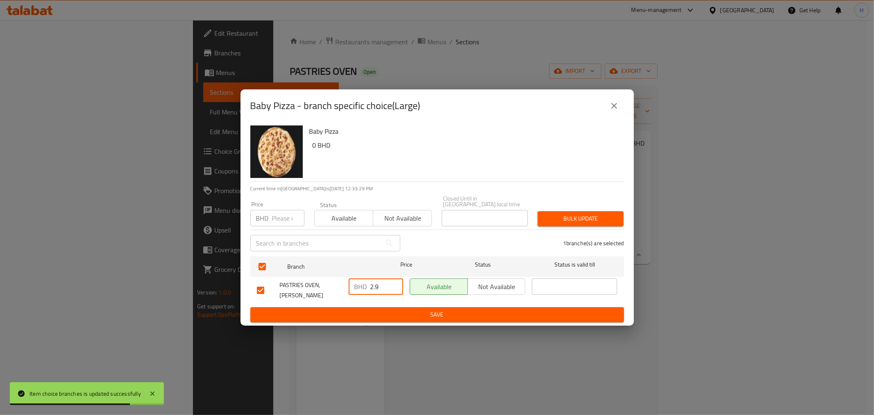
drag, startPoint x: 378, startPoint y: 286, endPoint x: 331, endPoint y: 281, distance: 47.3
click at [331, 281] on div "PASTRIES OVEN, Al Hajar BHD 2.9 ​ Available Not available ​" at bounding box center [437, 290] width 367 height 30
type input "3.3"
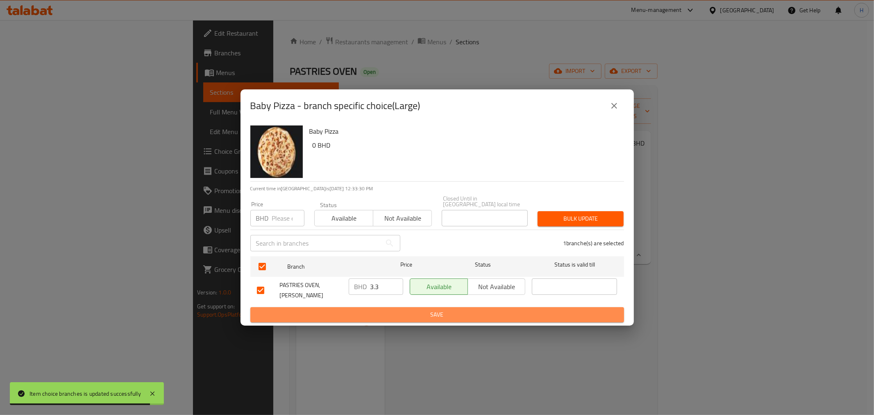
click at [357, 309] on span "Save" at bounding box center [437, 314] width 361 height 10
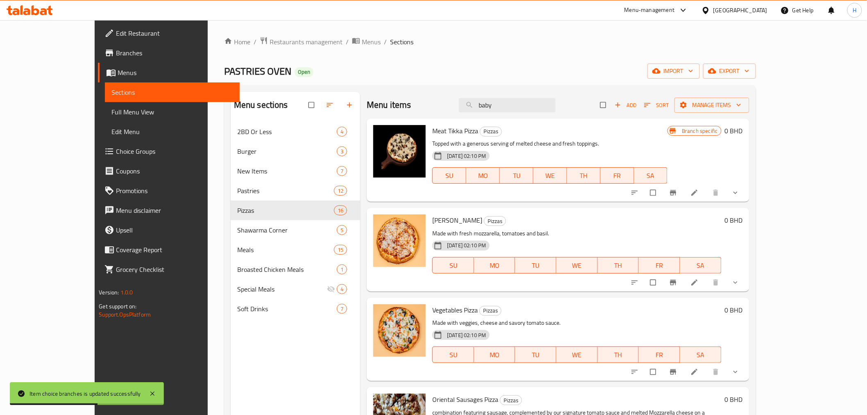
drag, startPoint x: 536, startPoint y: 105, endPoint x: 459, endPoint y: 99, distance: 76.9
click at [461, 99] on div "Menu items baby Add Sort Manage items" at bounding box center [558, 105] width 382 height 27
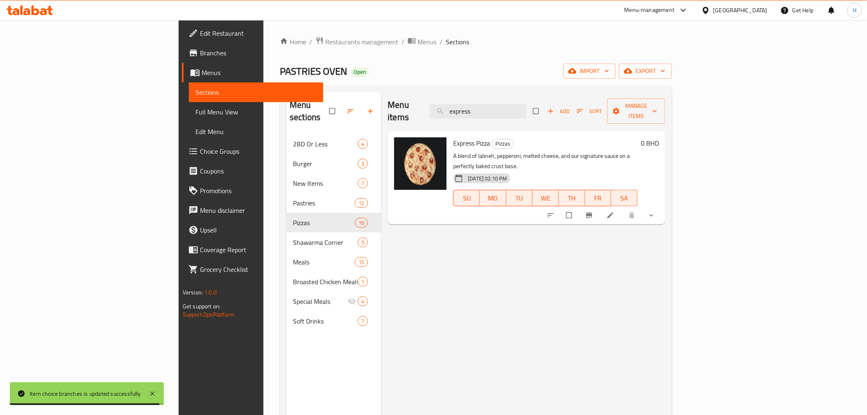
type input "express"
click at [662, 206] on button "show more" at bounding box center [652, 215] width 20 height 18
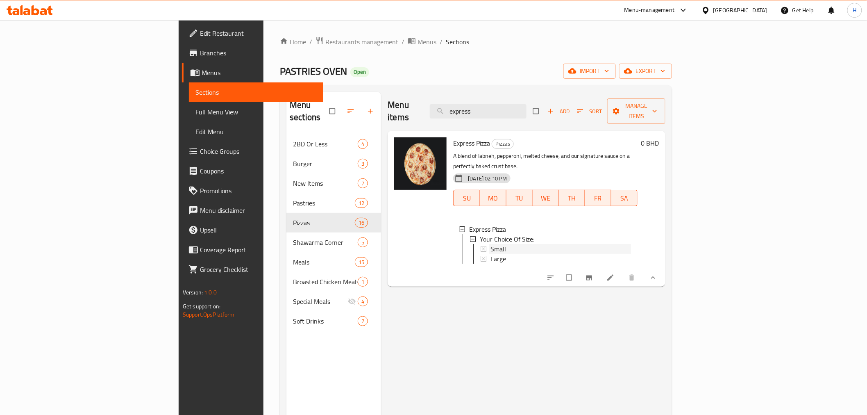
click at [490, 244] on span "Small" at bounding box center [498, 249] width 16 height 10
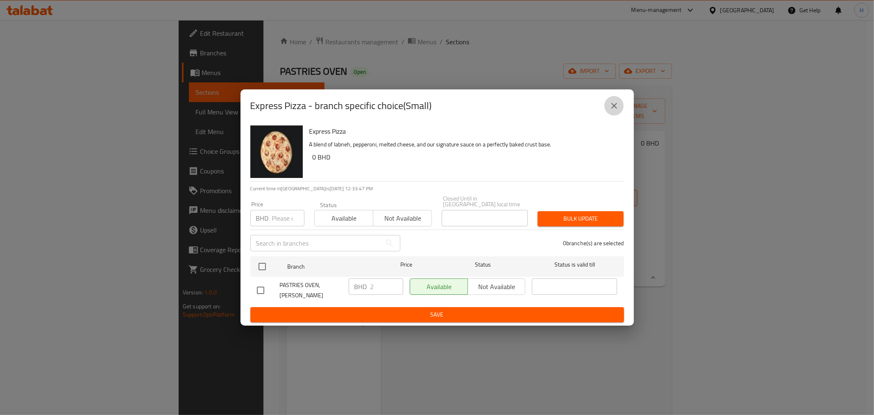
click at [615, 109] on icon "close" at bounding box center [614, 106] width 6 height 6
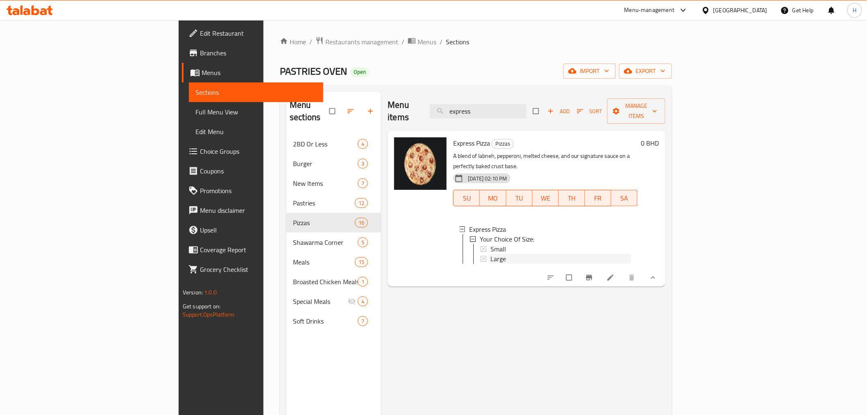
click at [490, 254] on div "Large" at bounding box center [560, 259] width 141 height 10
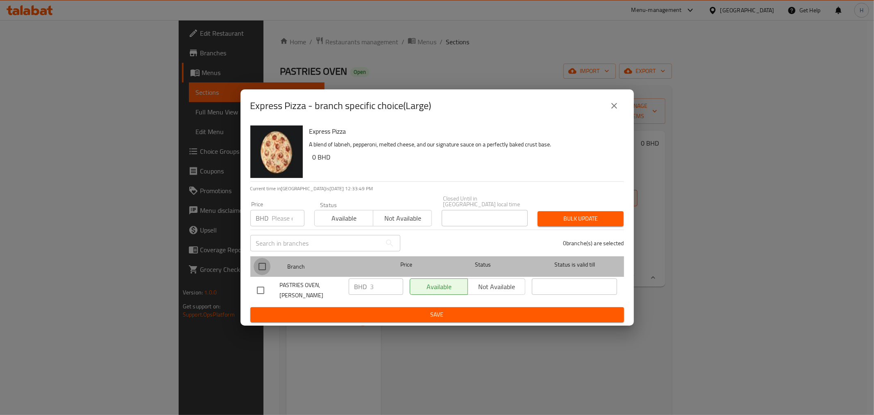
click at [261, 267] on input "checkbox" at bounding box center [262, 266] width 17 height 17
checkbox input "true"
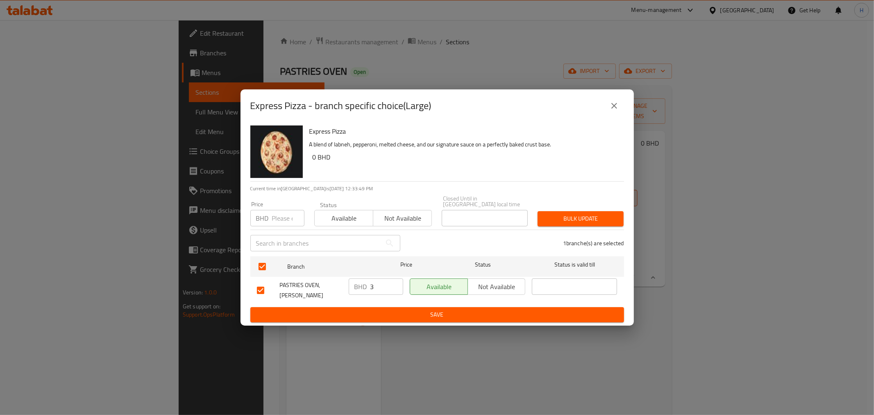
click at [379, 288] on input "3" at bounding box center [386, 286] width 33 height 16
type input "3.3"
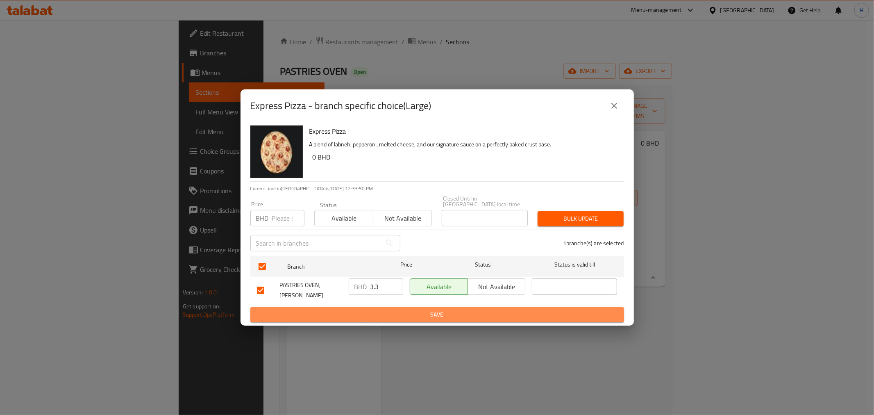
click at [368, 309] on span "Save" at bounding box center [437, 314] width 361 height 10
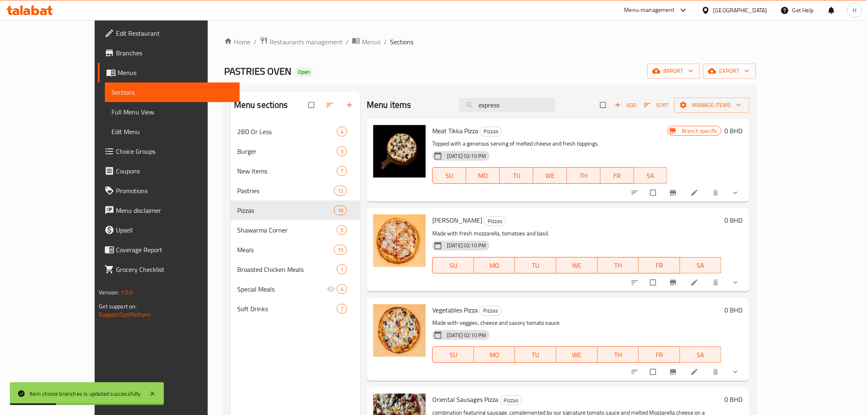
drag, startPoint x: 513, startPoint y: 98, endPoint x: 415, endPoint y: 94, distance: 97.6
click at [415, 94] on div "Menu items express Add Sort Manage items" at bounding box center [558, 105] width 382 height 27
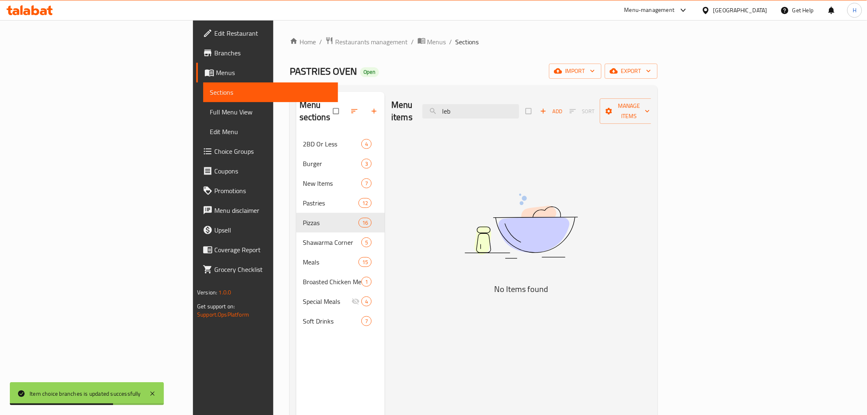
drag, startPoint x: 523, startPoint y: 105, endPoint x: 474, endPoint y: 103, distance: 48.4
click at [474, 103] on div "Menu items leb Add Sort Manage items" at bounding box center [521, 111] width 260 height 39
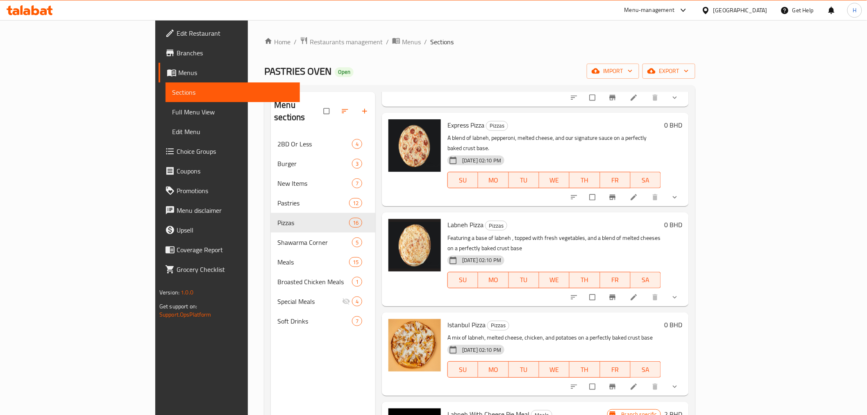
scroll to position [578, 0]
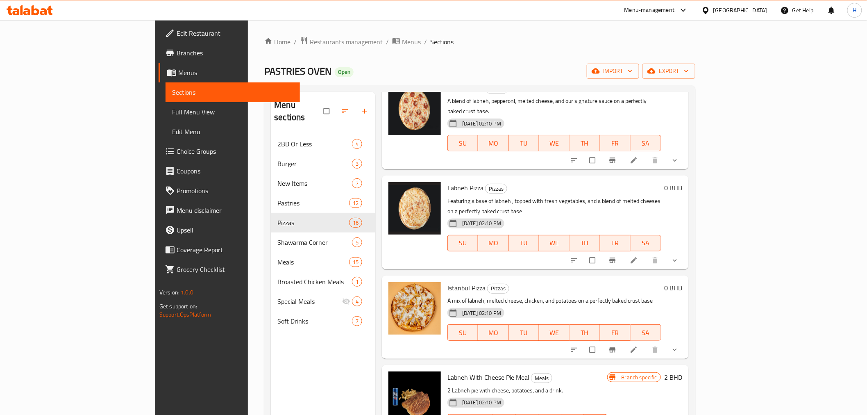
type input "labn"
click at [679, 256] on icon "show more" at bounding box center [675, 260] width 8 height 8
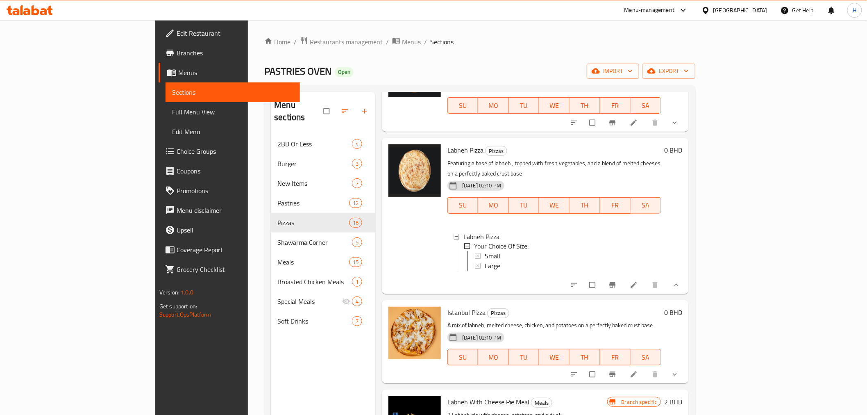
scroll to position [647, 0]
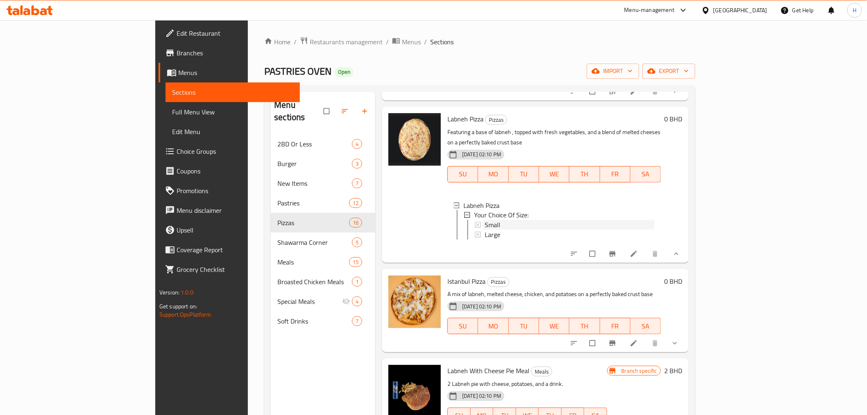
click at [485, 220] on span "Small" at bounding box center [493, 225] width 16 height 10
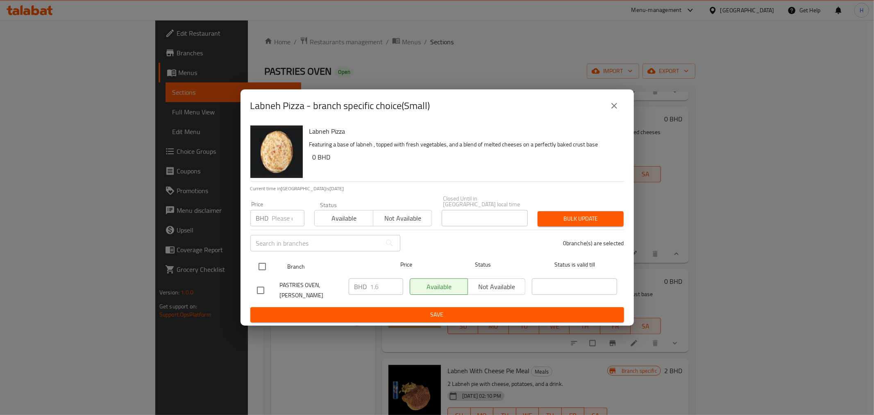
click at [265, 268] on input "checkbox" at bounding box center [262, 266] width 17 height 17
checkbox input "true"
drag, startPoint x: 376, startPoint y: 288, endPoint x: 383, endPoint y: 288, distance: 7.8
click at [383, 288] on input "1.6" at bounding box center [386, 286] width 33 height 16
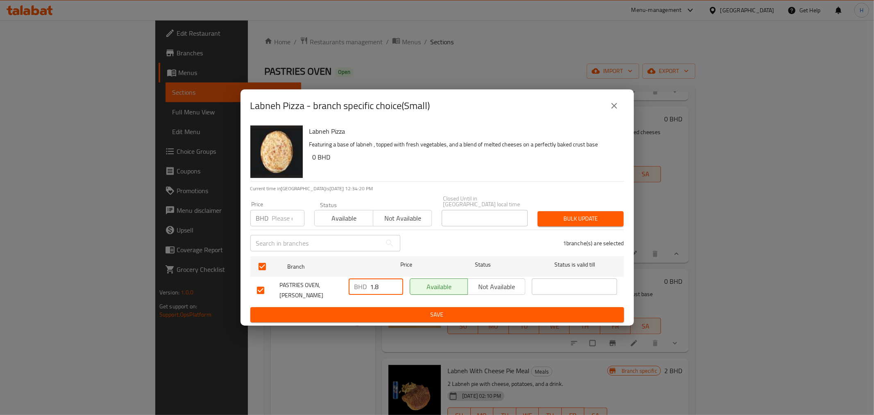
type input "1.8"
click at [378, 309] on span "Save" at bounding box center [437, 314] width 361 height 10
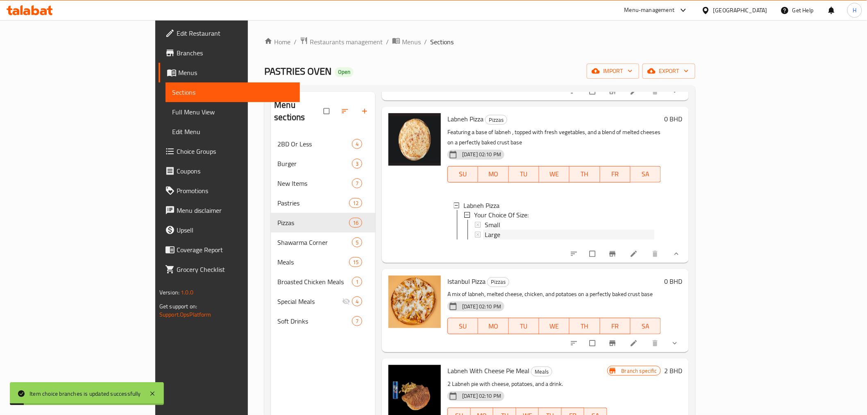
click at [485, 230] on span "Large" at bounding box center [493, 235] width 16 height 10
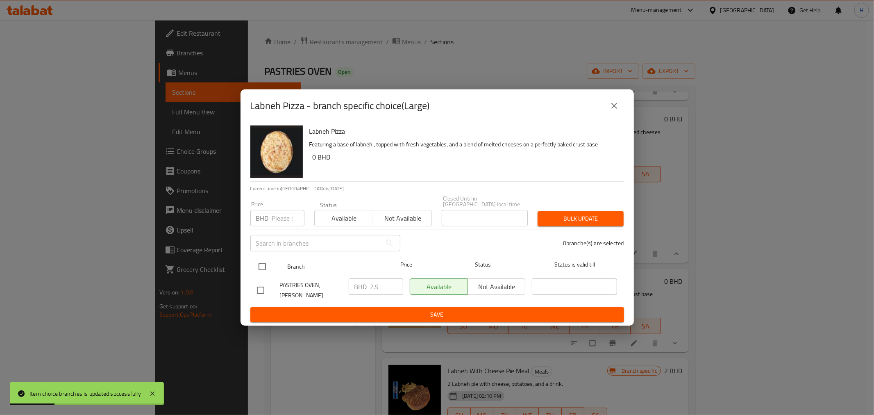
click at [260, 265] on input "checkbox" at bounding box center [262, 266] width 17 height 17
checkbox input "true"
drag, startPoint x: 378, startPoint y: 286, endPoint x: 341, endPoint y: 285, distance: 36.9
click at [351, 284] on div "BHD 2.9 ​" at bounding box center [376, 286] width 54 height 16
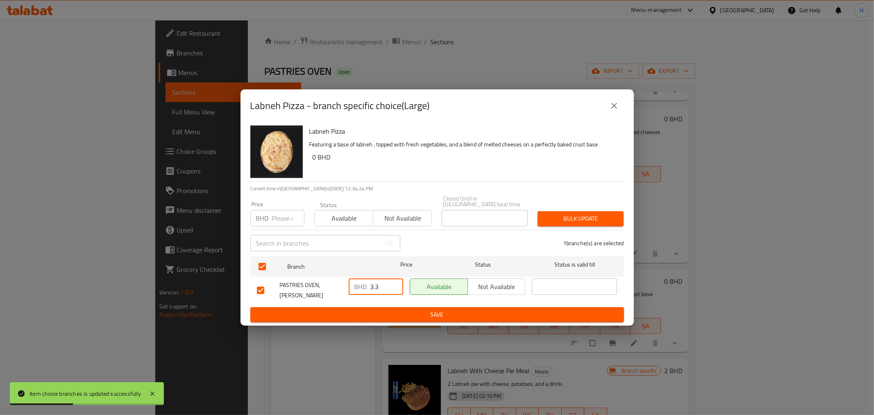
type input "3.3"
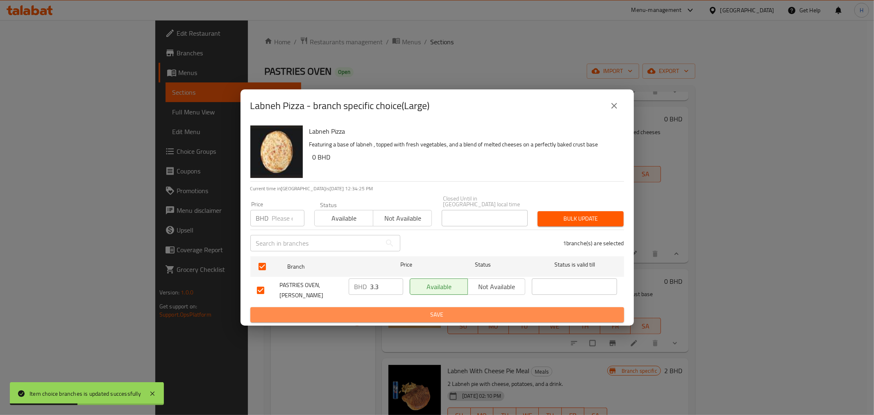
click at [355, 311] on span "Save" at bounding box center [437, 314] width 361 height 10
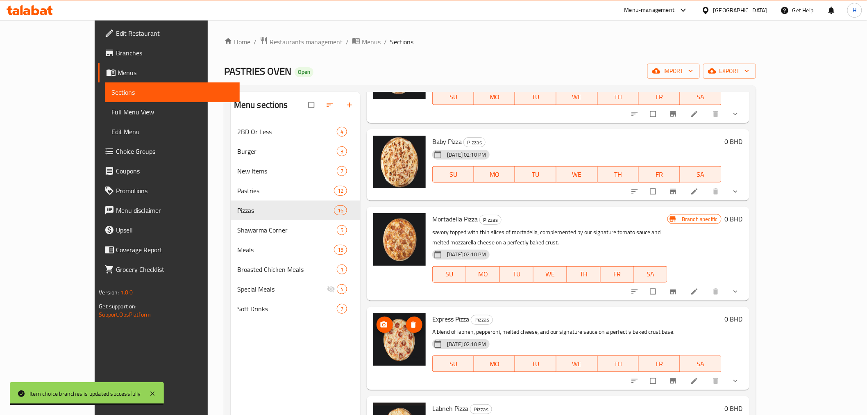
scroll to position [877, 0]
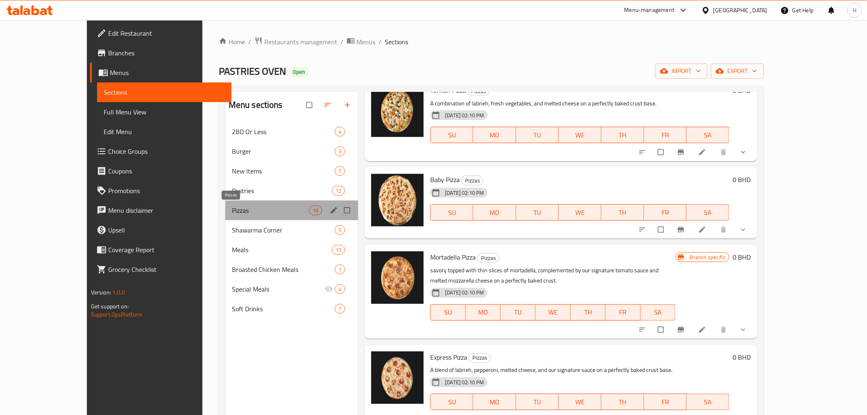
click at [232, 210] on span "Pizzas" at bounding box center [270, 210] width 77 height 10
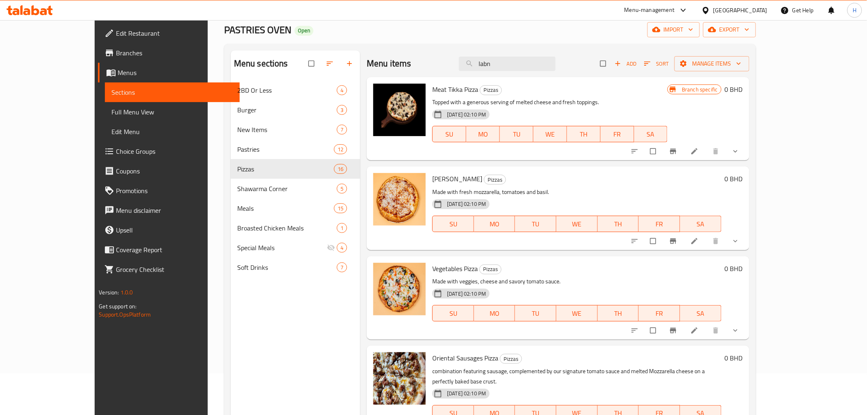
scroll to position [0, 0]
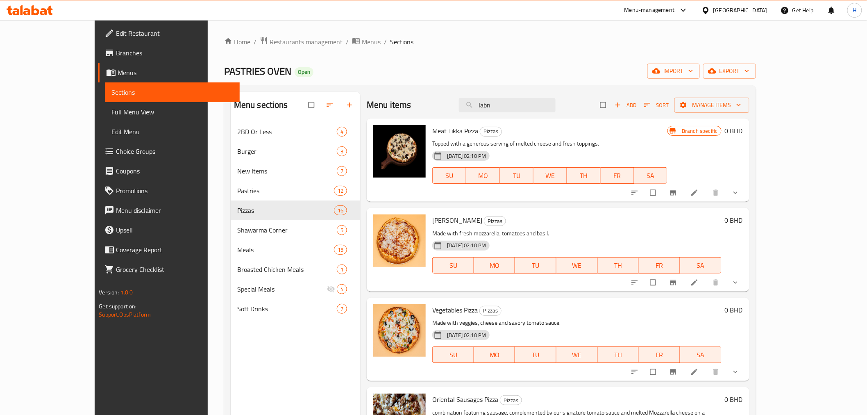
drag, startPoint x: 529, startPoint y: 103, endPoint x: 439, endPoint y: 100, distance: 90.2
click at [439, 100] on div "Menu items labn Add Sort Manage items" at bounding box center [558, 105] width 382 height 27
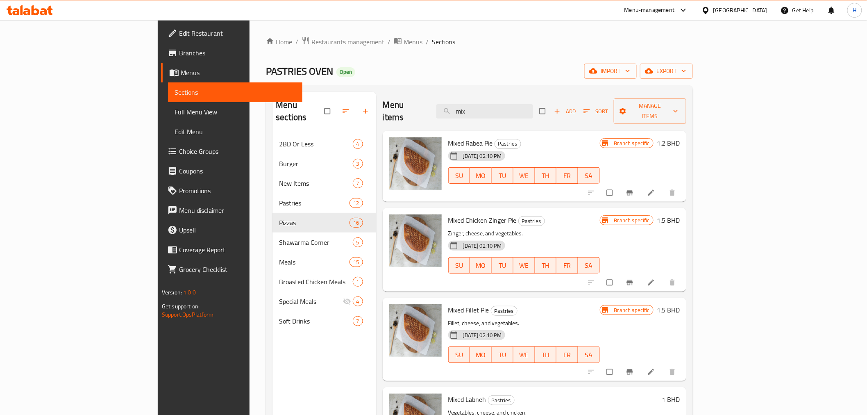
drag, startPoint x: 528, startPoint y: 107, endPoint x: 453, endPoint y: 106, distance: 75.0
click at [453, 106] on div "Menu items mix Add Sort Manage items" at bounding box center [535, 111] width 304 height 39
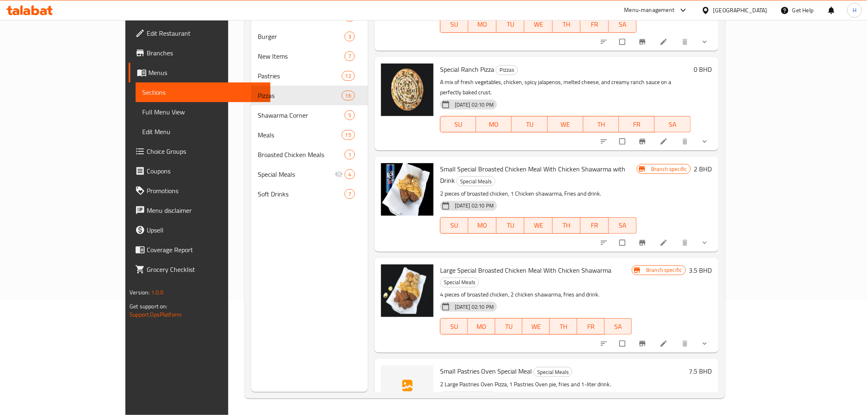
scroll to position [50, 0]
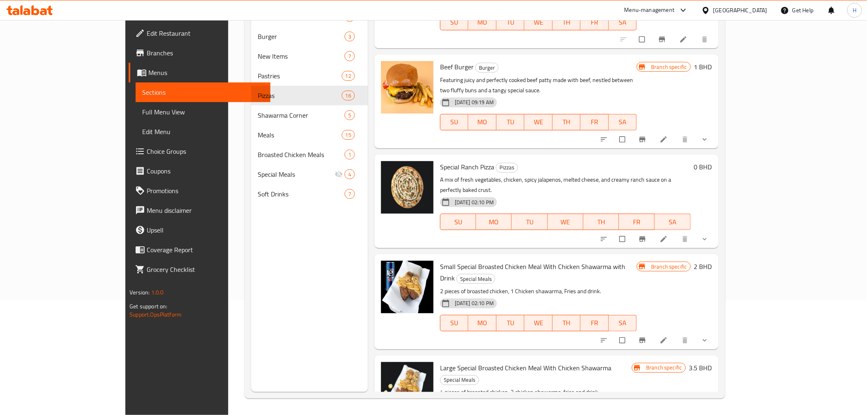
click at [440, 161] on span "Special Ranch Pizza" at bounding box center [467, 167] width 54 height 12
drag, startPoint x: 435, startPoint y: 148, endPoint x: 450, endPoint y: 148, distance: 15.2
click at [450, 161] on span "Special Ranch Pizza" at bounding box center [467, 167] width 54 height 12
copy span "Ranch Pizza"
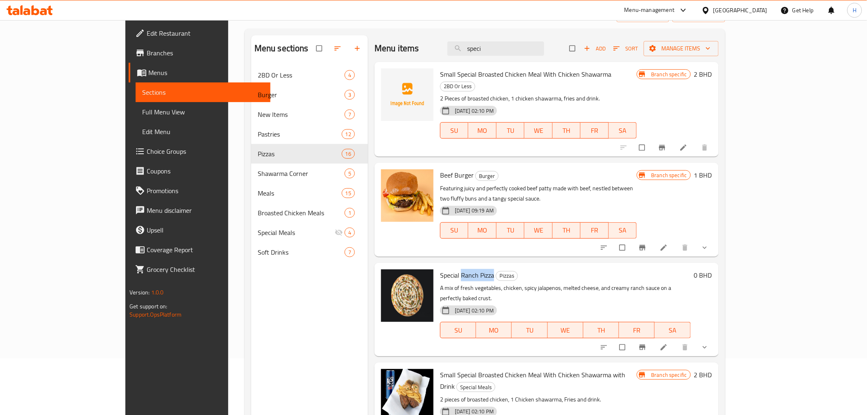
scroll to position [0, 0]
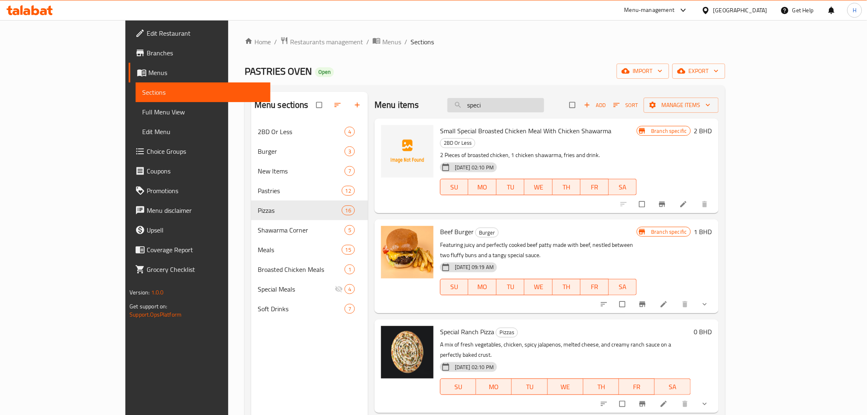
drag, startPoint x: 524, startPoint y: 107, endPoint x: 496, endPoint y: 101, distance: 28.8
click at [497, 102] on input "speci" at bounding box center [495, 105] width 97 height 14
paste input "Ranch Pizza"
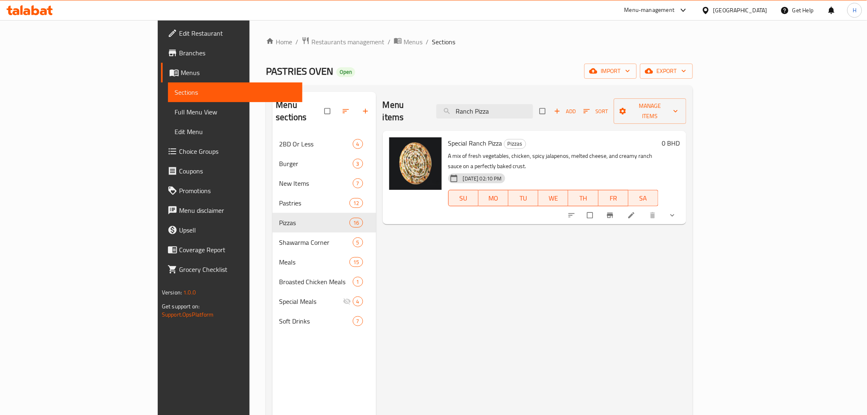
drag, startPoint x: 550, startPoint y: 106, endPoint x: 477, endPoint y: 98, distance: 73.7
click at [477, 98] on div "Menu items Ranch Pizza Add Sort Manage items" at bounding box center [535, 111] width 304 height 39
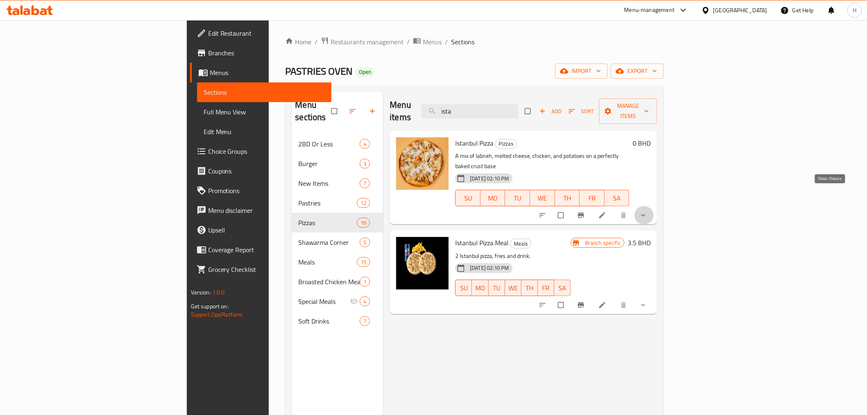
click at [647, 211] on icon "show more" at bounding box center [643, 215] width 8 height 8
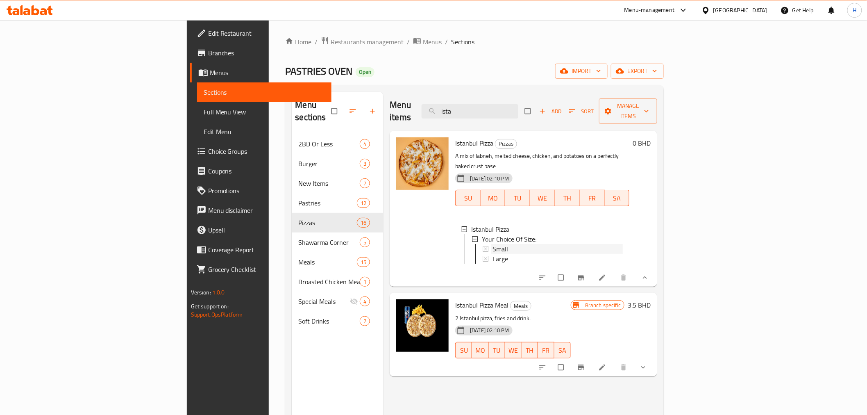
click at [492, 244] on span "Small" at bounding box center [500, 249] width 16 height 10
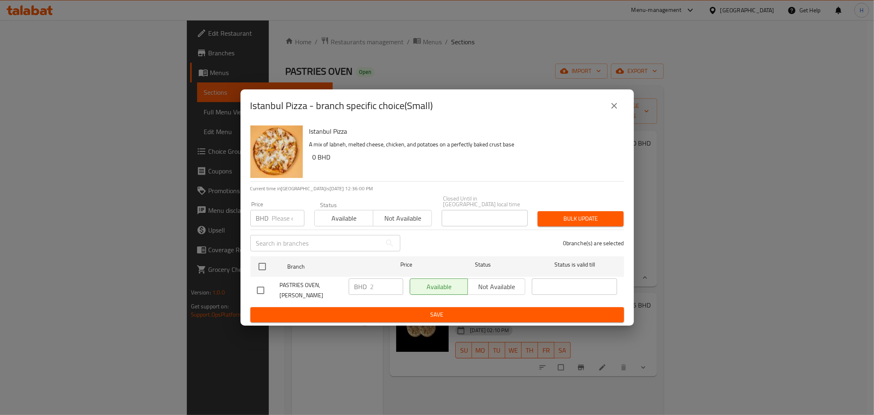
click at [612, 111] on icon "close" at bounding box center [614, 106] width 10 height 10
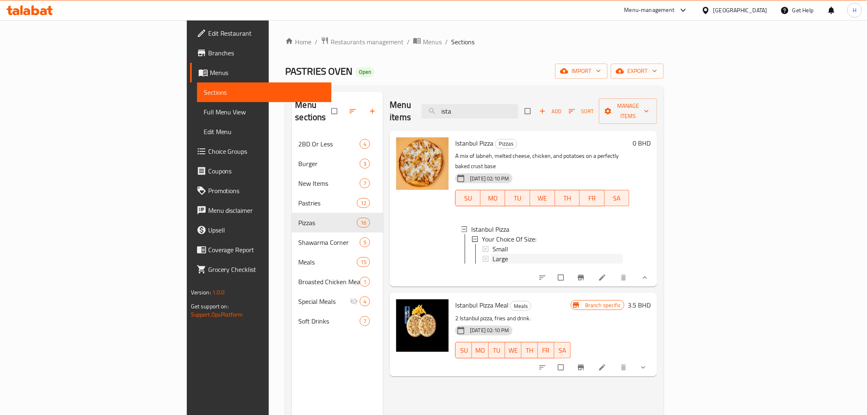
click at [492, 254] on span "Large" at bounding box center [500, 259] width 16 height 10
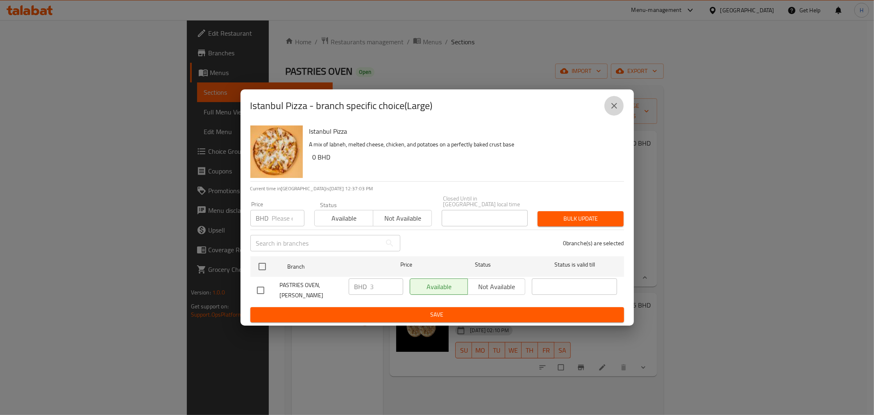
click at [613, 109] on icon "close" at bounding box center [614, 106] width 10 height 10
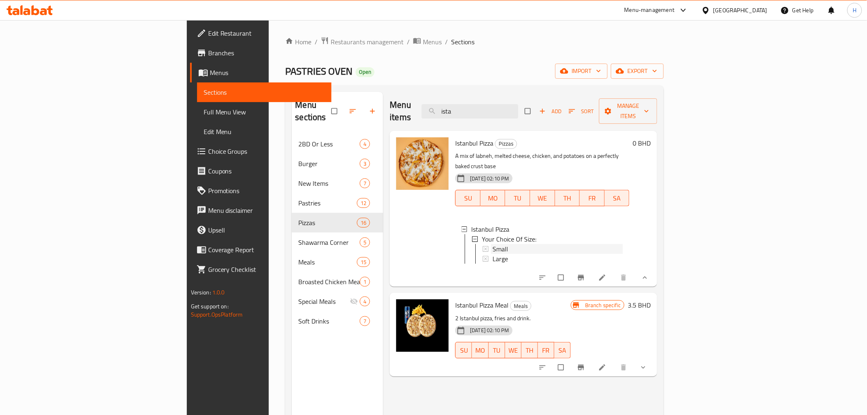
click at [492, 244] on div "Small" at bounding box center [557, 249] width 130 height 10
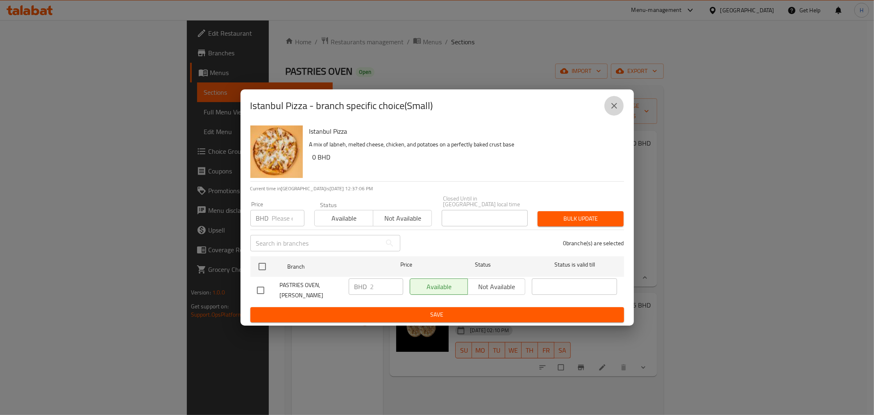
click at [613, 111] on icon "close" at bounding box center [614, 106] width 10 height 10
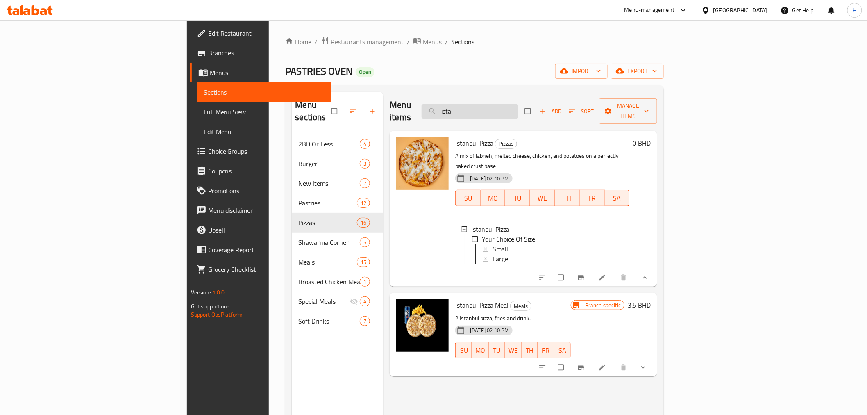
drag, startPoint x: 539, startPoint y: 107, endPoint x: 501, endPoint y: 98, distance: 38.8
click at [501, 104] on input "ista" at bounding box center [470, 111] width 97 height 14
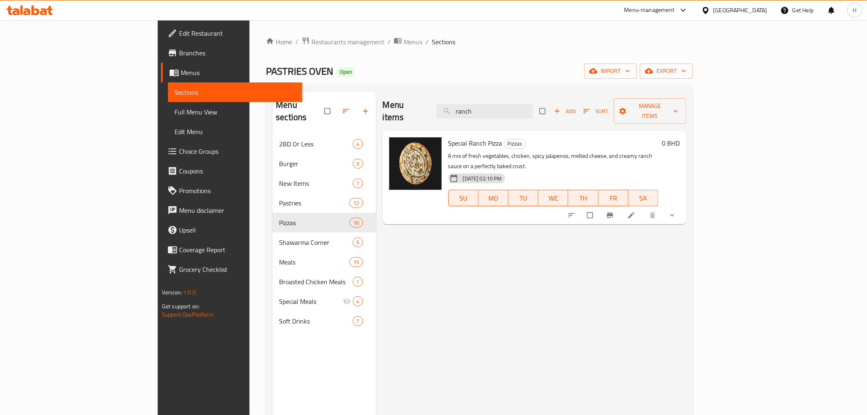
type input "ranch"
click at [676, 211] on icon "show more" at bounding box center [672, 215] width 8 height 8
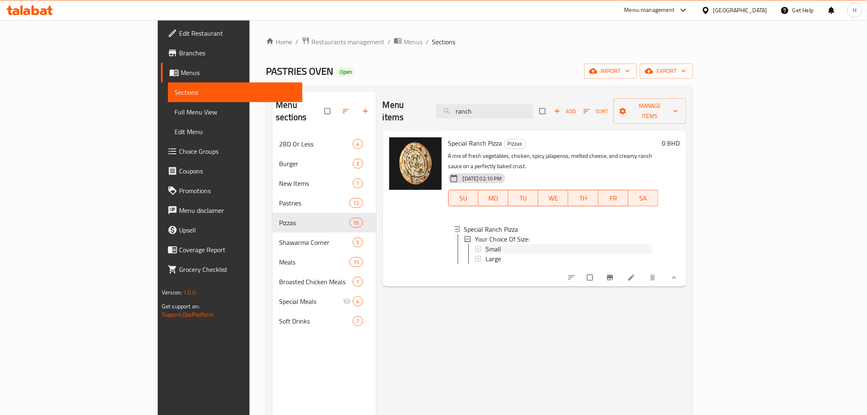
click at [486, 244] on span "Small" at bounding box center [494, 249] width 16 height 10
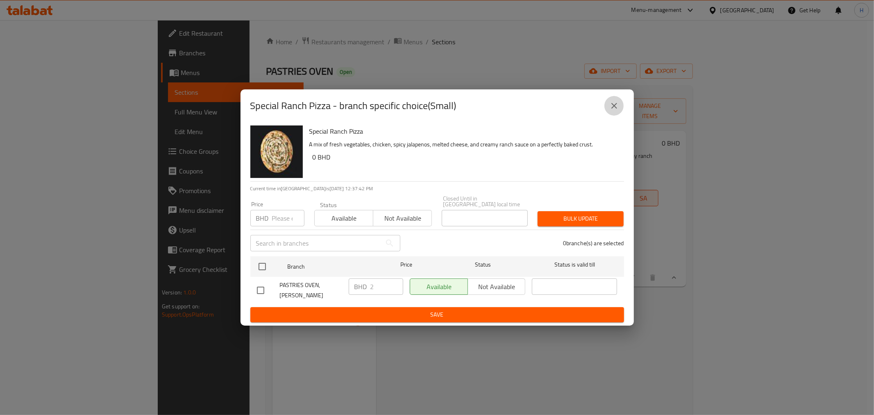
click at [615, 109] on icon "close" at bounding box center [614, 106] width 6 height 6
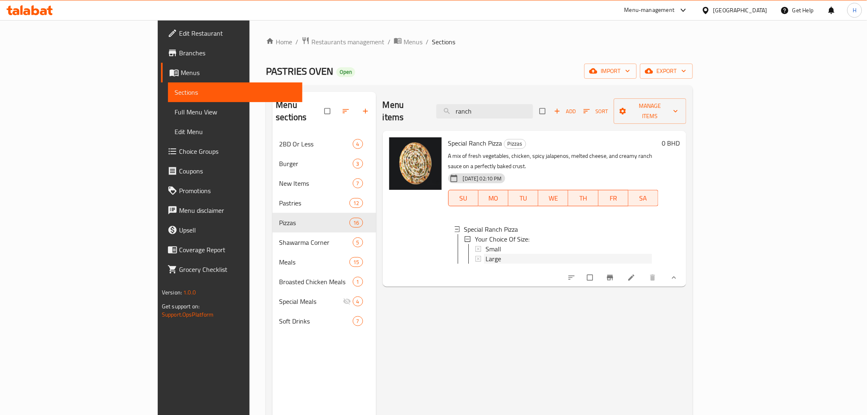
click at [486, 254] on span "Large" at bounding box center [494, 259] width 16 height 10
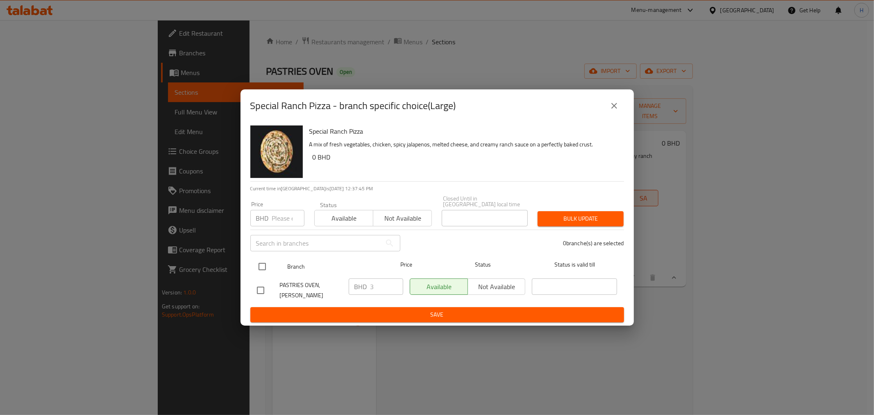
click at [259, 266] on input "checkbox" at bounding box center [262, 266] width 17 height 17
checkbox input "true"
click at [378, 288] on input "3" at bounding box center [386, 286] width 33 height 16
type input "3.3"
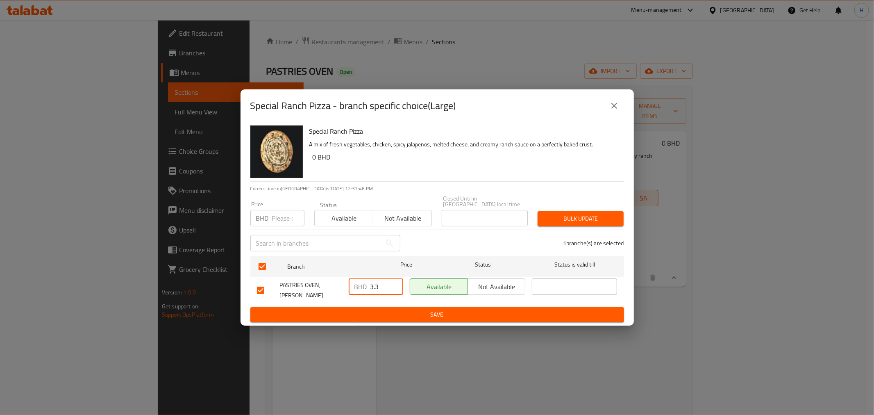
click at [374, 295] on div "BHD 3.3 ​" at bounding box center [375, 290] width 61 height 30
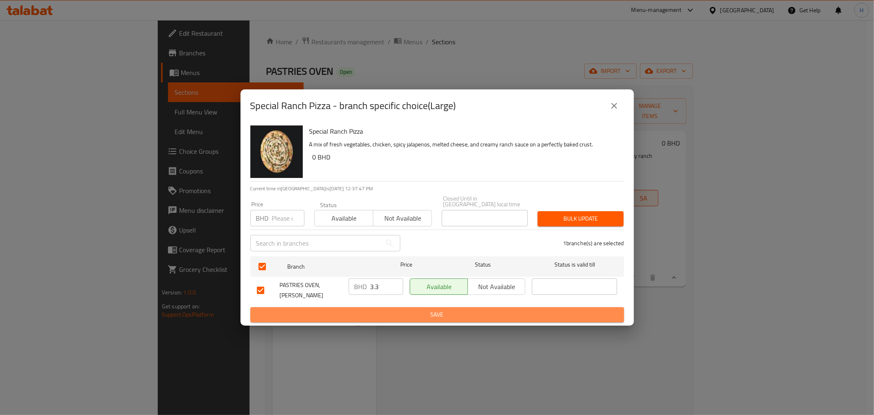
click at [367, 309] on span "Save" at bounding box center [437, 314] width 361 height 10
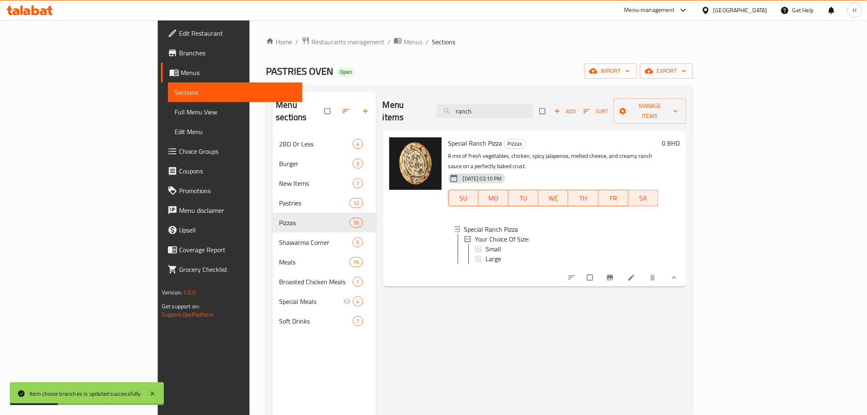
drag, startPoint x: 540, startPoint y: 107, endPoint x: 459, endPoint y: 104, distance: 80.3
click at [459, 104] on div "Menu items ranch Add Sort Manage items" at bounding box center [535, 111] width 304 height 39
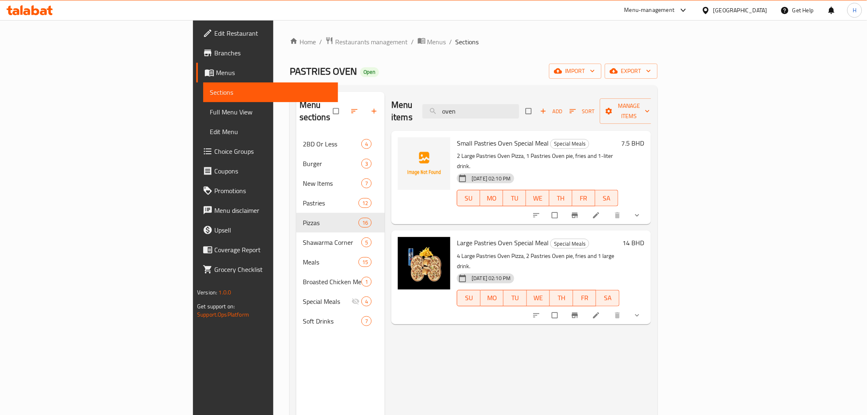
type input "oven"
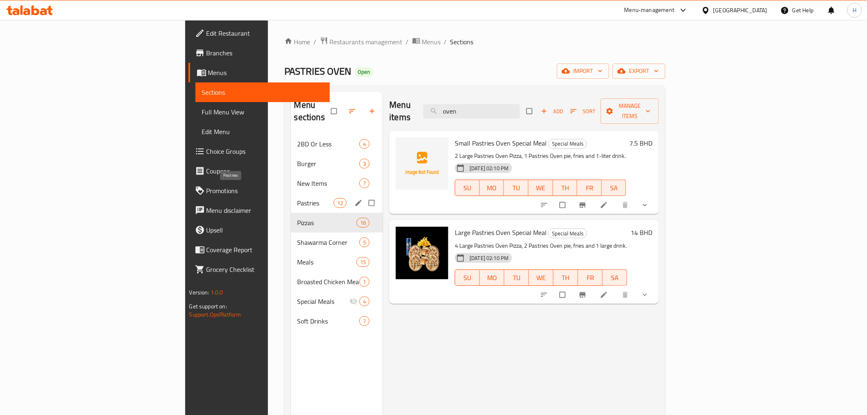
click at [297, 198] on span "Pastries" at bounding box center [315, 203] width 36 height 10
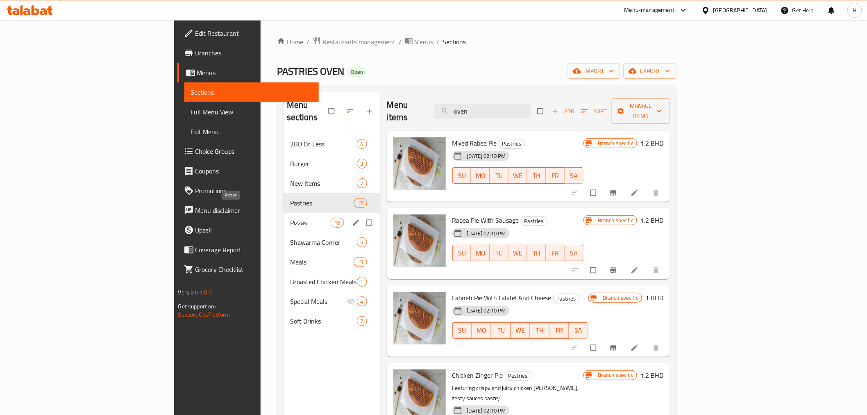
click at [290, 218] on span "Pizzas" at bounding box center [310, 223] width 41 height 10
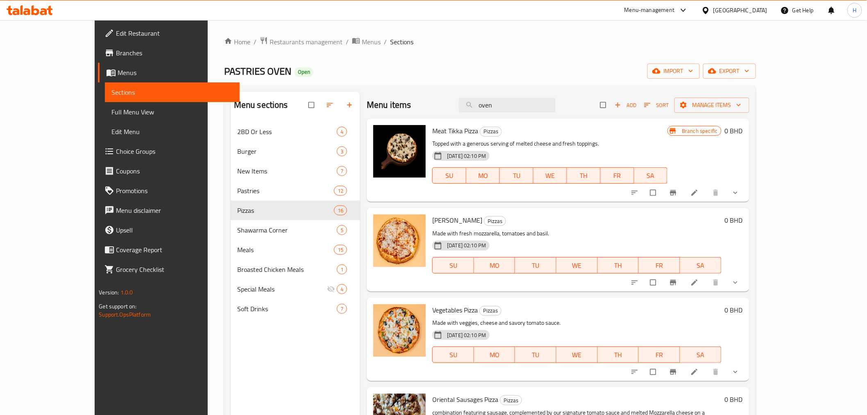
click at [672, 11] on div "Menu-management" at bounding box center [649, 10] width 50 height 10
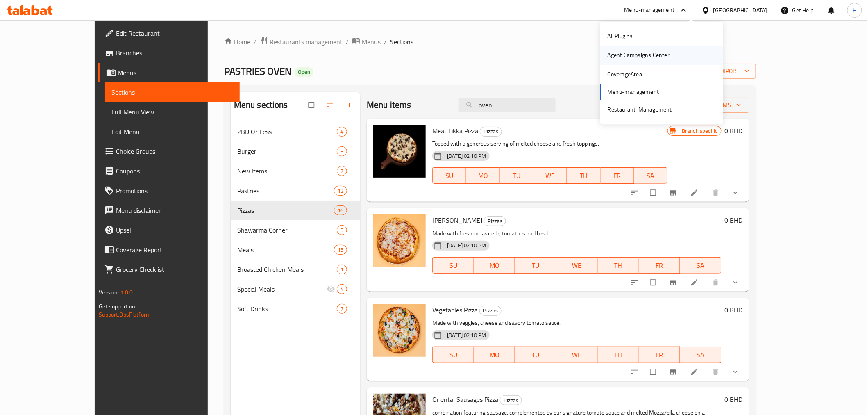
click at [612, 55] on div "Agent Campaigns Center" at bounding box center [639, 55] width 62 height 9
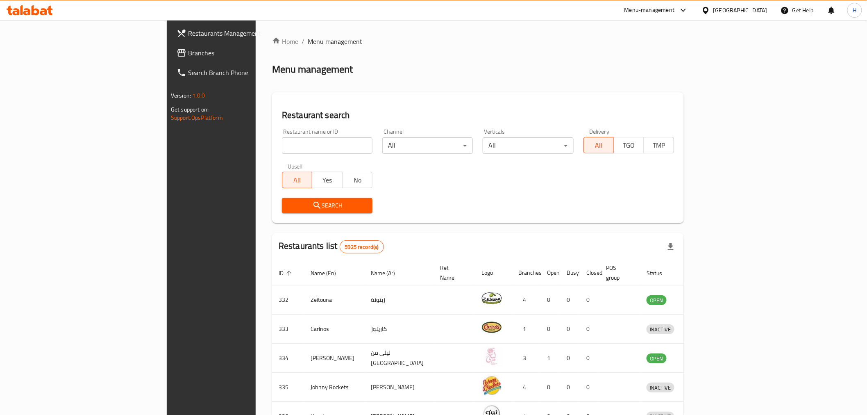
click at [282, 142] on input "search" at bounding box center [327, 145] width 91 height 16
click at [282, 143] on input "search" at bounding box center [327, 145] width 91 height 16
click at [282, 146] on input "search" at bounding box center [327, 145] width 91 height 16
click at [277, 128] on div "Restaurant name or ID Restaurant name or ID" at bounding box center [327, 141] width 100 height 35
click at [282, 145] on input "search" at bounding box center [327, 145] width 91 height 16
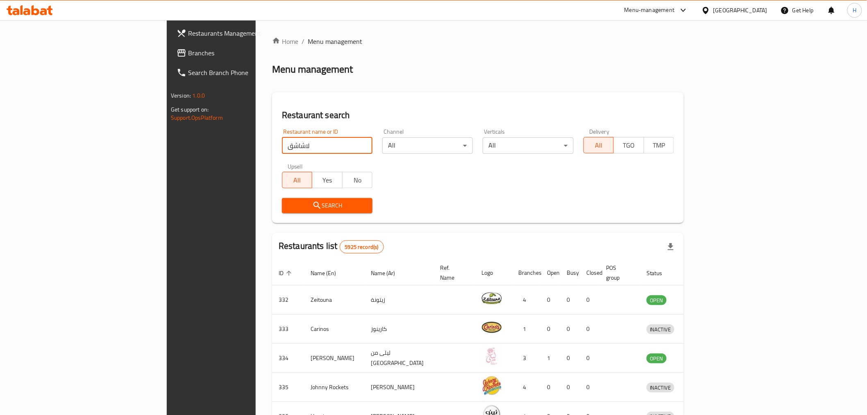
drag, startPoint x: 203, startPoint y: 144, endPoint x: 120, endPoint y: 131, distance: 83.8
click at [167, 131] on div "Restaurants Management Branches Search Branch Phone Version: 1.0.0 Get support …" at bounding box center [433, 320] width 533 height 600
click at [282, 146] on input "لاشاشق" at bounding box center [327, 145] width 91 height 16
type input "bahar"
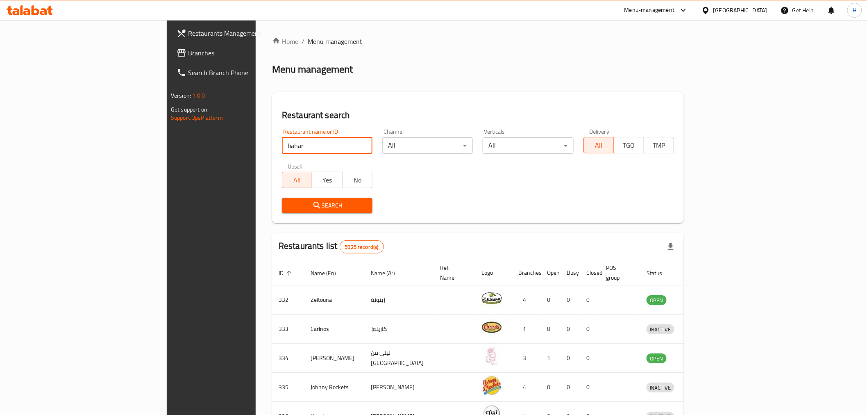
click button "Search" at bounding box center [327, 205] width 91 height 15
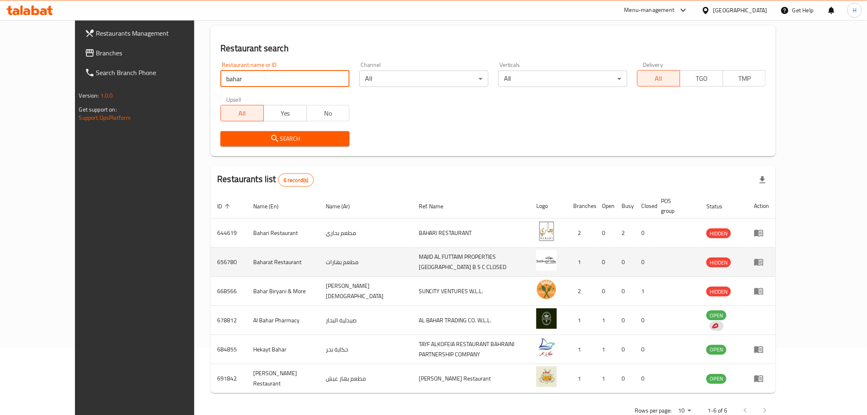
scroll to position [81, 0]
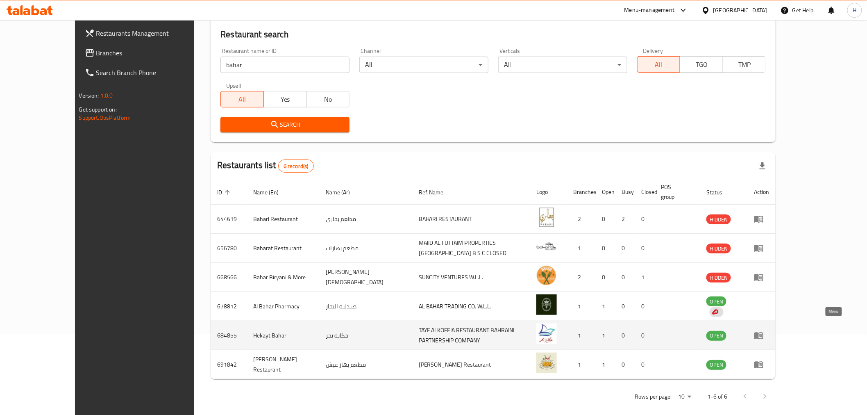
click at [763, 332] on icon "enhanced table" at bounding box center [758, 335] width 9 height 7
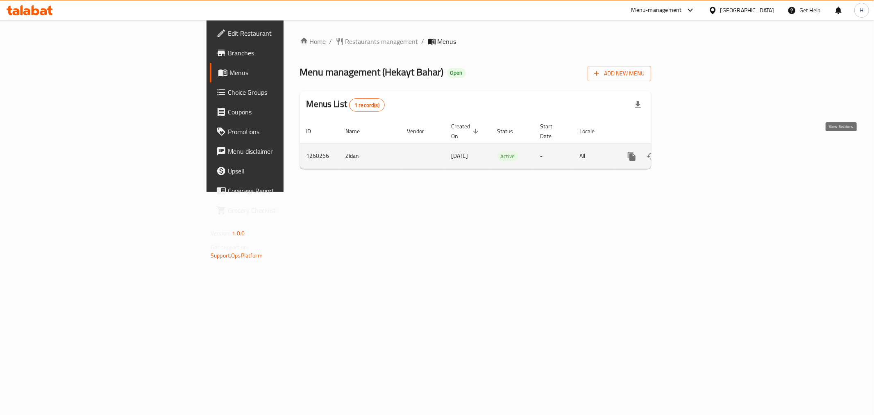
click at [696, 151] on icon "enhanced table" at bounding box center [691, 156] width 10 height 10
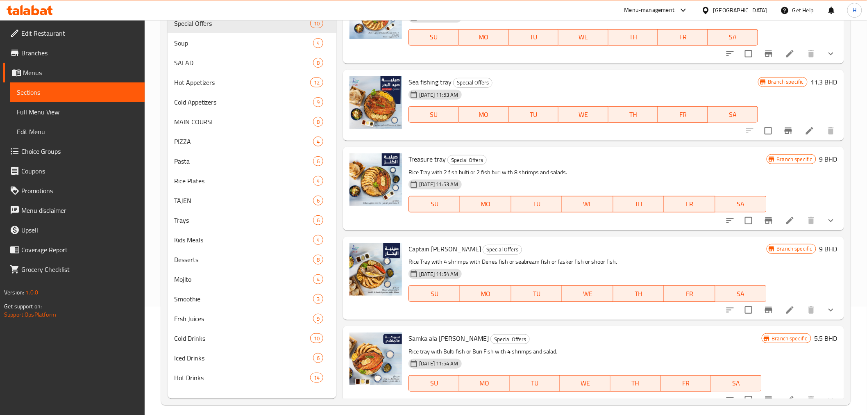
scroll to position [115, 0]
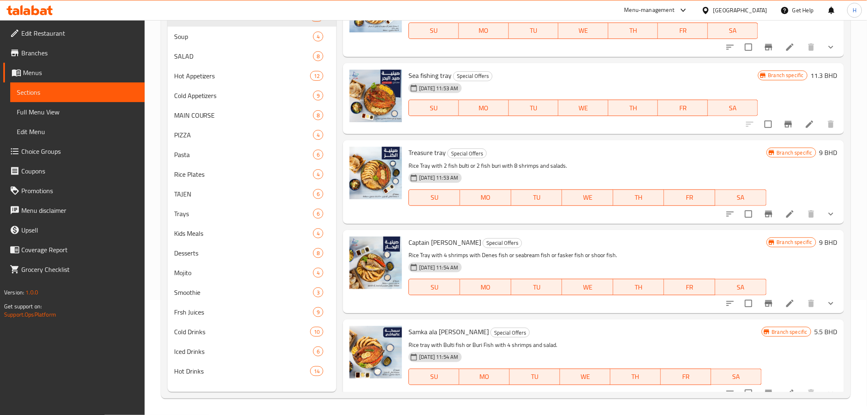
click at [828, 388] on icon "show more" at bounding box center [831, 393] width 10 height 10
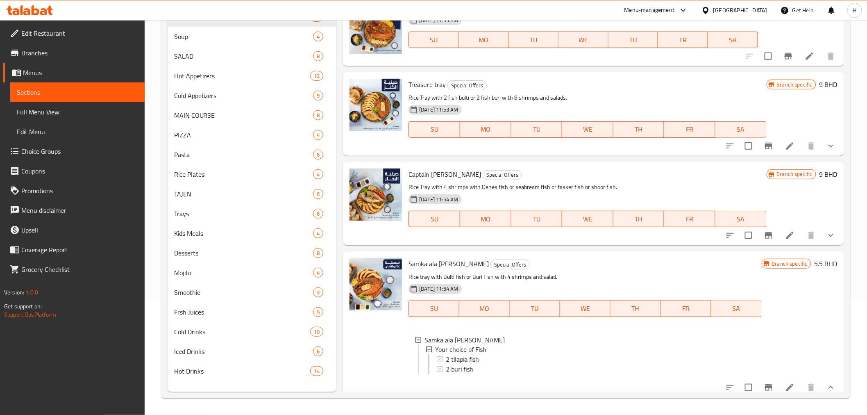
scroll to position [588, 0]
click at [785, 381] on icon at bounding box center [790, 386] width 10 height 10
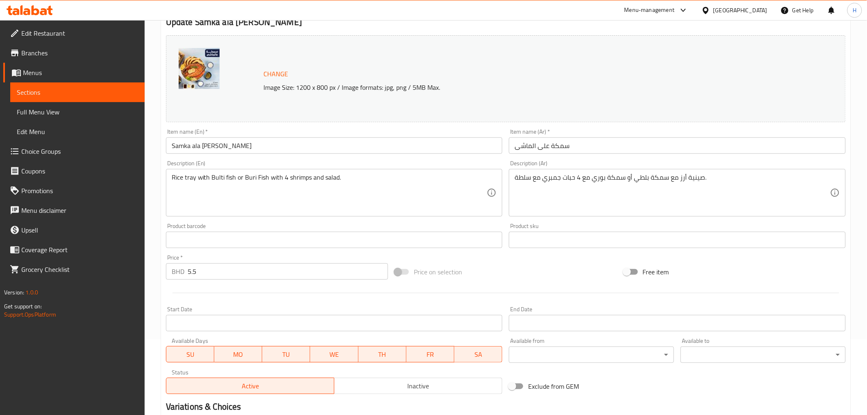
scroll to position [189, 0]
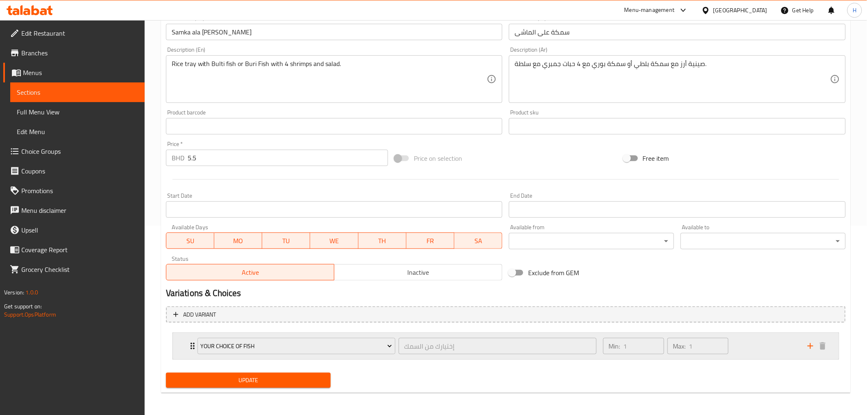
click at [182, 345] on div "Your choice of Fish إختيارك من السمك ​ Min: 1 ​ Max: 1 ​" at bounding box center [506, 346] width 666 height 26
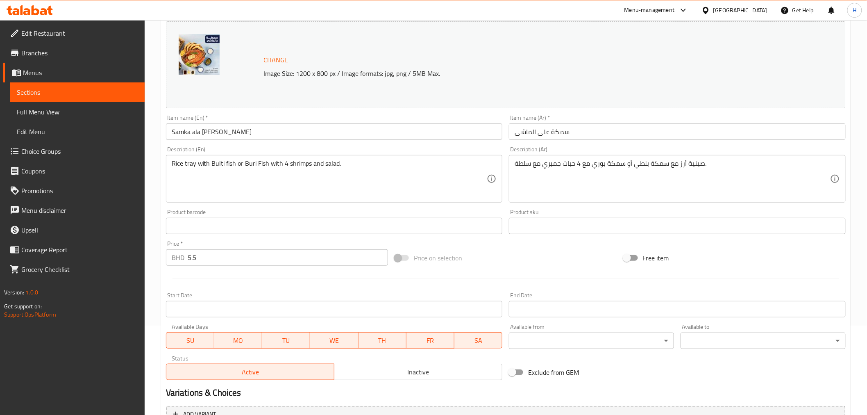
scroll to position [0, 0]
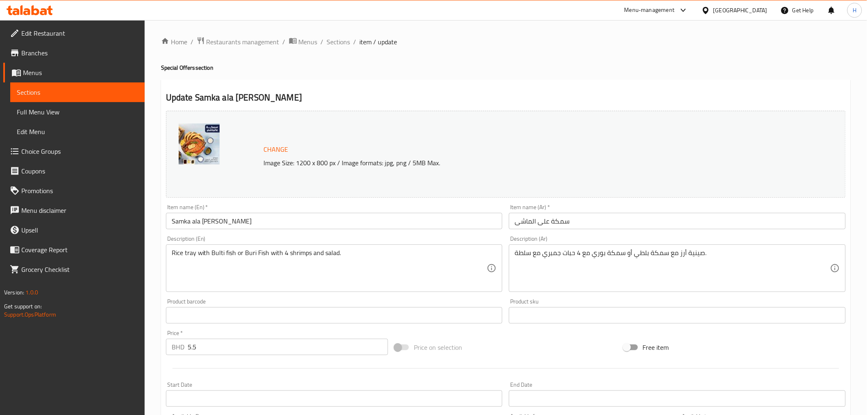
click at [27, 150] on span "Choice Groups" at bounding box center [79, 151] width 117 height 10
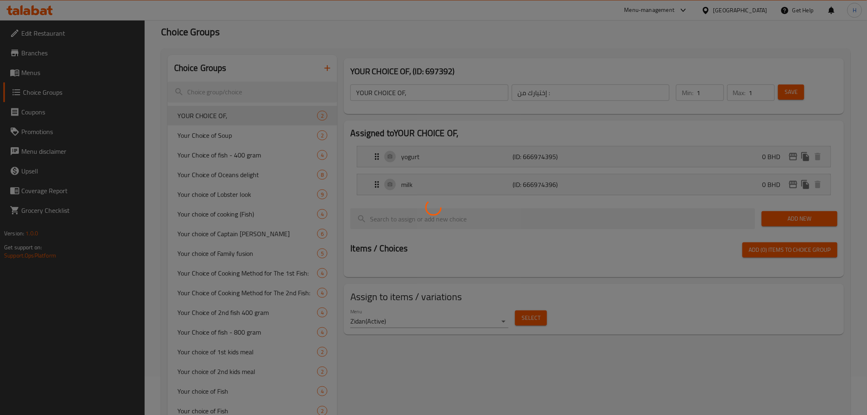
scroll to position [116, 0]
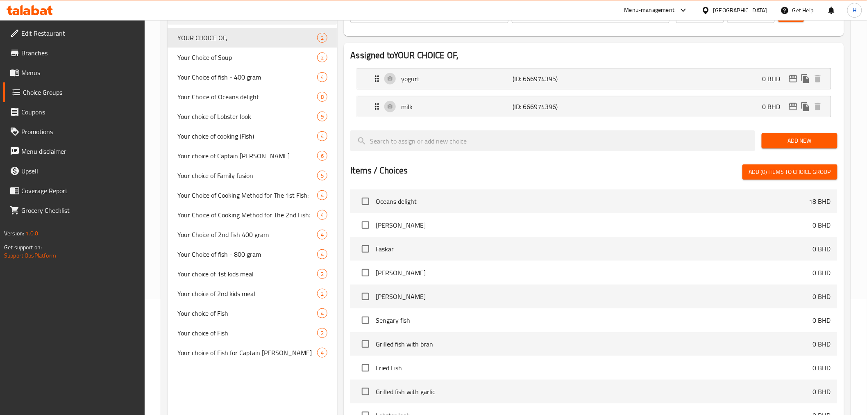
click at [202, 338] on span "Your choice of Fish" at bounding box center [247, 333] width 140 height 10
type input "Your choice of Fish"
type input "إختيارك من السمك"
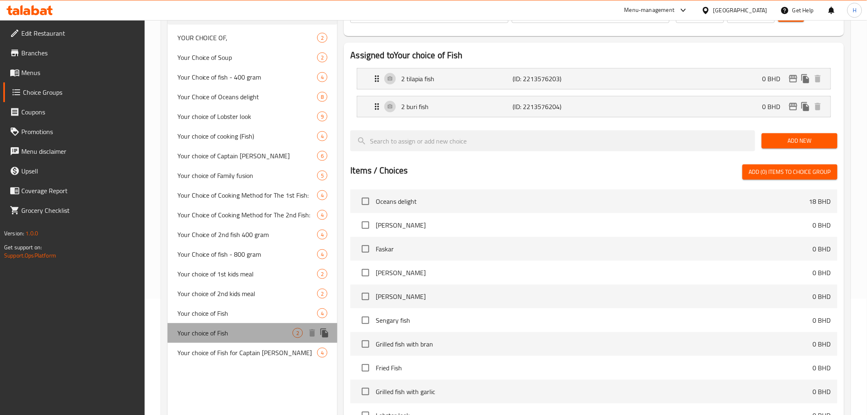
click at [202, 338] on span "Your choice of Fish" at bounding box center [235, 333] width 116 height 10
click at [325, 334] on icon "duplicate" at bounding box center [324, 332] width 8 height 9
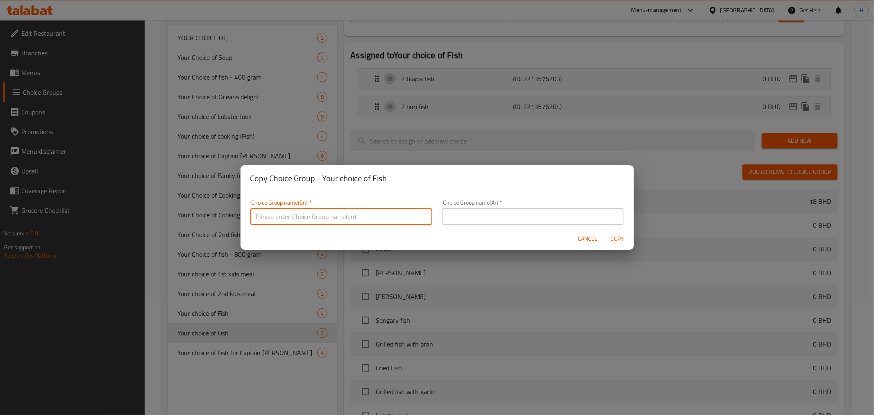
click at [322, 218] on input "text" at bounding box center [341, 216] width 182 height 16
type input "إ"
drag, startPoint x: 321, startPoint y: 216, endPoint x: 111, endPoint y: 191, distance: 211.0
click at [111, 191] on div "Copy Choice Group - Your choice of Fish Choice Group name(En)   * إخع ؤاخهؤث Ch…" at bounding box center [437, 207] width 874 height 415
type input "Your Choice of fish (1 Only)"
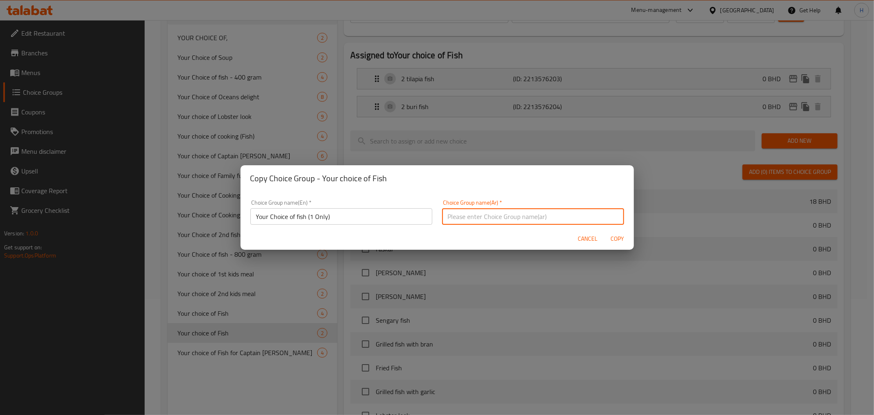
click at [479, 220] on input "text" at bounding box center [533, 216] width 182 height 16
type input "اختيارك من السمك (1 فقط)"
click at [616, 237] on span "Copy" at bounding box center [618, 239] width 20 height 10
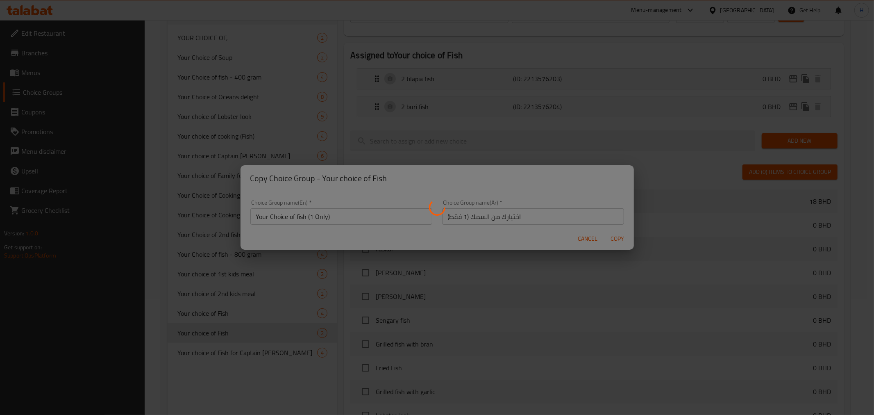
type input "Your Choice of fish (1 Only)"
type input "اختيارك من السمك (1 فقط)"
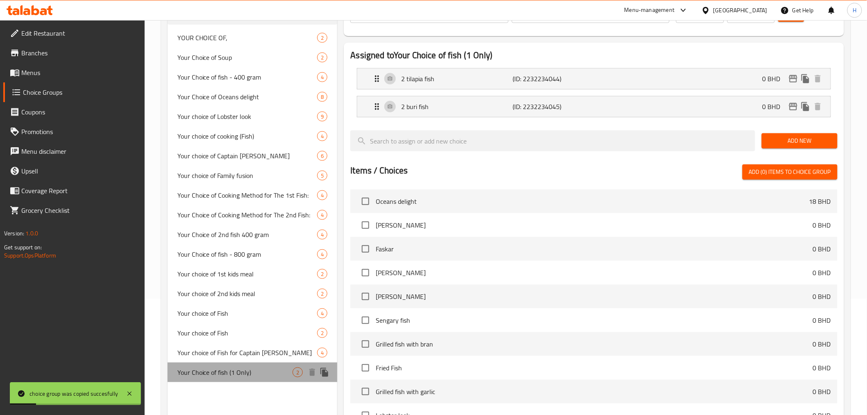
click at [219, 372] on span "Your Choice of fish (1 Only)" at bounding box center [235, 372] width 116 height 10
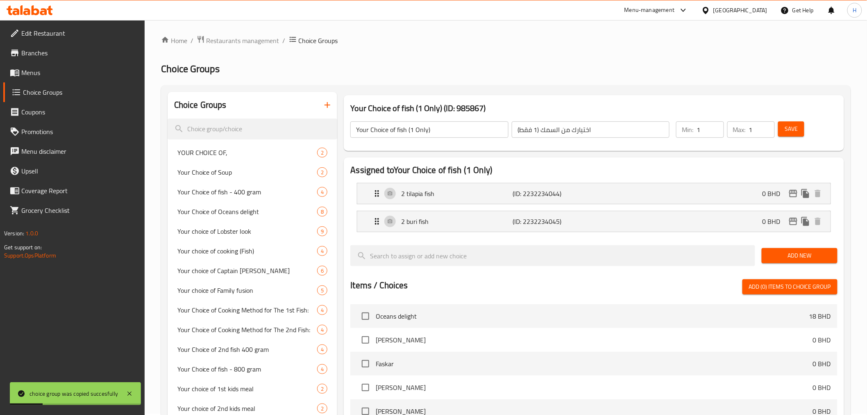
scroll to position [0, 0]
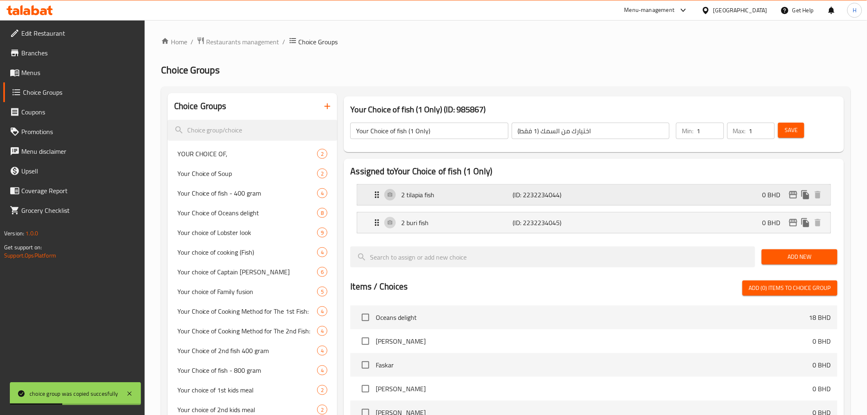
click at [715, 193] on div "2 tilapia fish (ID: 2232234044) 0 BHD" at bounding box center [596, 194] width 448 height 20
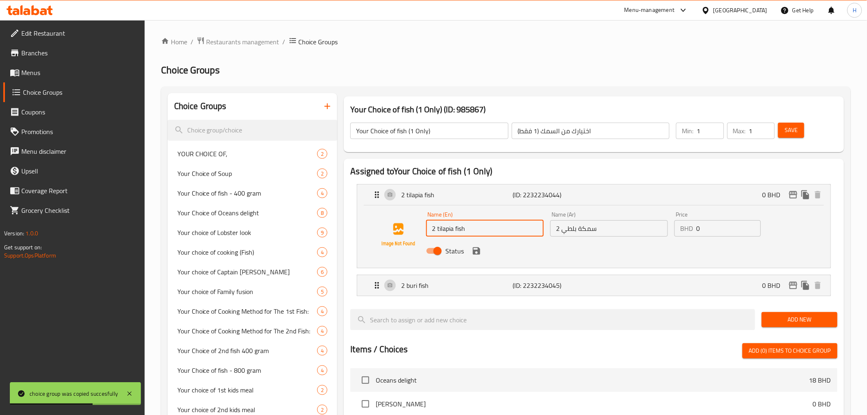
drag, startPoint x: 437, startPoint y: 230, endPoint x: 408, endPoint y: 229, distance: 29.1
click at [408, 229] on div "Name (En) 2 tilapia fish Name (En) Name (Ar) 2 سمكة بلطي Name (Ar) Price BHD 0 …" at bounding box center [593, 235] width 447 height 56
type input "tilapia fish"
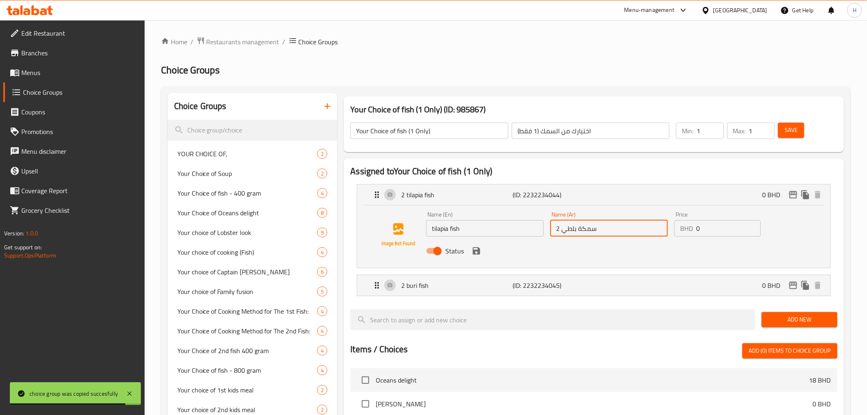
drag, startPoint x: 562, startPoint y: 230, endPoint x: 543, endPoint y: 227, distance: 19.5
click at [543, 227] on div "Name (En) tilapia fish Name (En) Name (Ar) 2 سمكة بلطي Name (Ar) Price BHD 0 Pr…" at bounding box center [609, 235] width 372 height 54
click at [472, 252] on icon "save" at bounding box center [477, 251] width 10 height 10
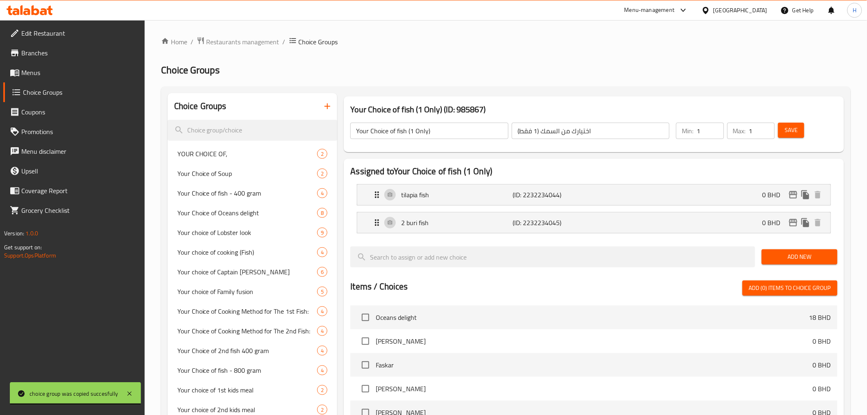
type input "سمكة بلطي"
click at [457, 223] on p "2 buri fish" at bounding box center [456, 223] width 111 height 10
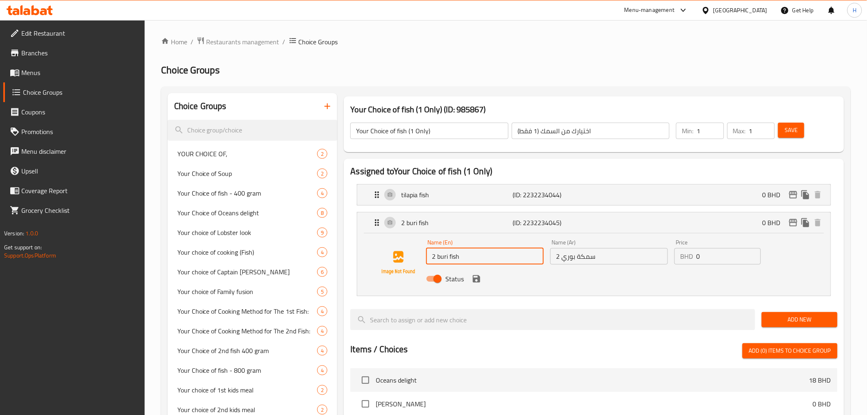
drag, startPoint x: 437, startPoint y: 254, endPoint x: 417, endPoint y: 253, distance: 19.7
click at [418, 253] on div "Name (En) 2 buri fish Name (En) Name (Ar) 2 سمكة بوري Name (Ar) Price BHD 0 Pri…" at bounding box center [593, 263] width 447 height 56
type input "buri fish"
click at [570, 256] on input "2 سمكة بوري" at bounding box center [609, 256] width 118 height 16
drag, startPoint x: 562, startPoint y: 256, endPoint x: 537, endPoint y: 256, distance: 24.6
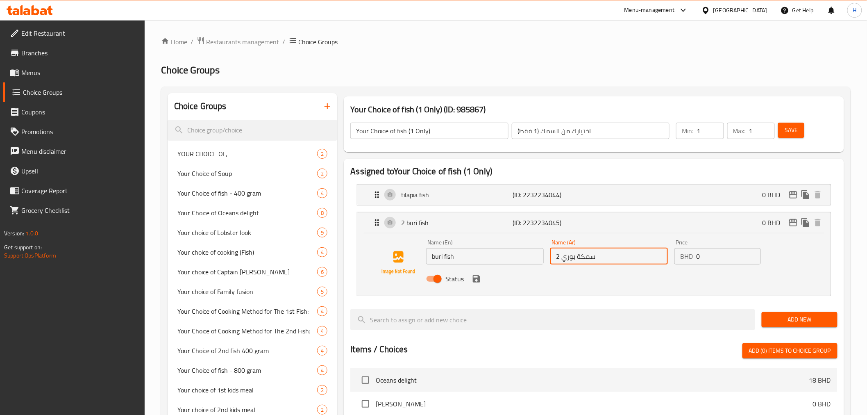
click at [537, 256] on div "Name (En) buri fish Name (En) Name (Ar) 2 سمكة بوري Name (Ar) Price BHD 0 Price…" at bounding box center [609, 263] width 372 height 54
click at [477, 279] on icon "save" at bounding box center [476, 278] width 7 height 7
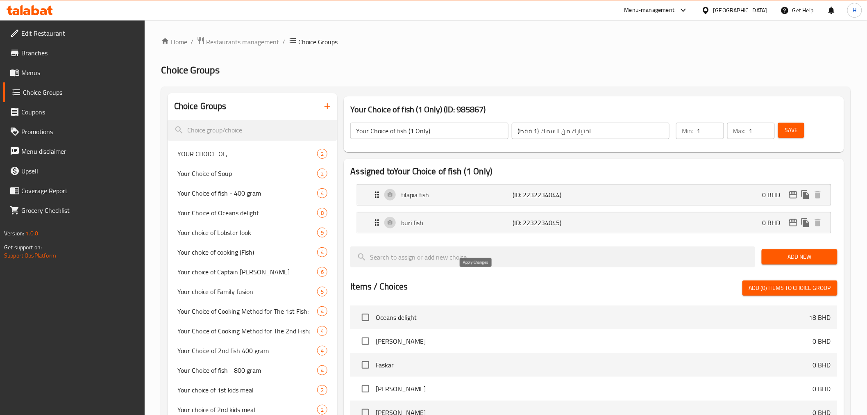
type input "سمكة بوري"
click at [795, 132] on span "Save" at bounding box center [791, 130] width 13 height 10
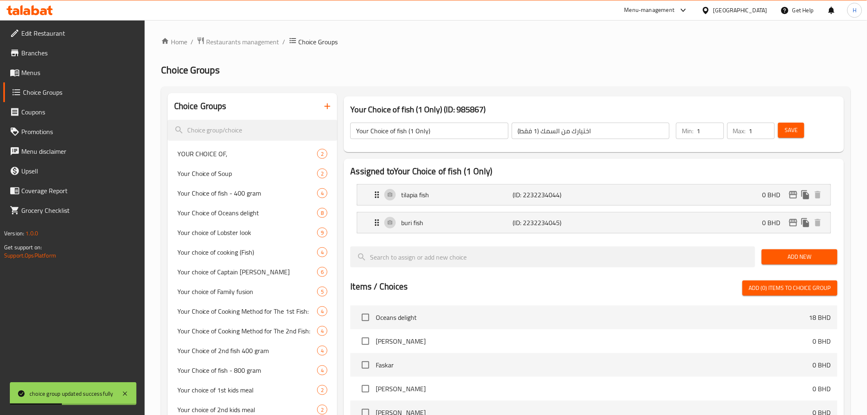
click at [32, 68] on span "Menus" at bounding box center [79, 73] width 117 height 10
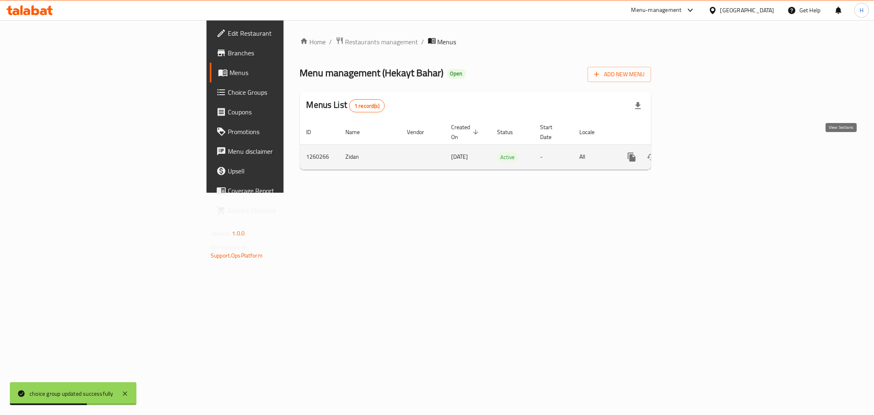
click at [701, 153] on link "enhanced table" at bounding box center [691, 157] width 20 height 20
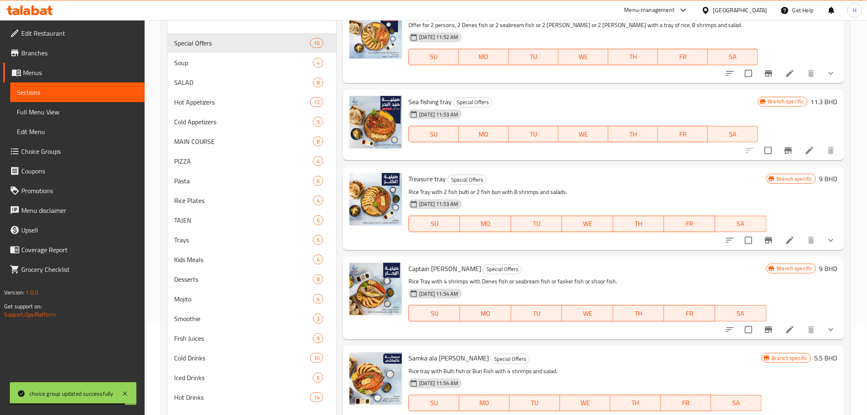
scroll to position [115, 0]
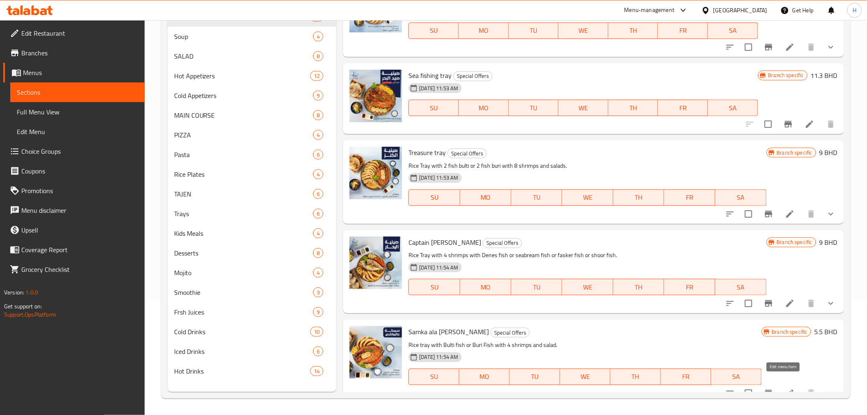
click at [785, 388] on icon at bounding box center [790, 393] width 10 height 10
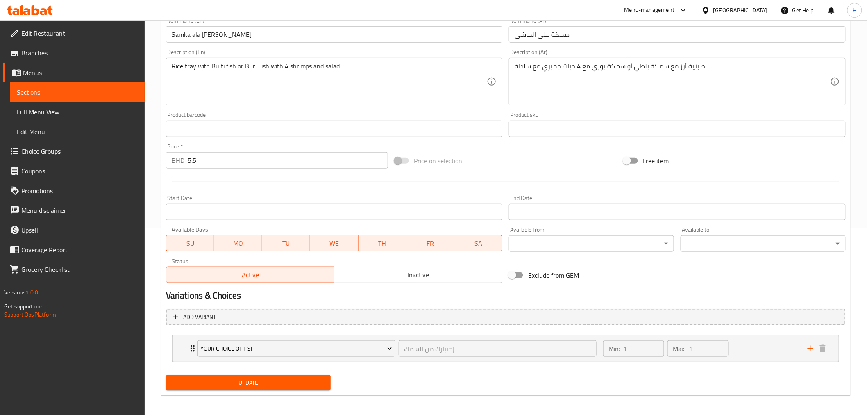
scroll to position [189, 0]
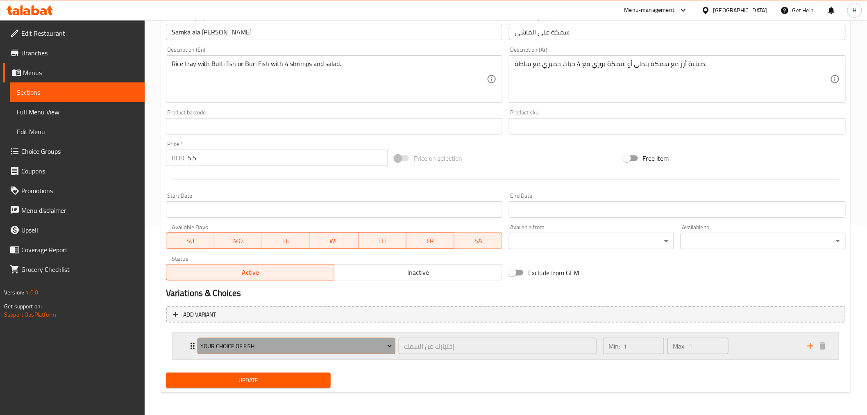
click at [217, 345] on span "Your choice of Fish" at bounding box center [296, 346] width 192 height 10
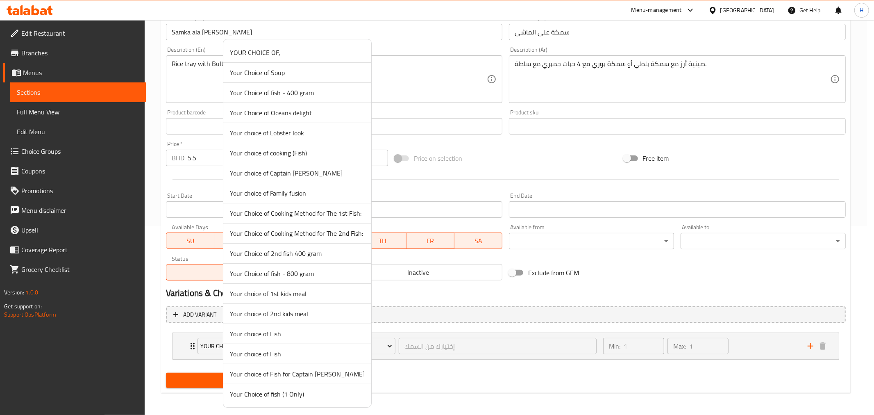
click at [268, 392] on span "Your Choice of fish (1 Only)" at bounding box center [297, 394] width 135 height 10
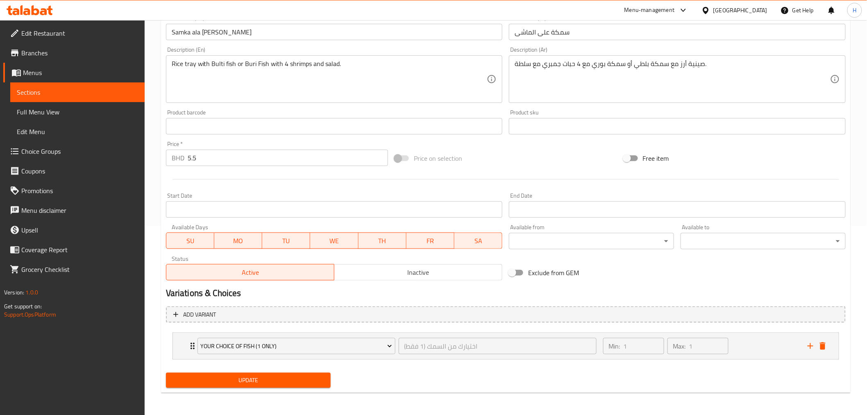
click at [204, 375] on span "Update" at bounding box center [248, 380] width 152 height 10
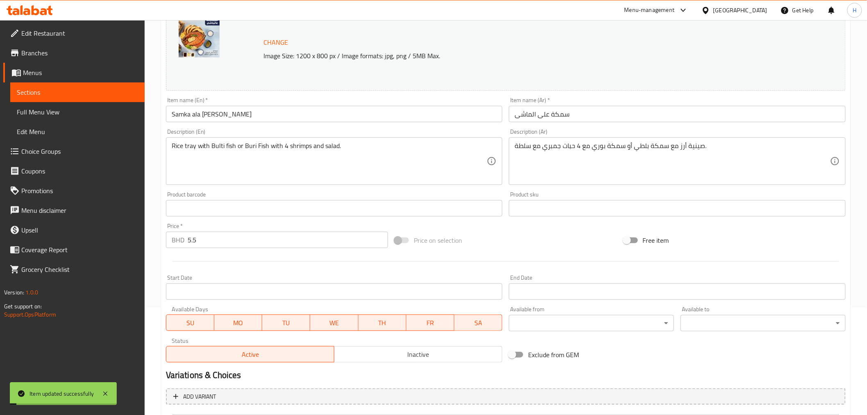
scroll to position [0, 0]
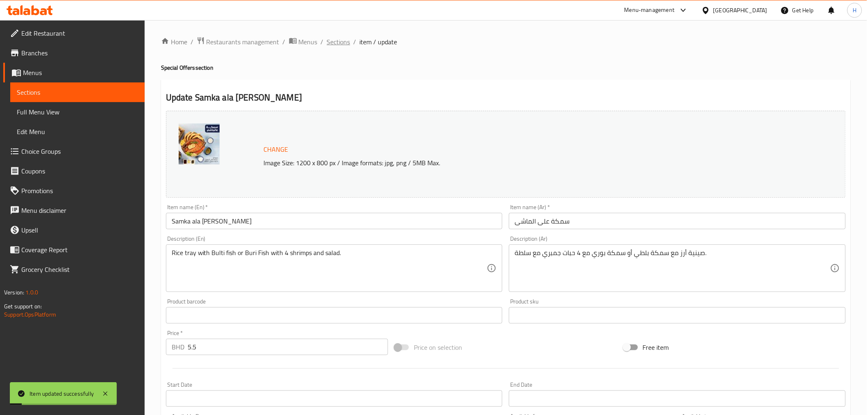
click at [338, 44] on span "Sections" at bounding box center [338, 42] width 23 height 10
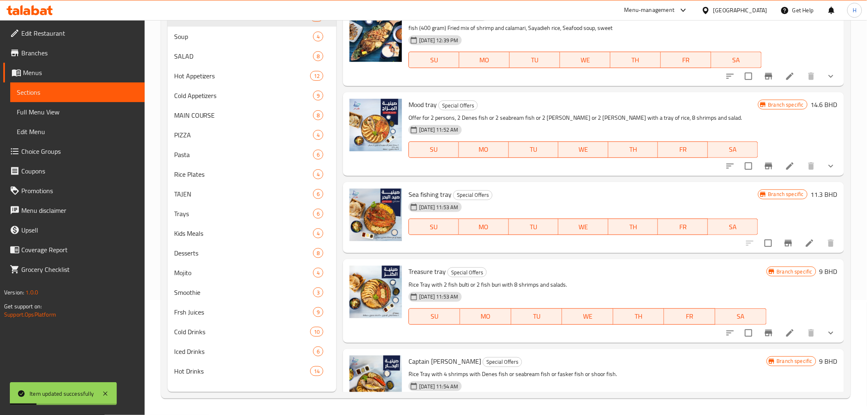
scroll to position [519, 0]
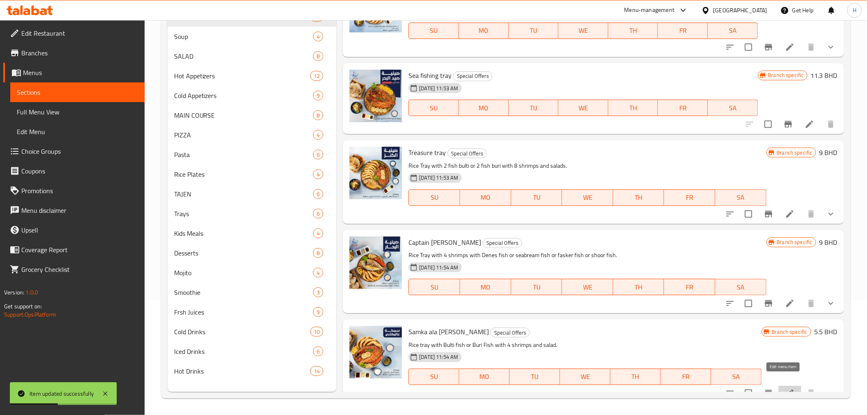
click at [785, 388] on icon at bounding box center [790, 393] width 10 height 10
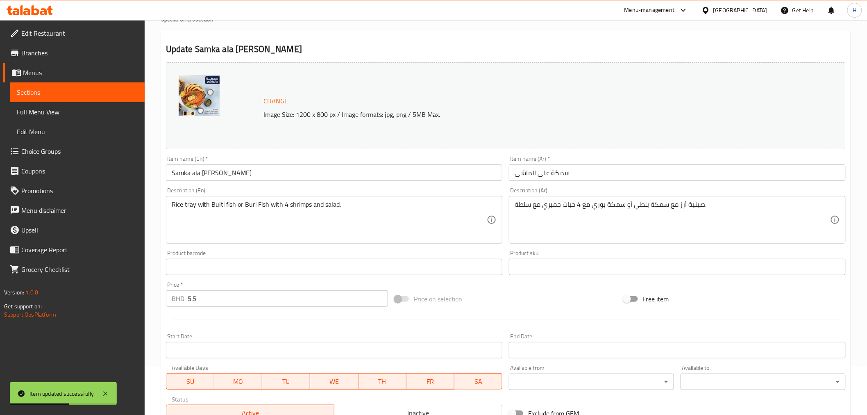
scroll to position [189, 0]
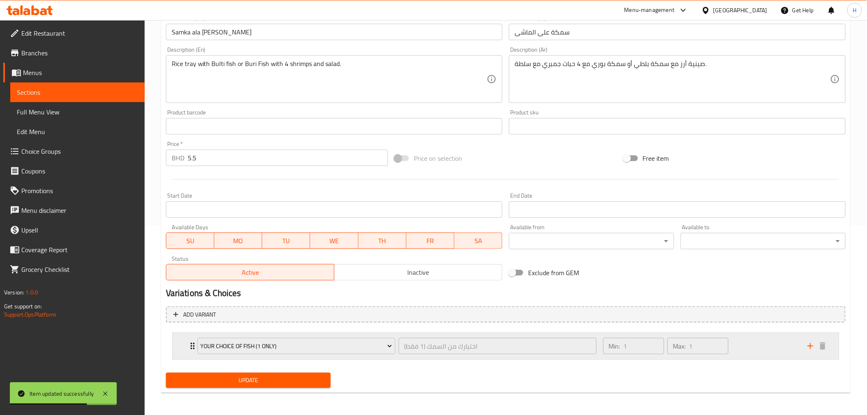
click at [189, 343] on icon "Expand" at bounding box center [193, 346] width 10 height 10
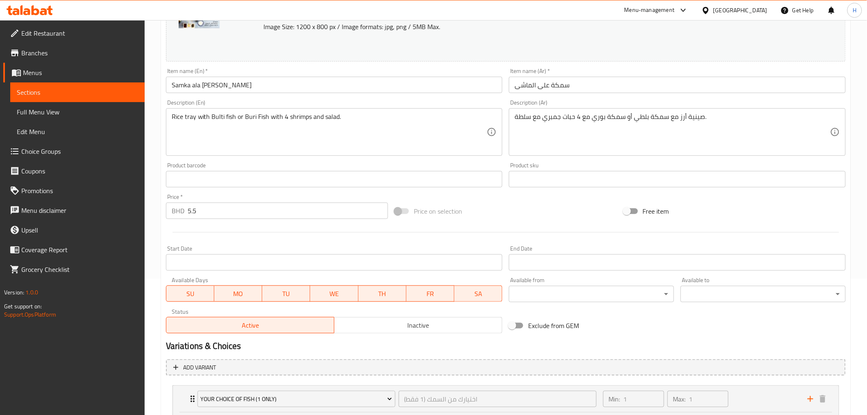
scroll to position [0, 0]
